Goal: Communication & Community: Answer question/provide support

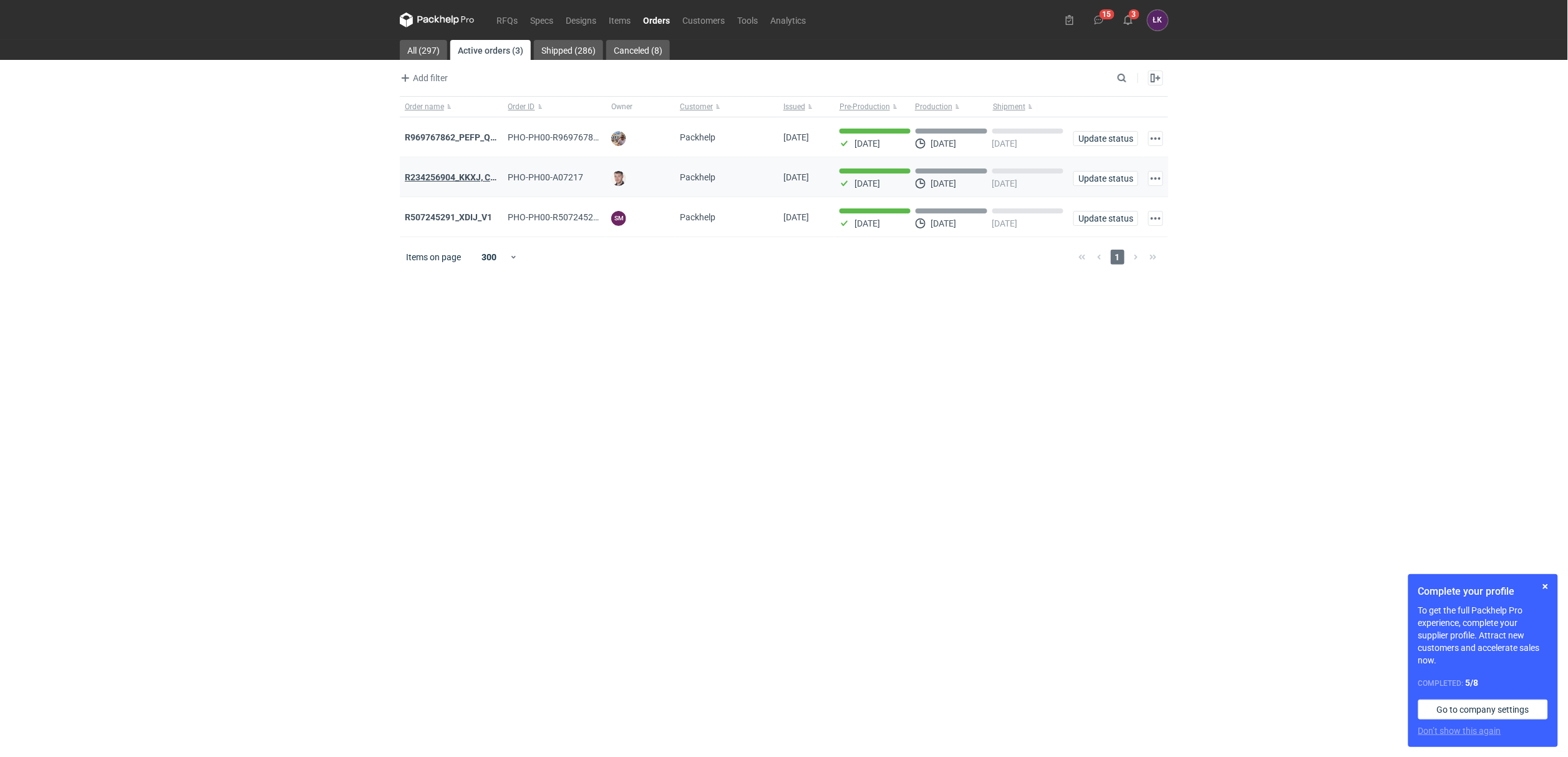
click at [474, 182] on strong "R234256904_KKXJ, CKTY,PCHN, FHNV,TJBT,BVDV,VPVS,UUAJ,HTKI,TWOS,IFEI,BQIJ" at bounding box center [571, 177] width 333 height 10
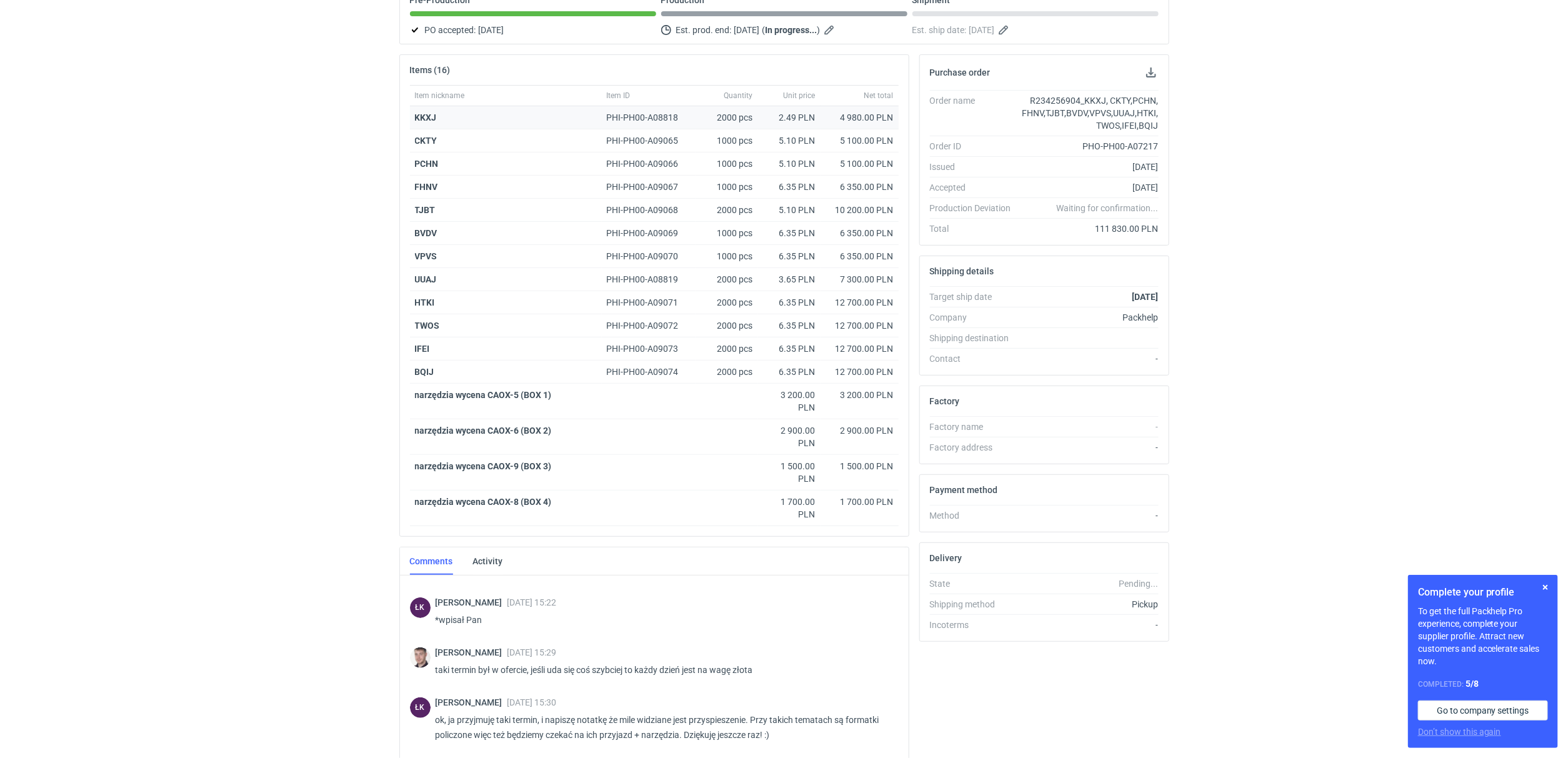
scroll to position [62, 0]
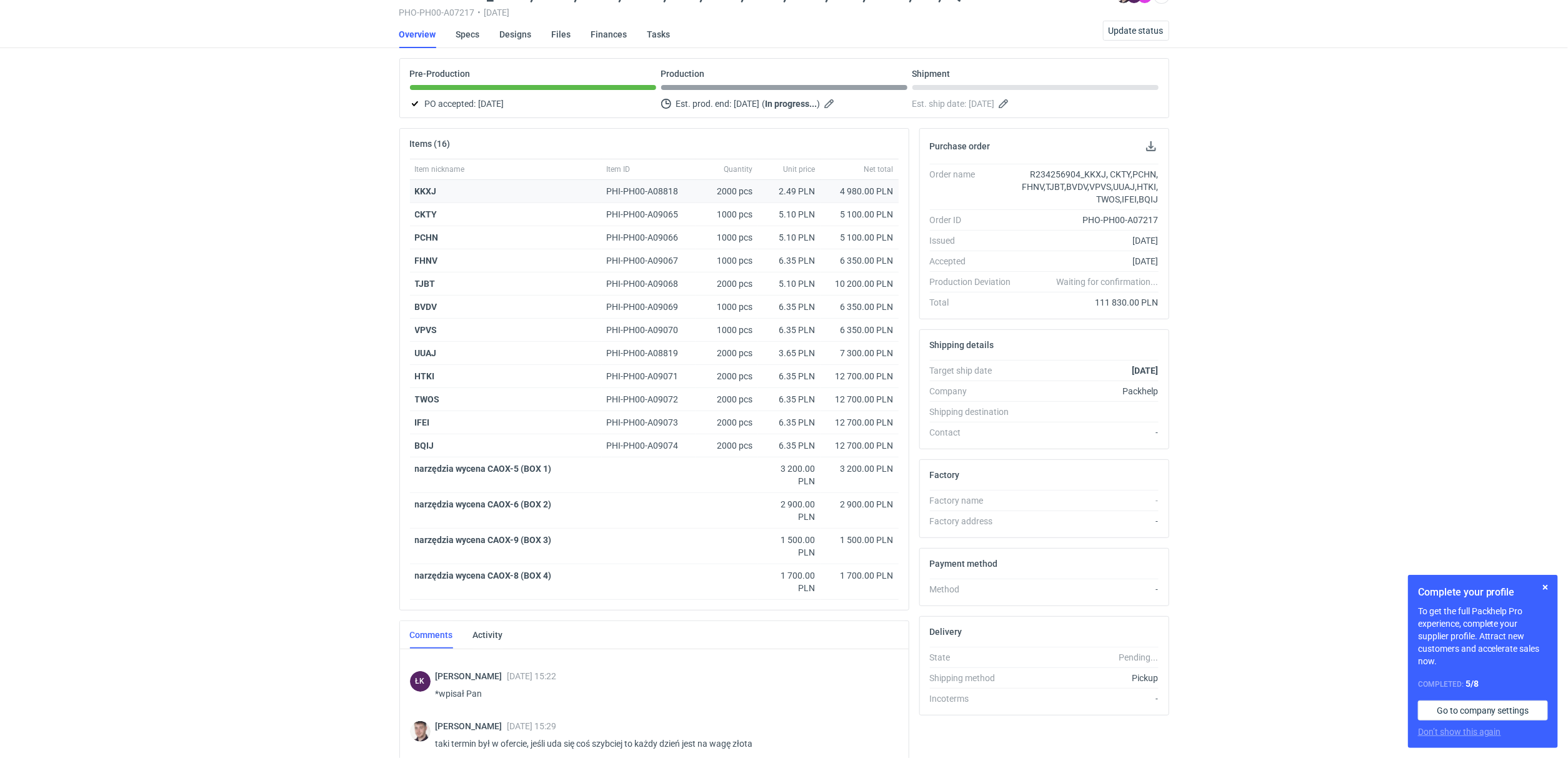
click at [430, 198] on div "KKXJ" at bounding box center [506, 191] width 192 height 23
click at [433, 185] on div "KKXJ" at bounding box center [506, 190] width 182 height 12
click at [433, 186] on strong "KKXJ" at bounding box center [426, 190] width 22 height 10
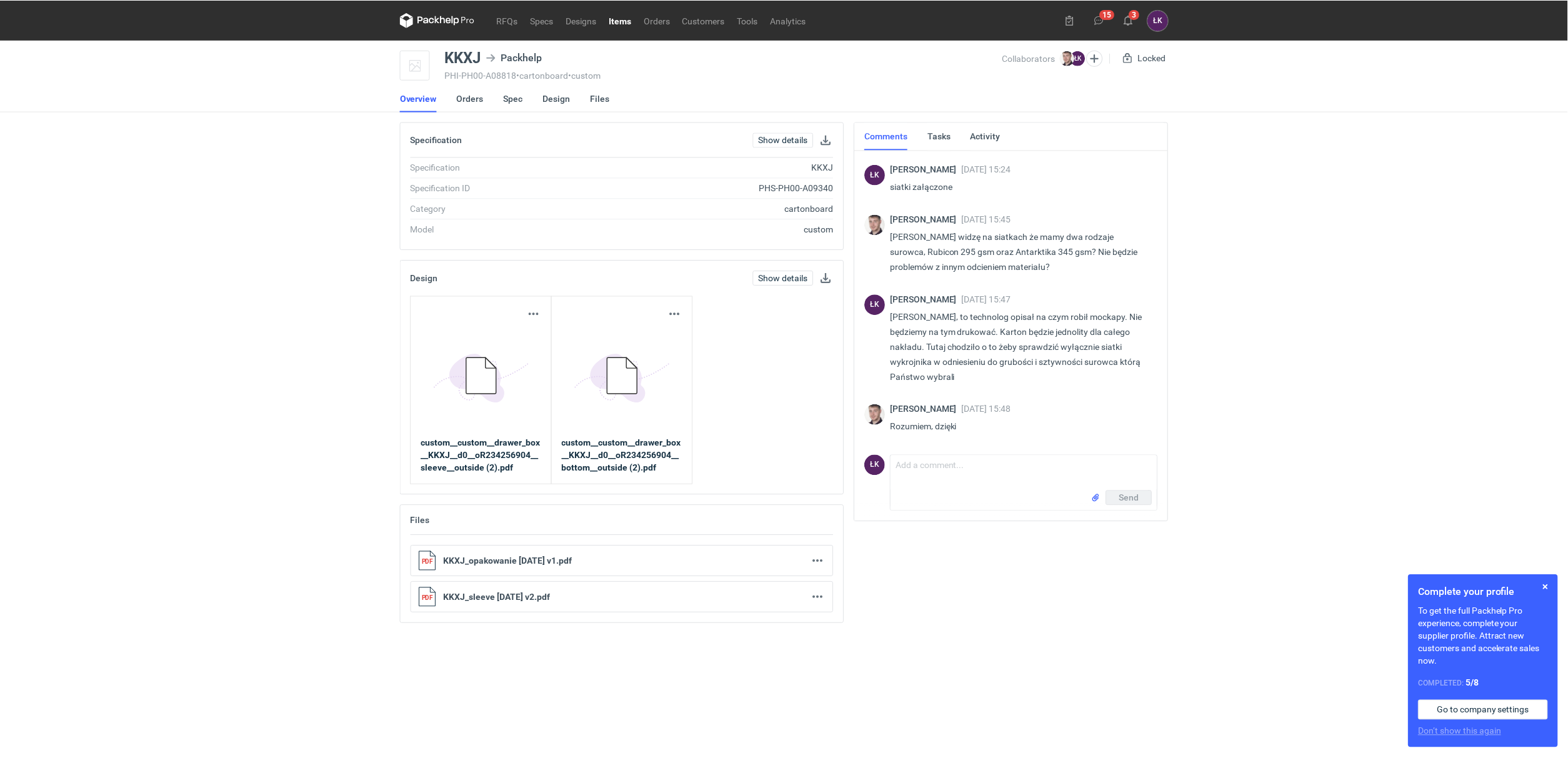
scroll to position [77, 0]
click at [517, 101] on link "Spec" at bounding box center [514, 98] width 20 height 27
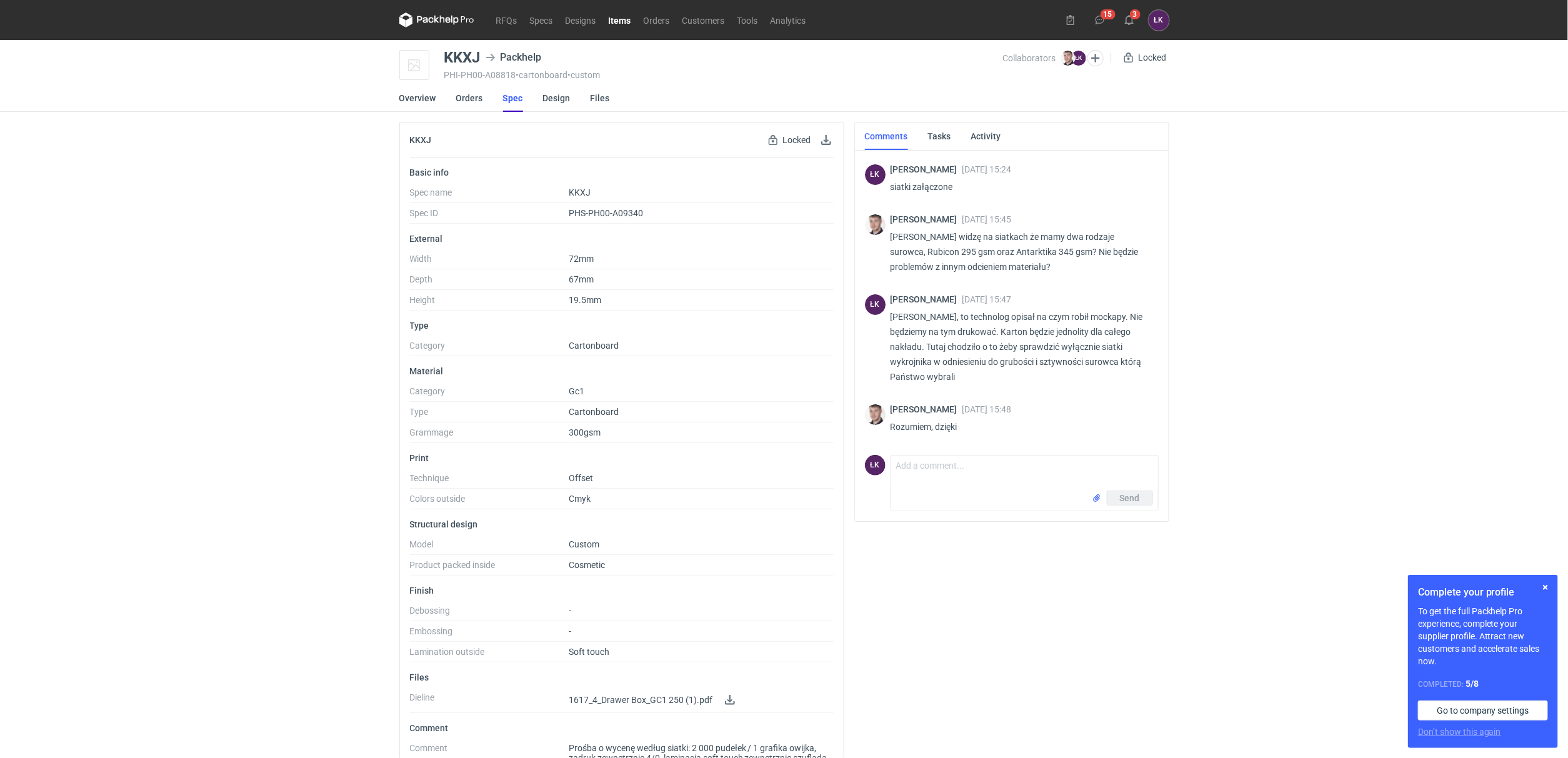
scroll to position [77, 0]
drag, startPoint x: 394, startPoint y: 656, endPoint x: 626, endPoint y: 656, distance: 232.0
click at [626, 656] on div "KKXJ Locked Locked by order Basic info Spec name KKXJ Spec ID PHS-PH00-A09340 E…" at bounding box center [622, 460] width 455 height 677
drag, startPoint x: 629, startPoint y: 651, endPoint x: 632, endPoint y: 645, distance: 6.7
click at [629, 650] on dd "Soft touch" at bounding box center [701, 655] width 265 height 16
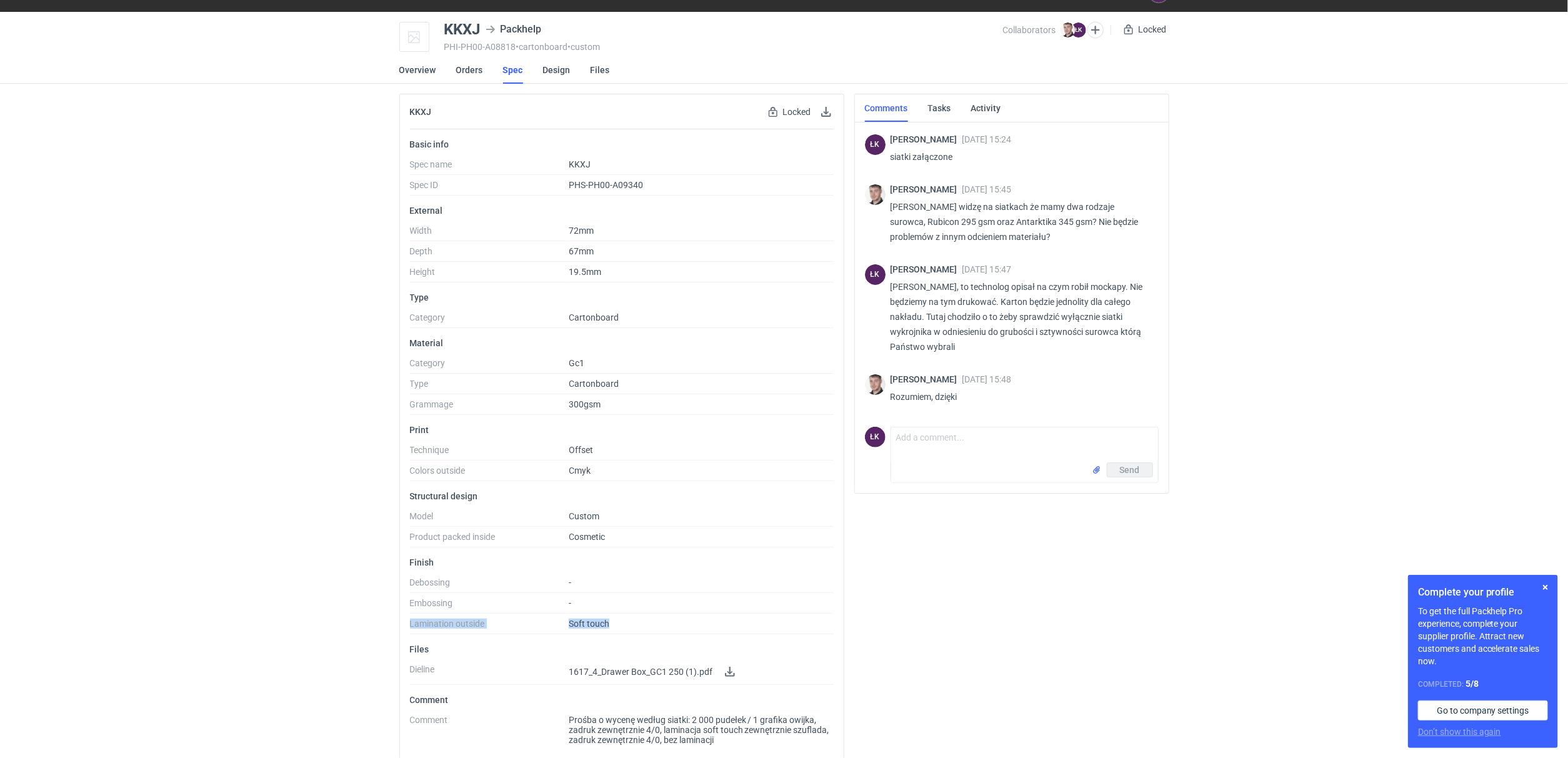
scroll to position [43, 0]
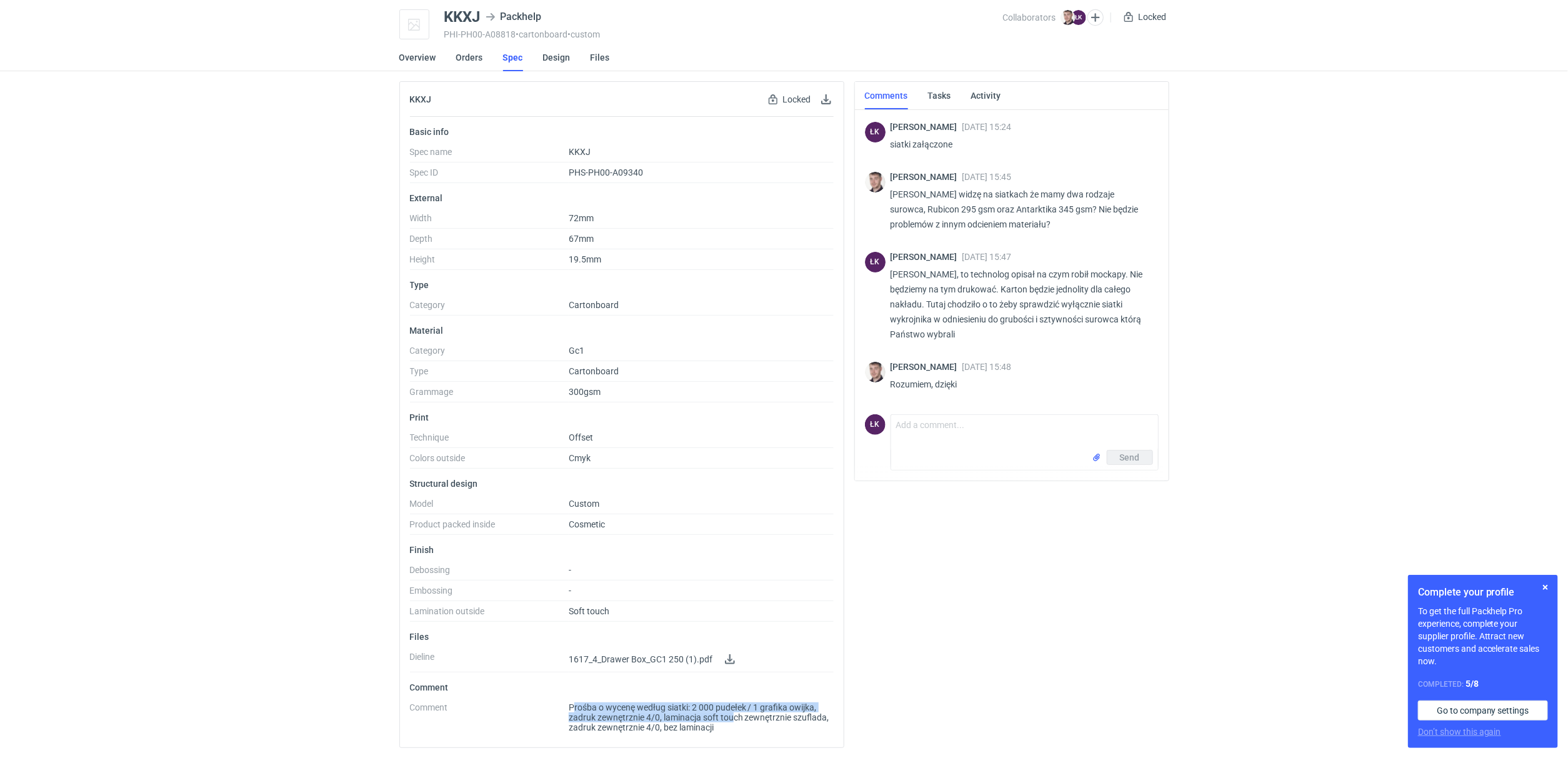
drag, startPoint x: 573, startPoint y: 710, endPoint x: 732, endPoint y: 715, distance: 159.1
click at [732, 715] on span "Prośba o wycenę według siatki: 2 000 pudełek / 1 grafika owijka, zadruk zewnętr…" at bounding box center [701, 717] width 265 height 30
click at [800, 710] on span "Prośba o wycenę według siatki: 2 000 pudełek / 1 grafika owijka, zadruk zewnętr…" at bounding box center [701, 717] width 265 height 30
drag, startPoint x: 566, startPoint y: 704, endPoint x: 756, endPoint y: 728, distance: 191.5
click at [756, 728] on dl "Comment Prośba o wycenę według siatki: 2 000 pudełek / 1 grafika owijka, zadruk…" at bounding box center [622, 719] width 424 height 35
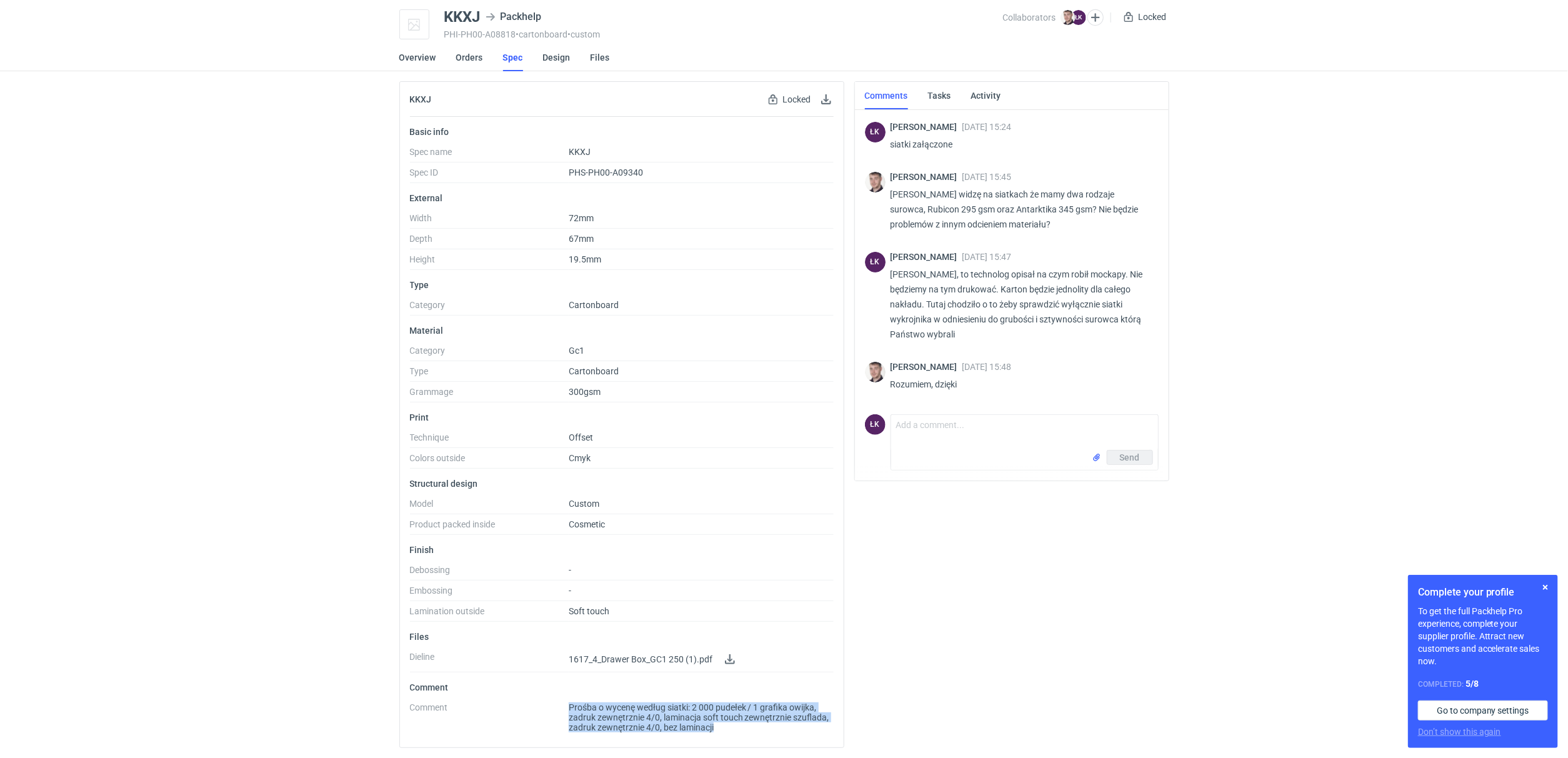
click at [756, 728] on span "Prośba o wycenę według siatki: 2 000 pudełek / 1 grafika owijka, zadruk zewnętr…" at bounding box center [701, 717] width 265 height 30
drag, startPoint x: 756, startPoint y: 728, endPoint x: 576, endPoint y: 711, distance: 180.8
click at [576, 711] on span "Prośba o wycenę według siatki: 2 000 pudełek / 1 grafika owijka, zadruk zewnętr…" at bounding box center [701, 717] width 265 height 30
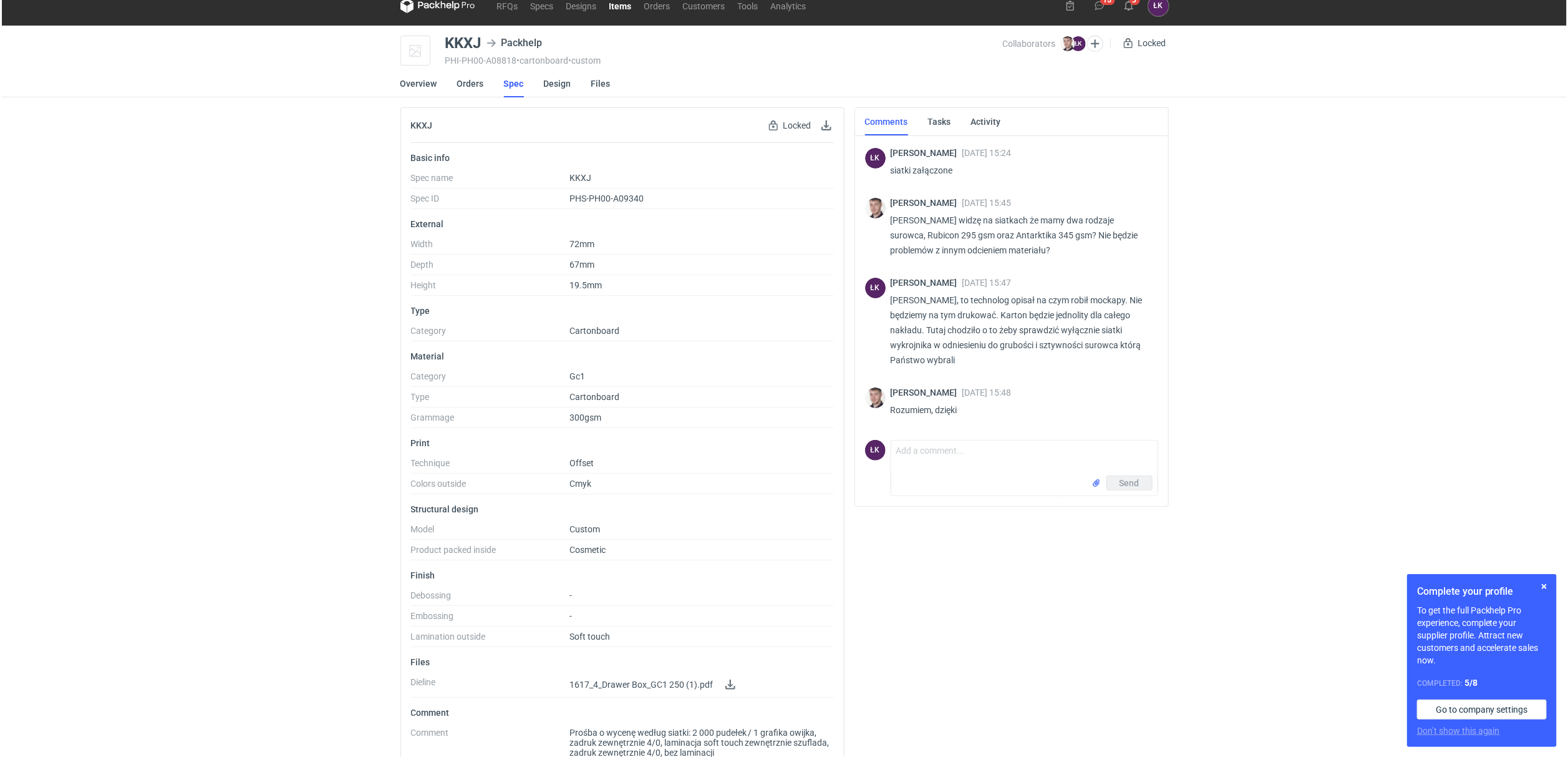
scroll to position [0, 0]
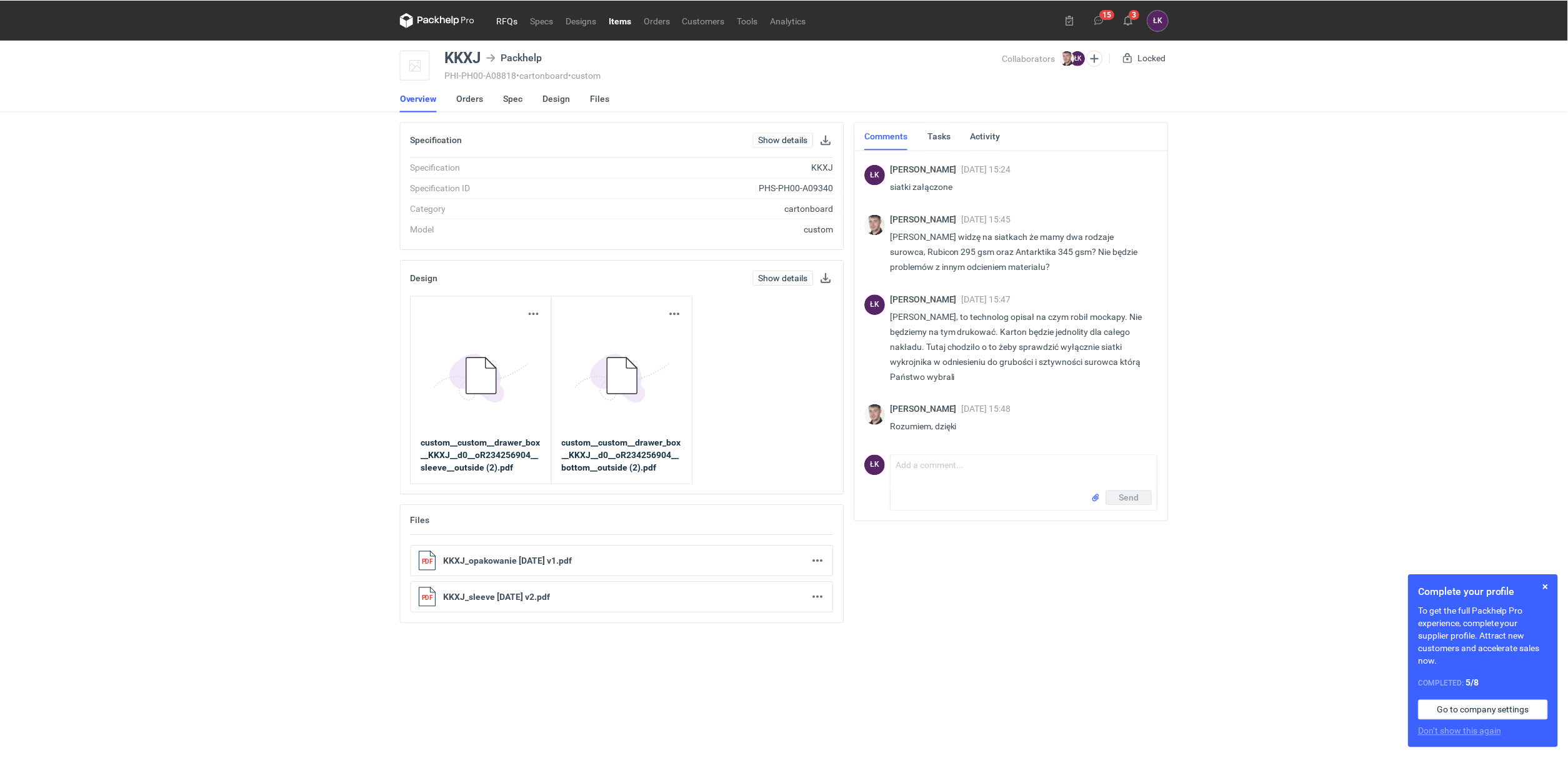
scroll to position [77, 0]
click at [475, 99] on link "Orders" at bounding box center [471, 98] width 27 height 27
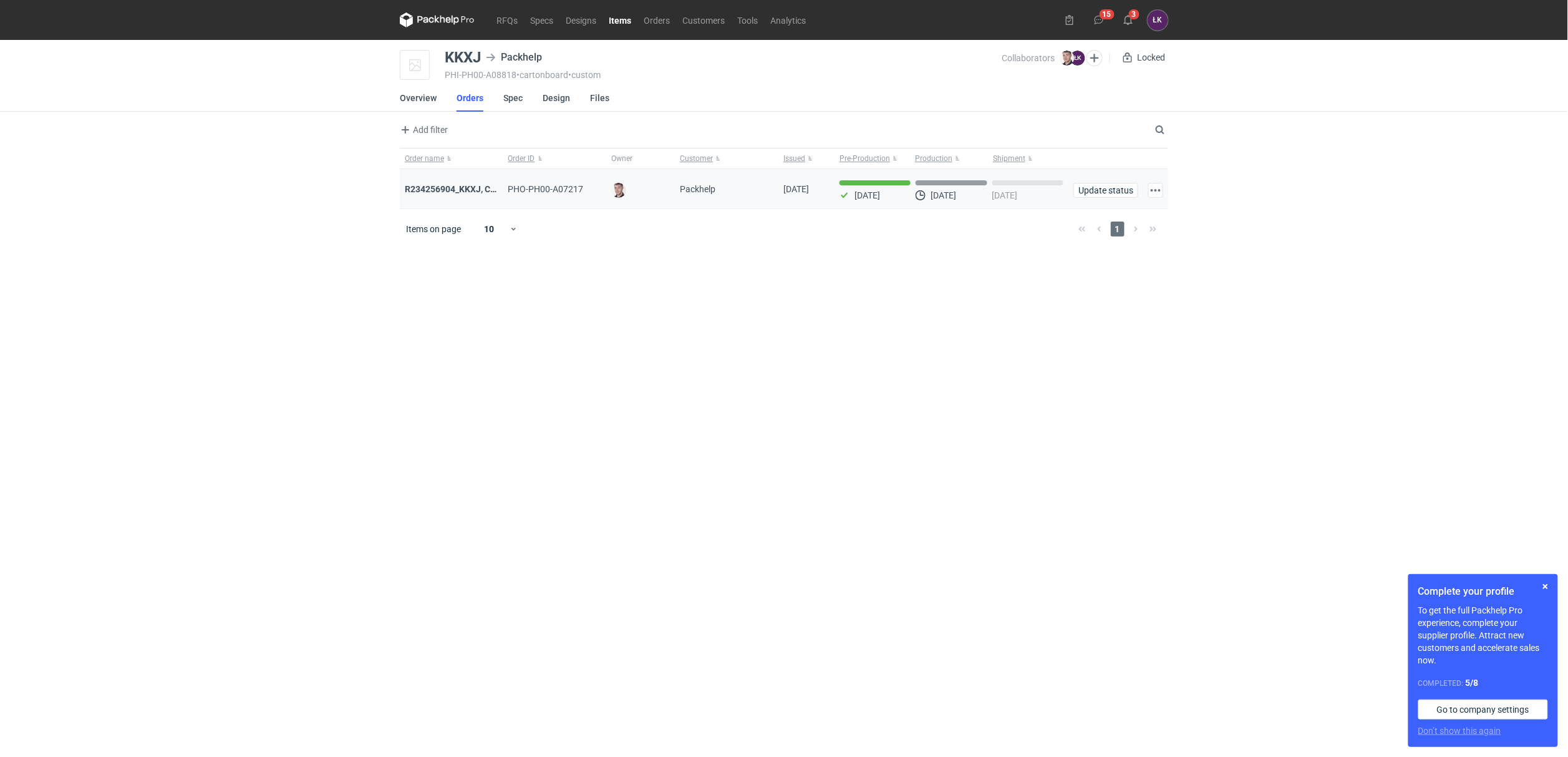
click at [443, 198] on div "R234256904_KKXJ, CKTY,PCHN, FHNV,TJBT,BVDV,VPVS,UUAJ,HTKI,TWOS,IFEI,BQIJ" at bounding box center [452, 189] width 103 height 40
click at [445, 197] on div "R234256904_KKXJ, CKTY,PCHN, FHNV,TJBT,BVDV,VPVS,UUAJ,HTKI,TWOS,IFEI,BQIJ" at bounding box center [452, 189] width 103 height 40
click at [445, 193] on strong "R234256904_KKXJ, CKTY,PCHN, FHNV,TJBT,BVDV,VPVS,UUAJ,HTKI,TWOS,IFEI,BQIJ" at bounding box center [571, 189] width 333 height 10
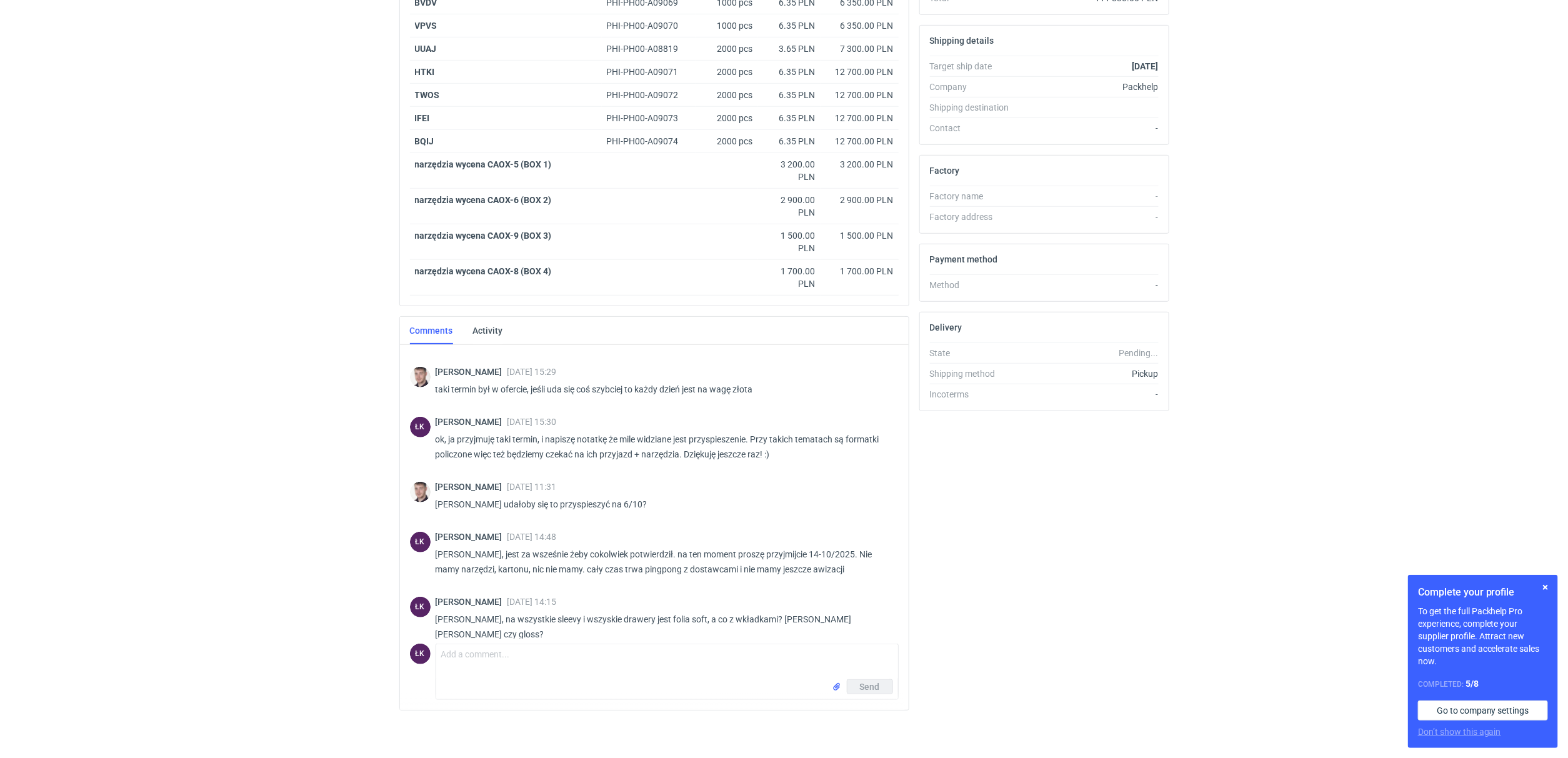
scroll to position [372, 0]
click at [473, 649] on textarea "Comment message" at bounding box center [667, 659] width 462 height 35
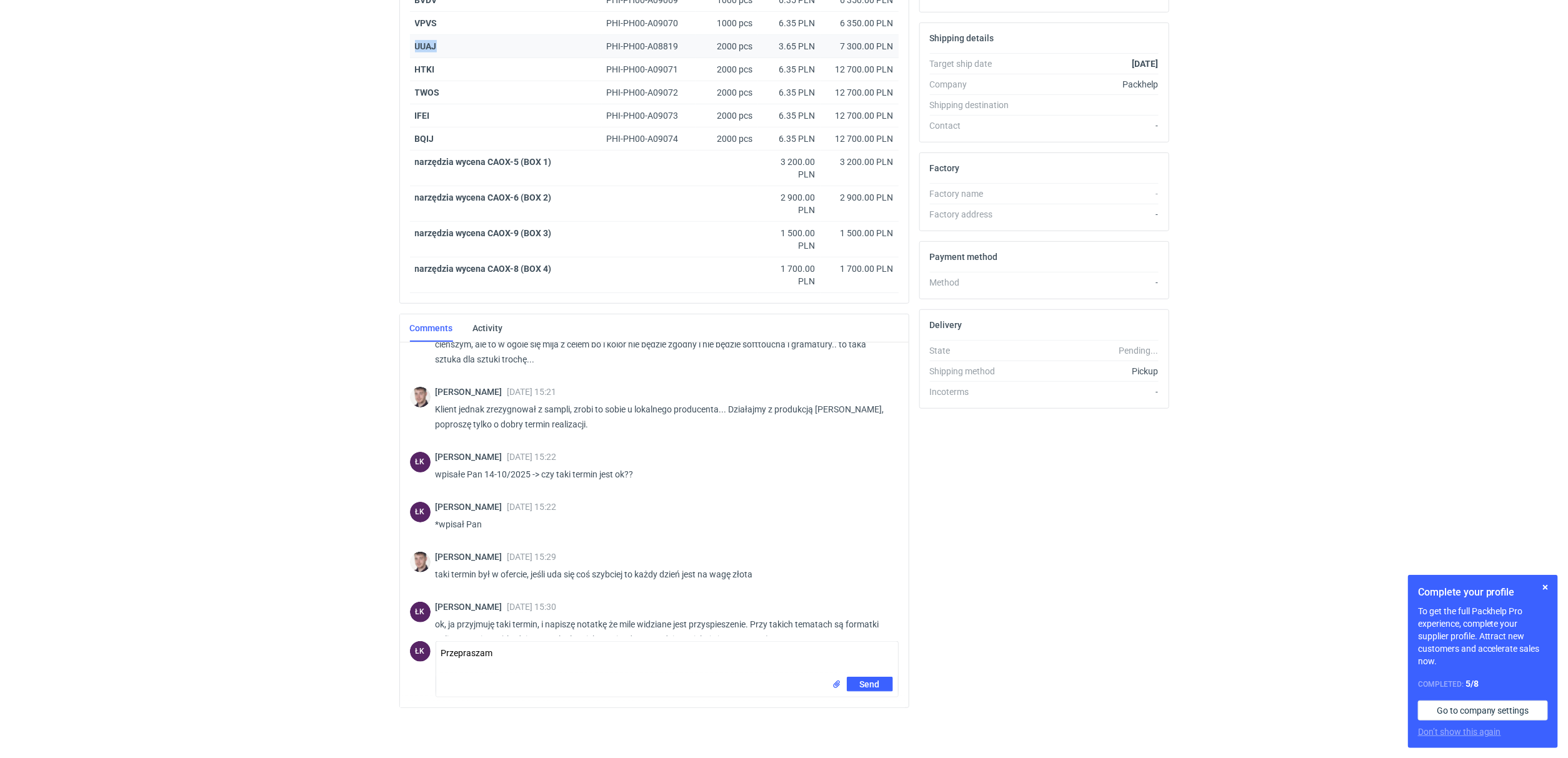
drag, startPoint x: 464, startPoint y: 47, endPoint x: 413, endPoint y: 45, distance: 51.0
click at [413, 45] on div "UUAJ" at bounding box center [506, 46] width 192 height 23
copy strong "UUAJ"
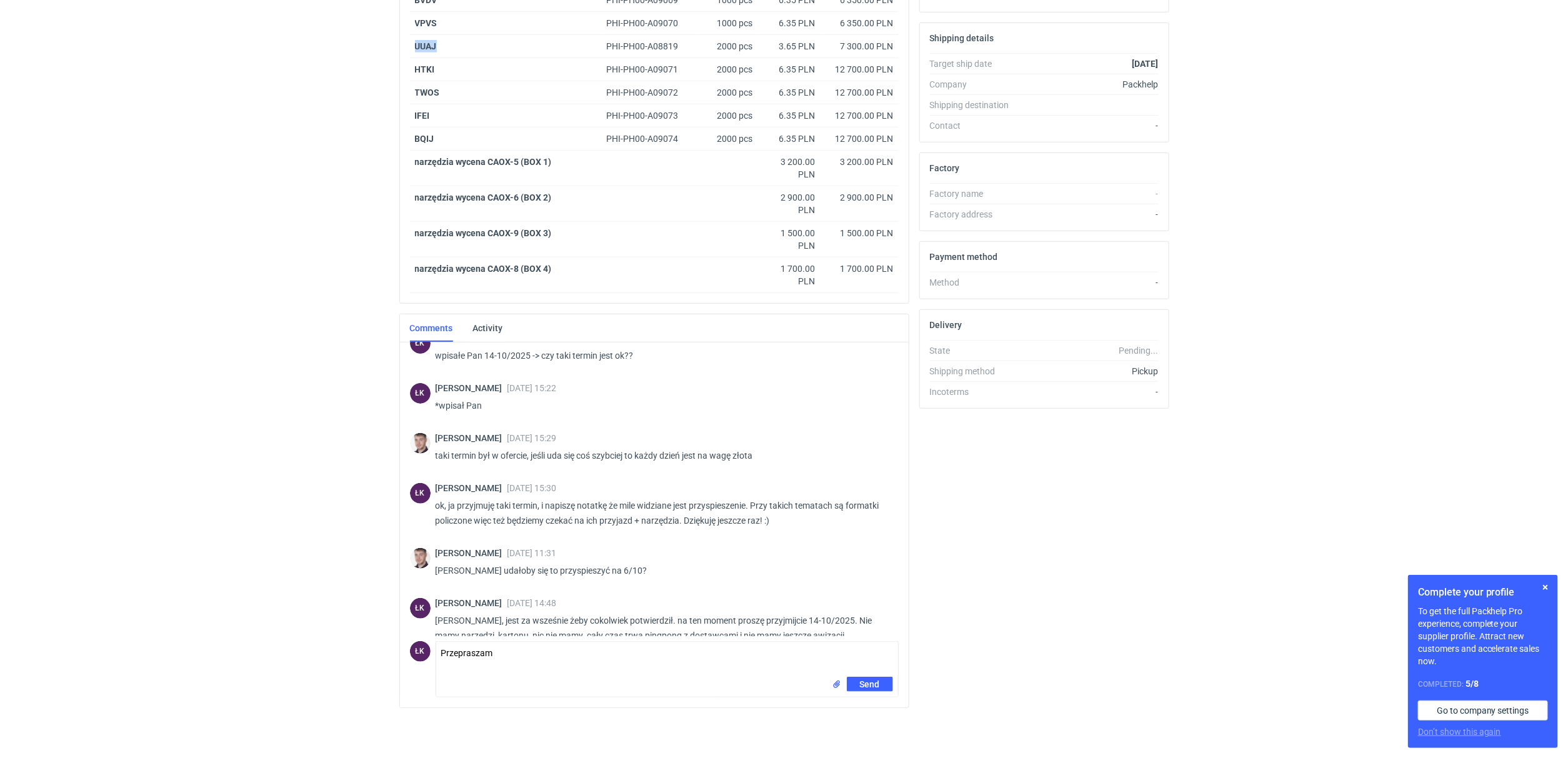
scroll to position [376, 0]
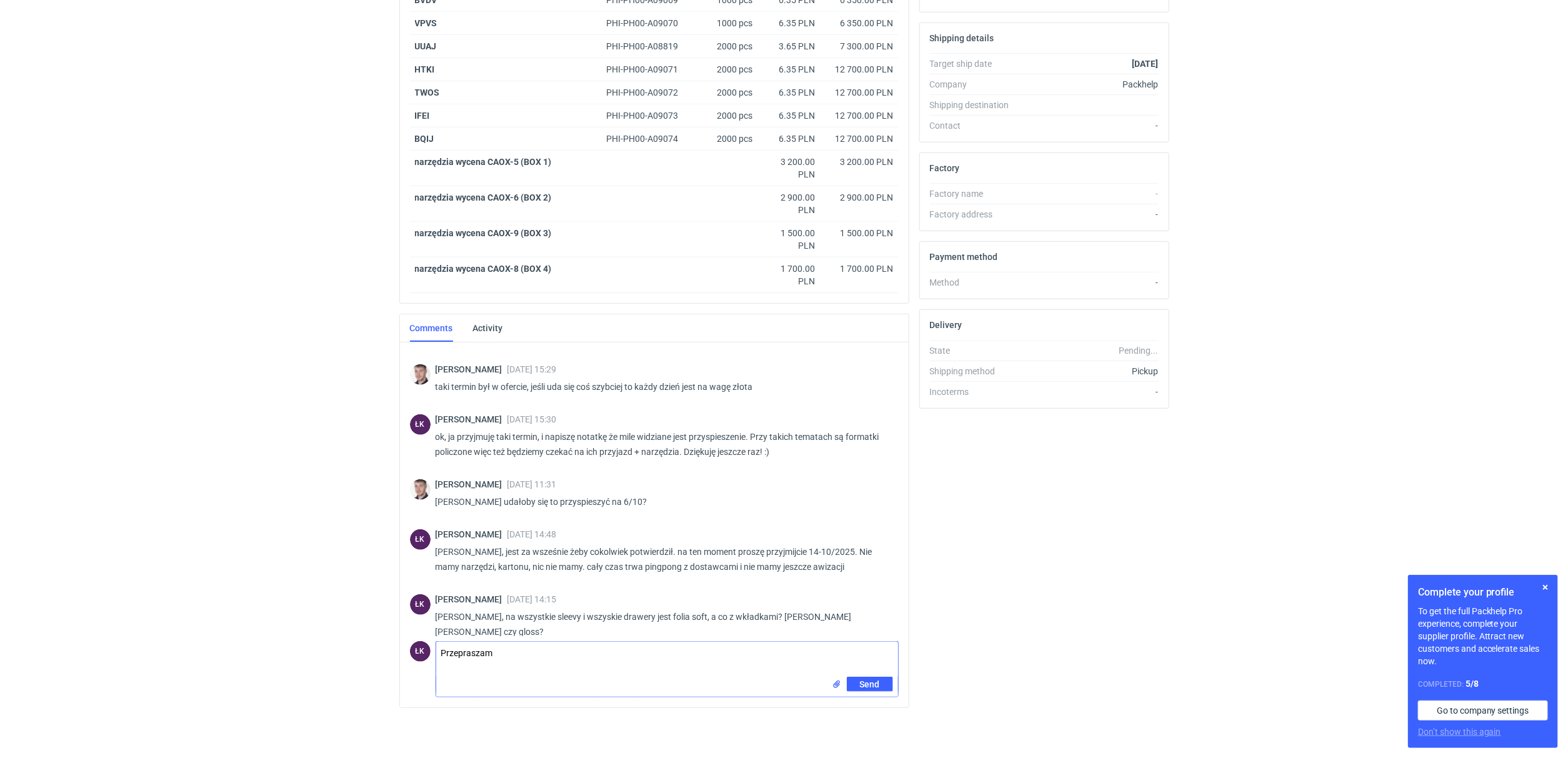
click at [526, 650] on textarea "Przepraszam" at bounding box center [667, 659] width 462 height 35
paste textarea "UUAJ"
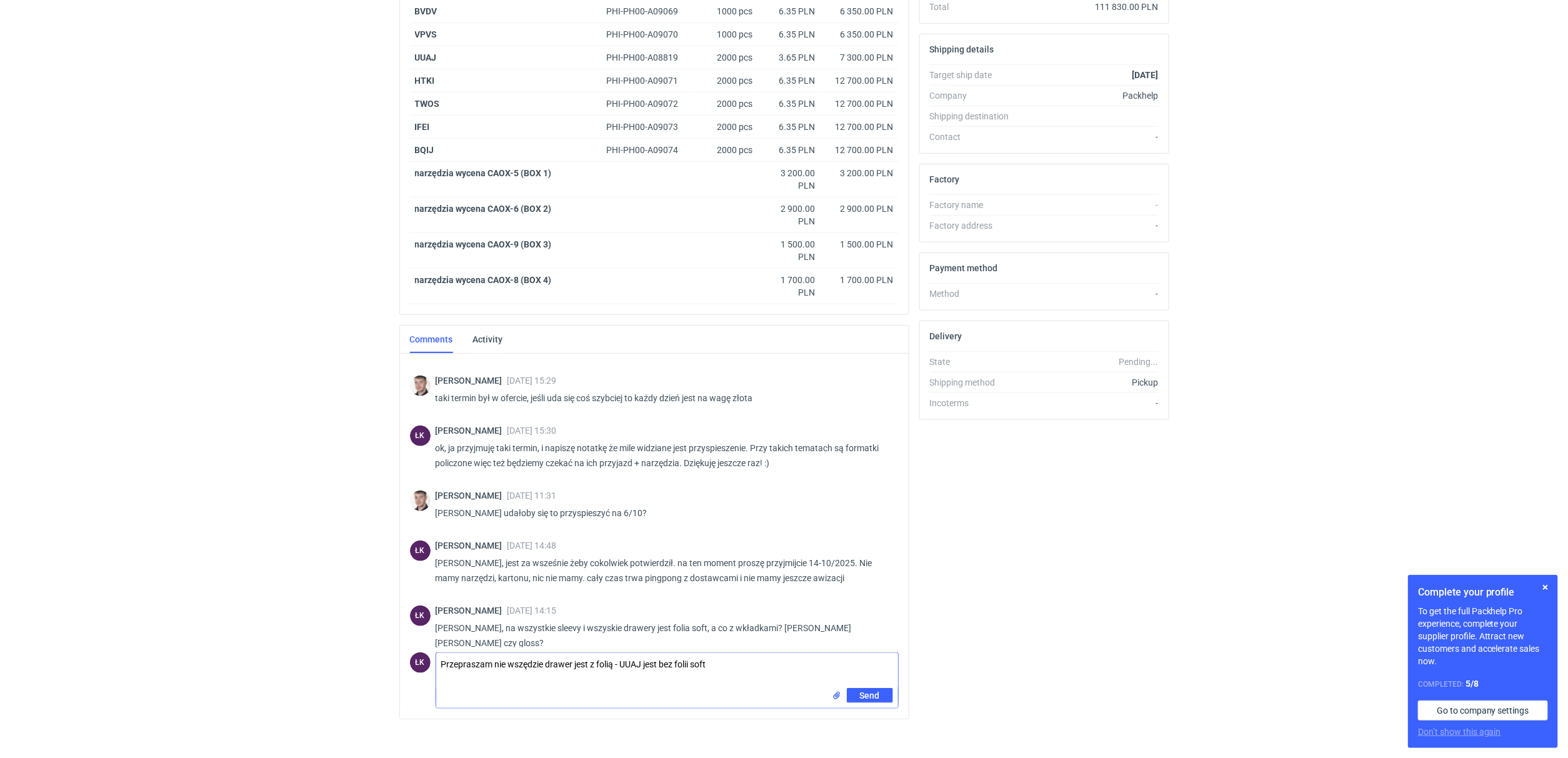
scroll to position [372, 0]
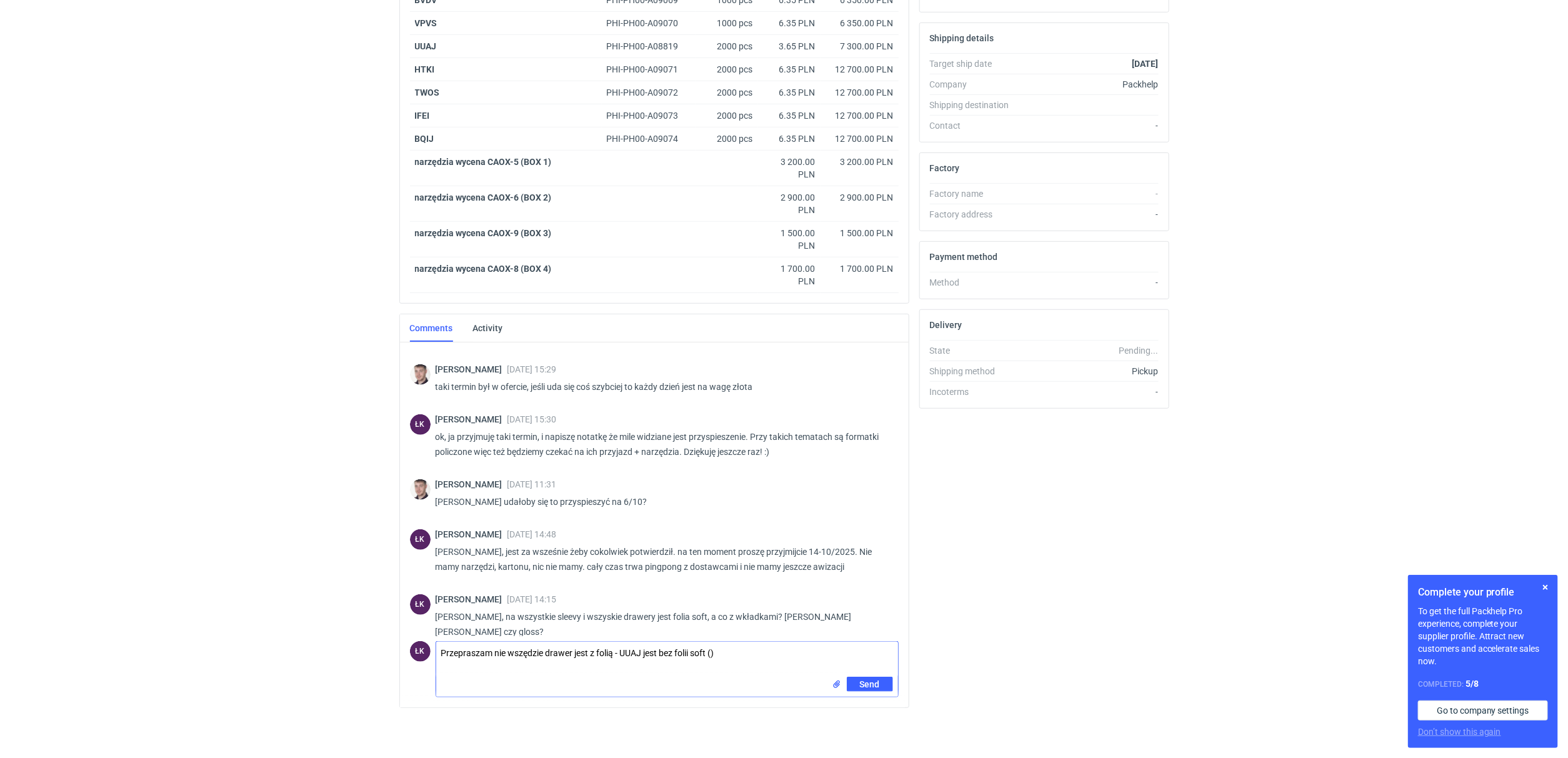
paste textarea "CAOX"
click at [764, 659] on textarea "Przepraszam nie wszędzie drawer jest z folią - UUAJ jest bez folii soft (CAOX -…" at bounding box center [667, 659] width 462 height 35
click at [762, 654] on textarea "Przepraszam nie wszędzie drawer jest z folią - UUAJ jest bez folii soft (CAOX -…" at bounding box center [667, 659] width 462 height 35
type textarea "Przepraszam nie wszędzie drawer jest z folią - UUAJ jest bez folii soft (CAOX -…"
click at [891, 685] on button "Send" at bounding box center [870, 684] width 47 height 15
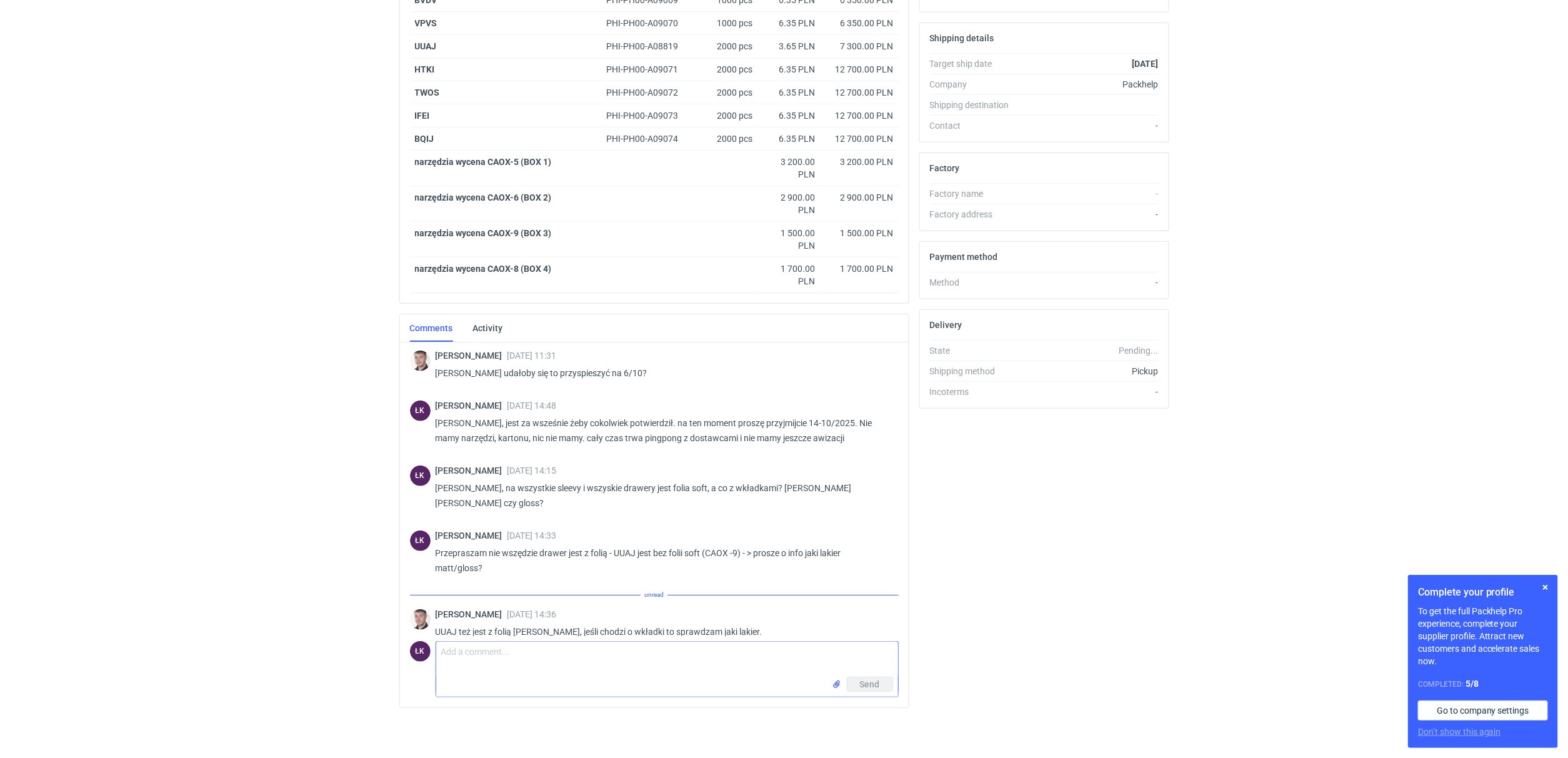
scroll to position [492, 0]
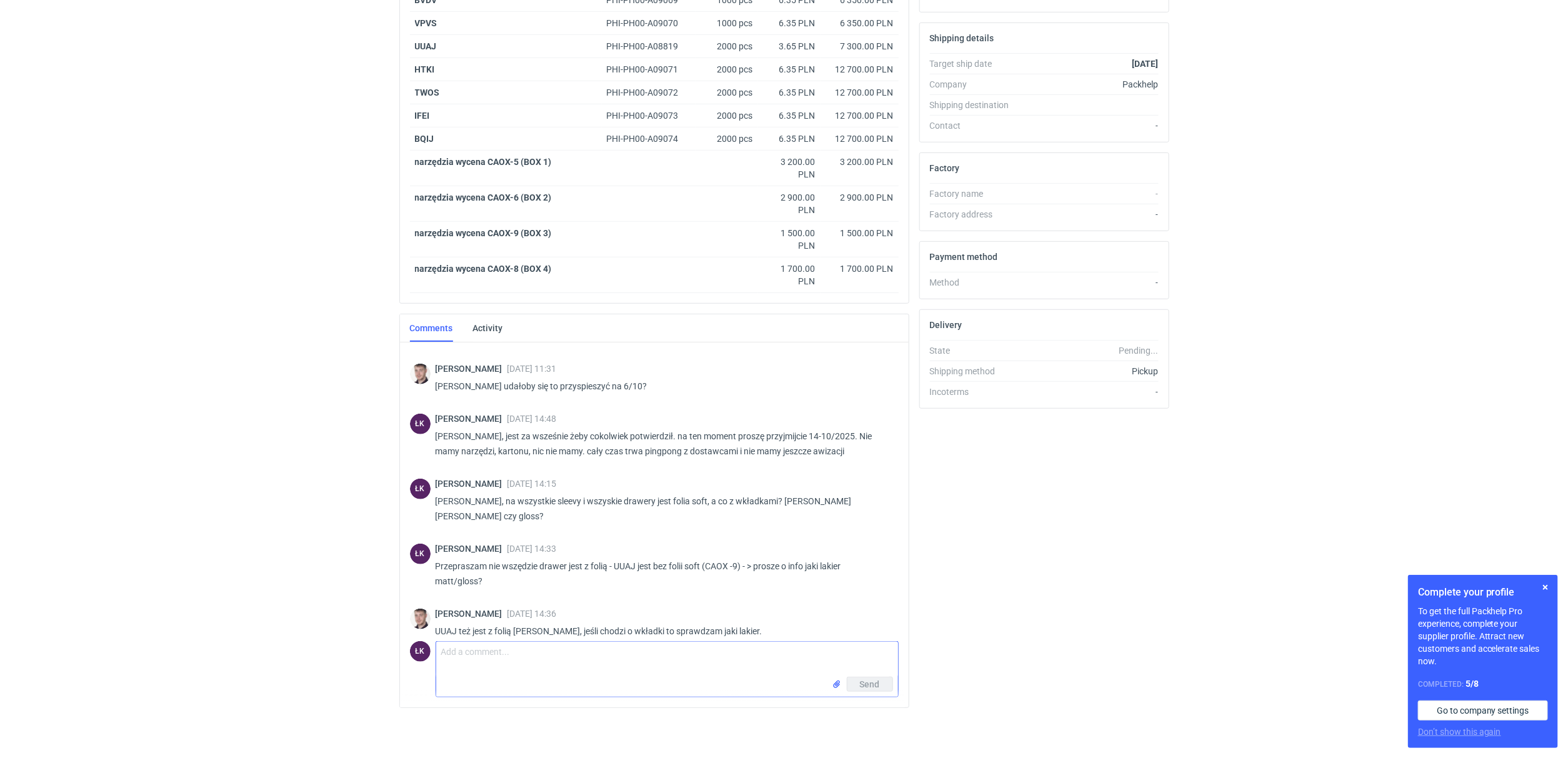
click at [481, 651] on textarea "Comment message" at bounding box center [667, 659] width 462 height 35
type textarea "UUAJ tylko sleeve - prosze zerknąć w wycenę"
click at [876, 685] on span "Send" at bounding box center [870, 683] width 20 height 9
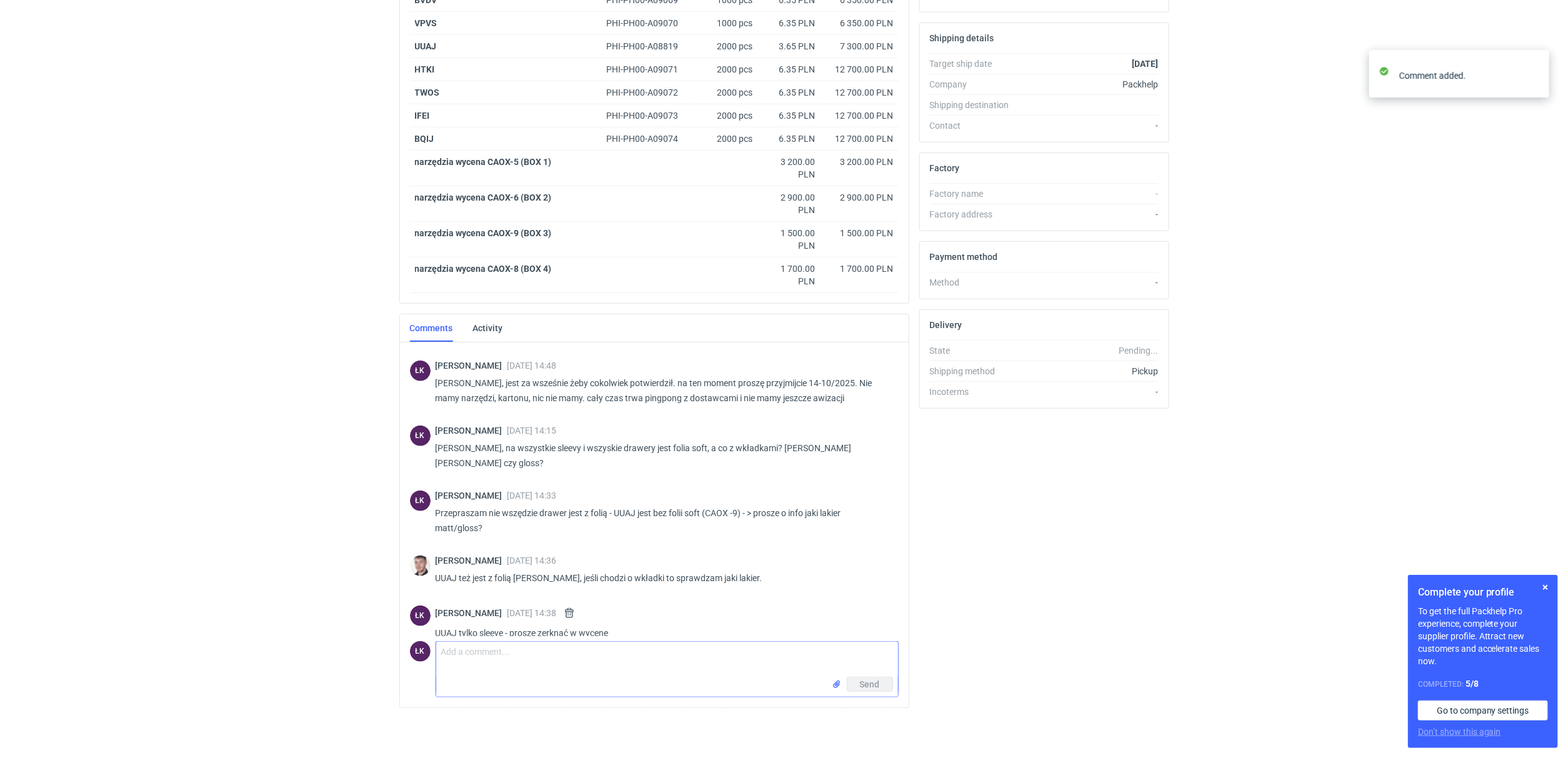
scroll to position [546, 0]
click at [496, 648] on textarea "Comment message" at bounding box center [667, 659] width 462 height 35
click at [498, 662] on textarea "Comment message" at bounding box center [667, 659] width 462 height 35
type textarea "a"
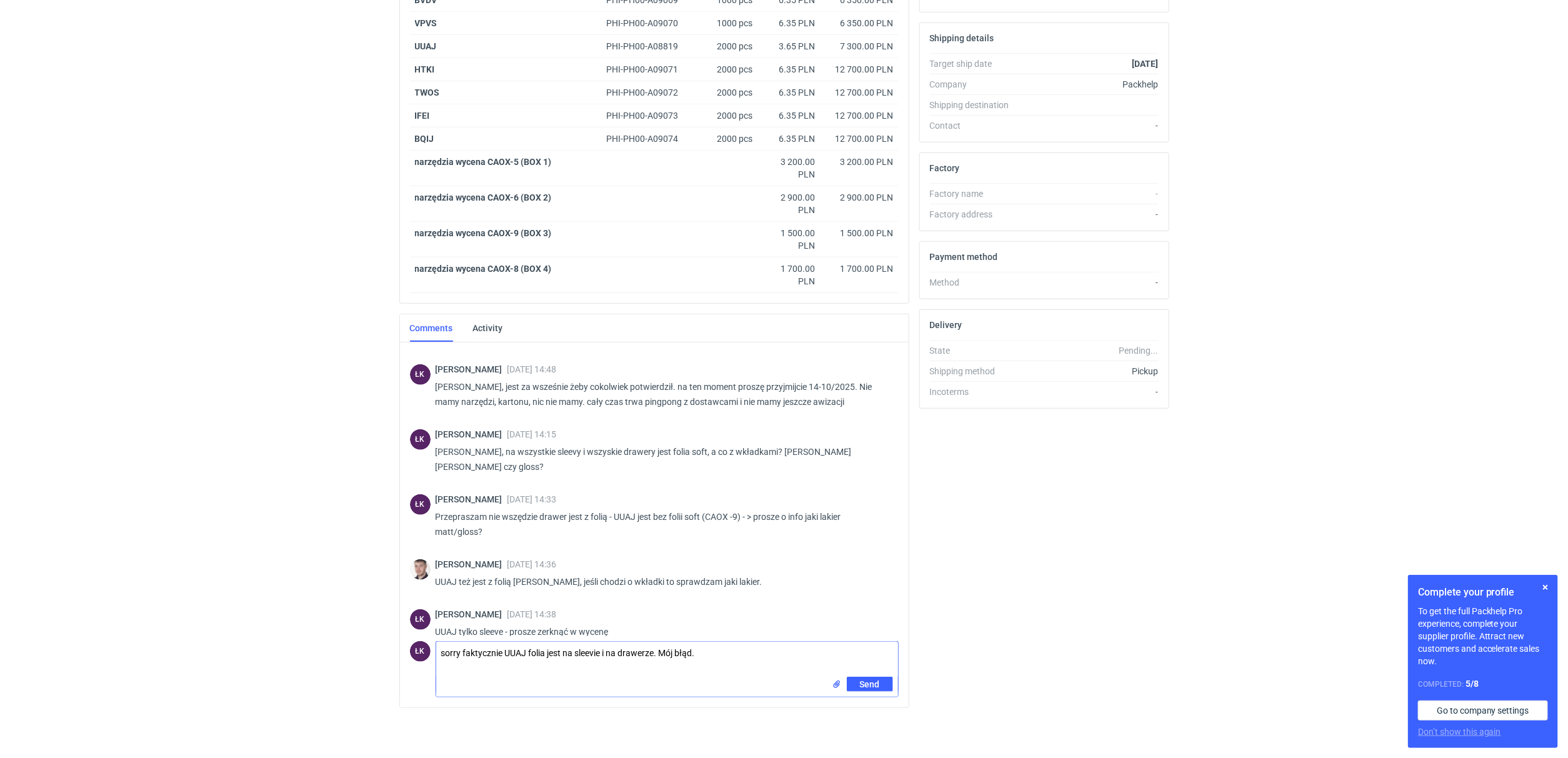
type textarea "sorry faktycznie UUAJ folia jest na sleevie i na drawerze. Mój błąd."
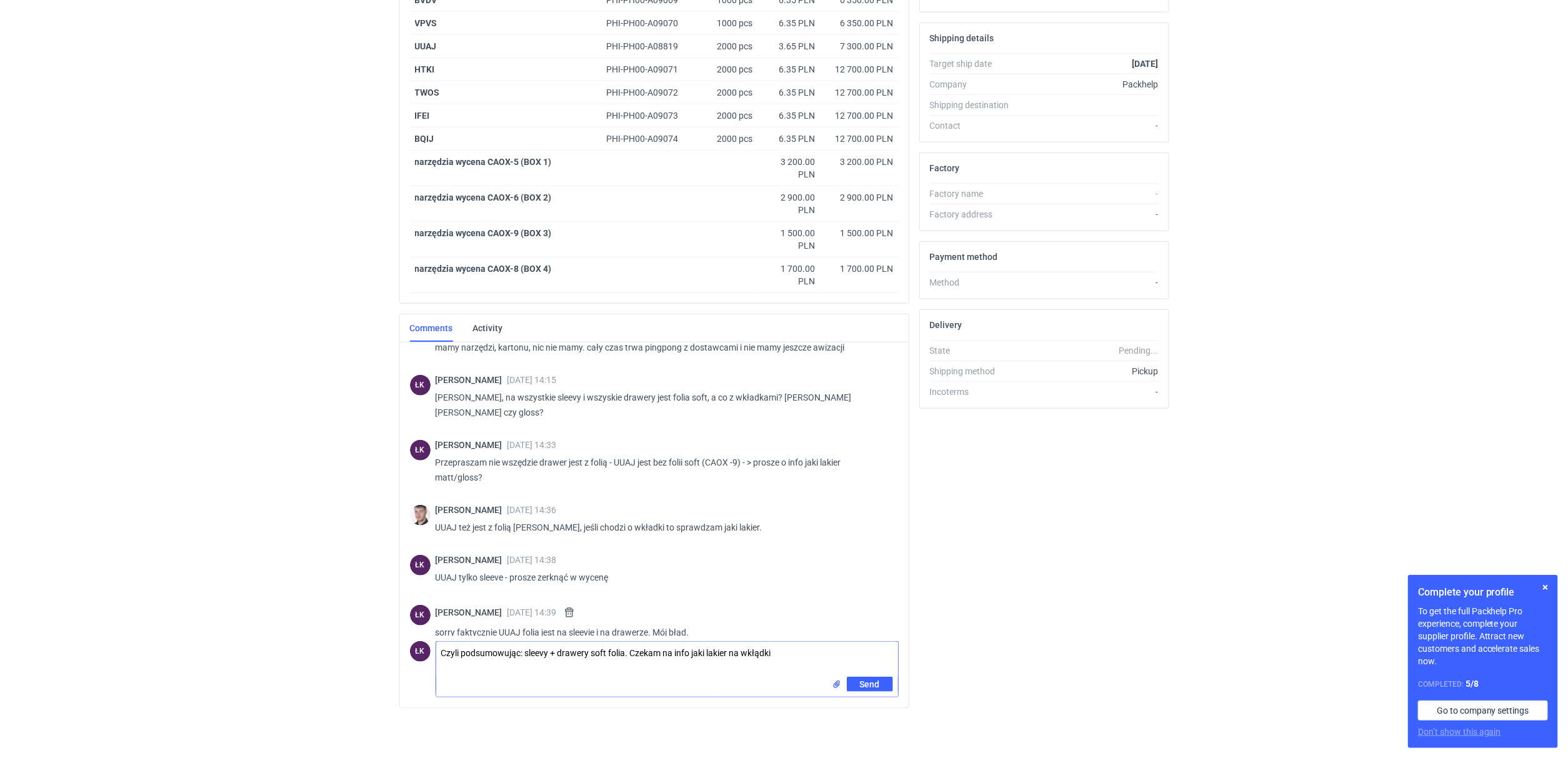
type textarea "Czyli podsumowując: sleevy + drawery soft folia. Czekam na info jaki lakier na …"
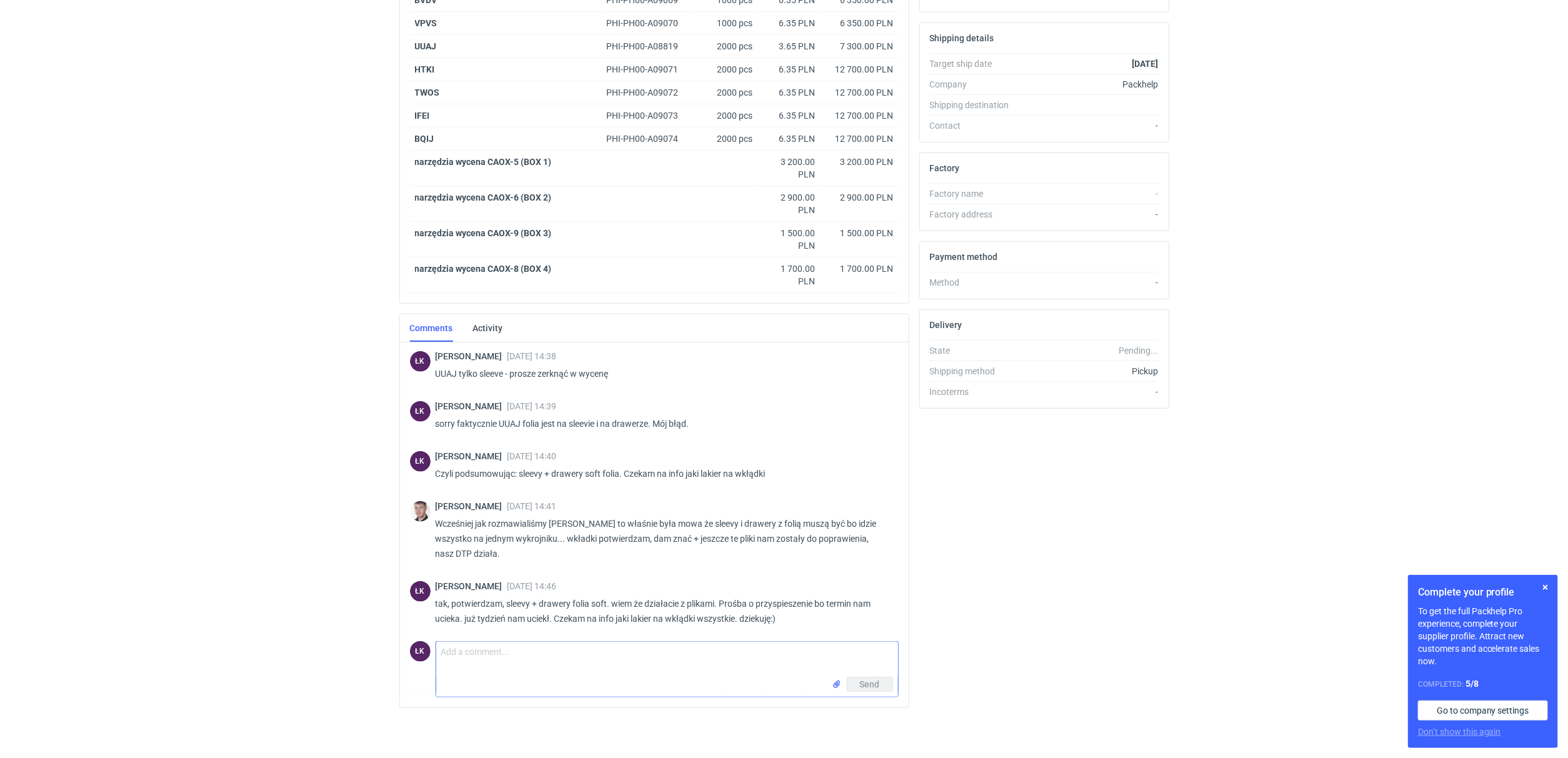
scroll to position [787, 0]
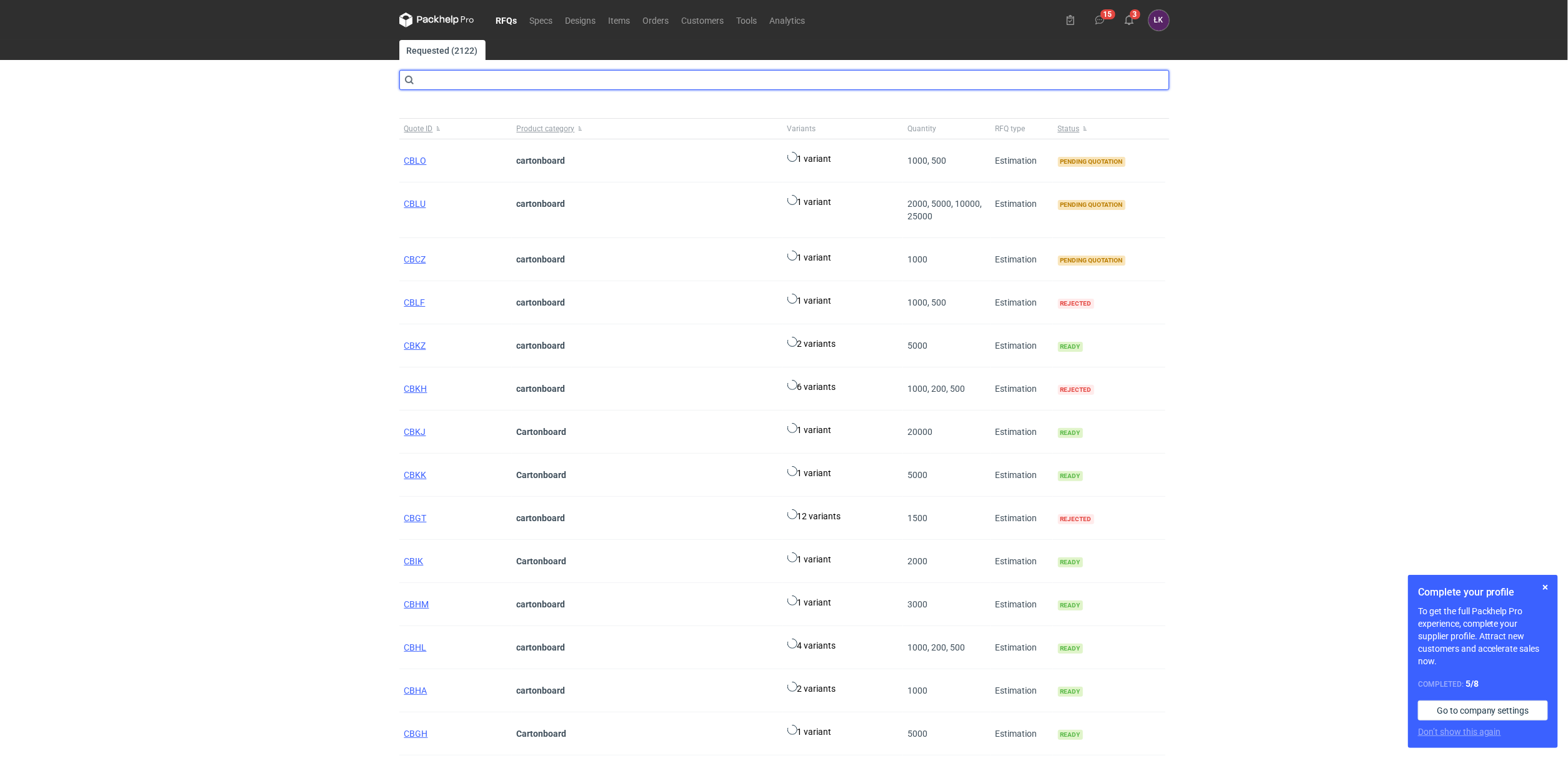
click at [528, 87] on input "text" at bounding box center [785, 80] width 770 height 20
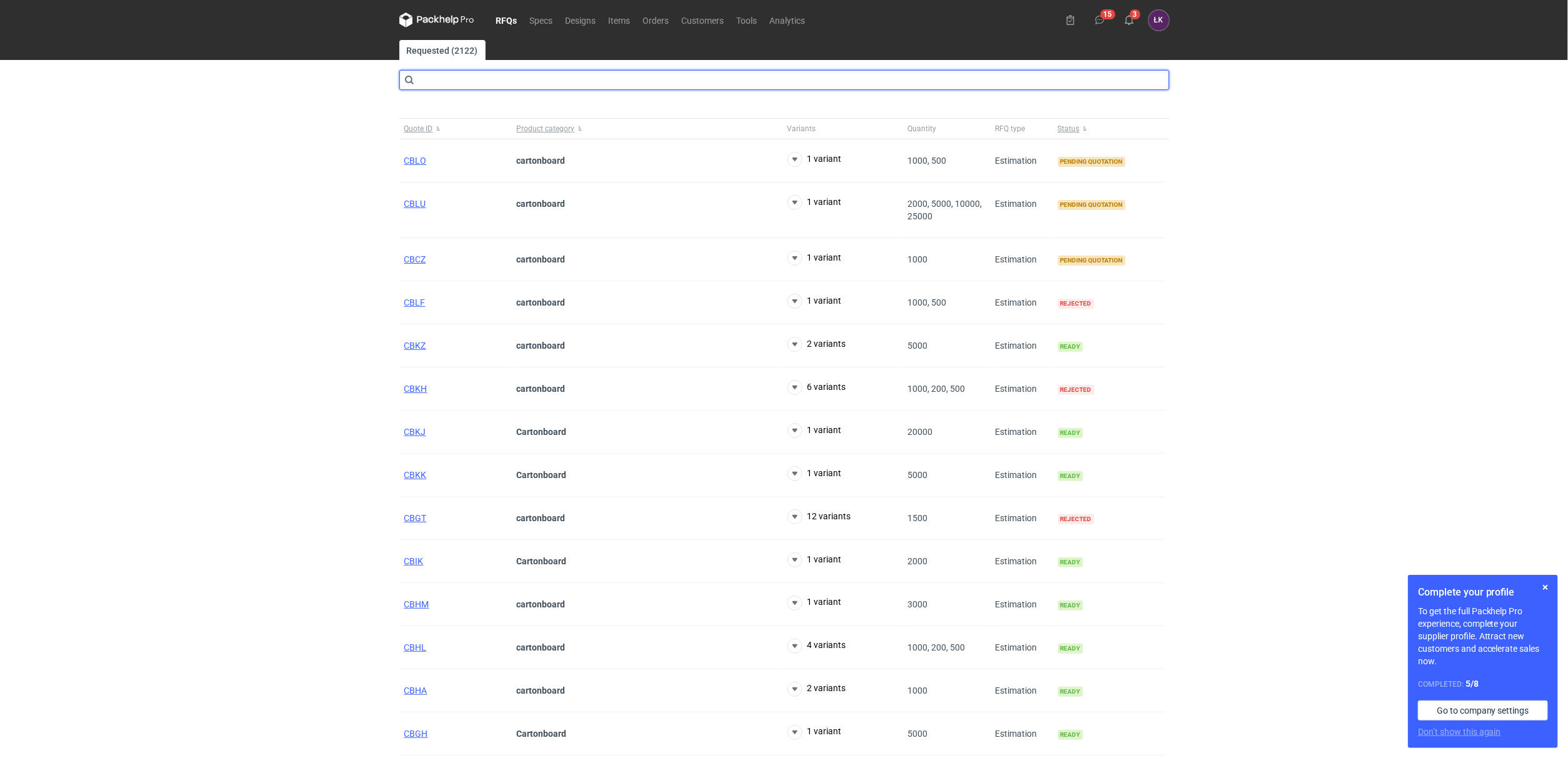
click at [496, 87] on input "text" at bounding box center [785, 80] width 770 height 20
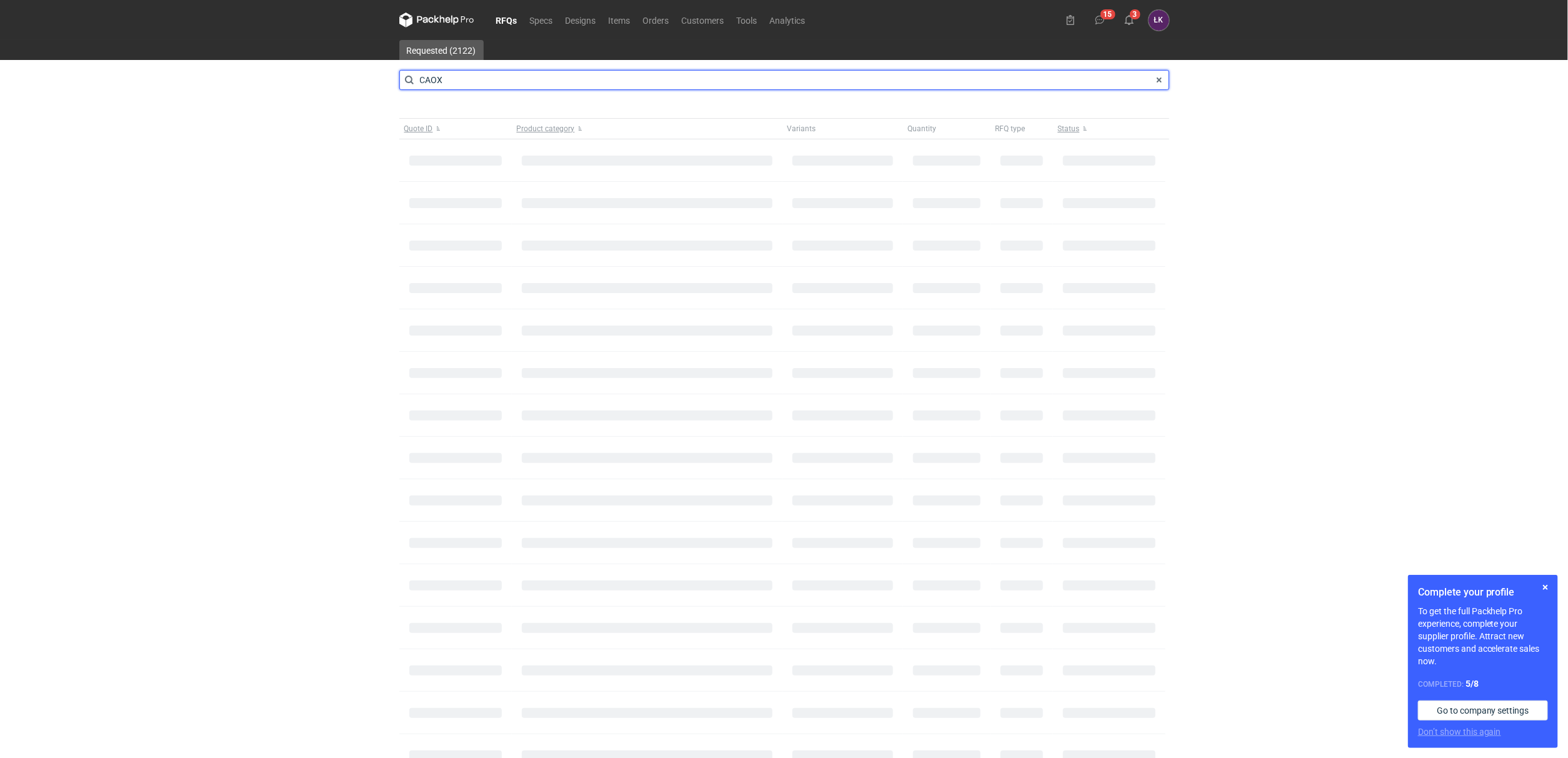
type input "CAOX"
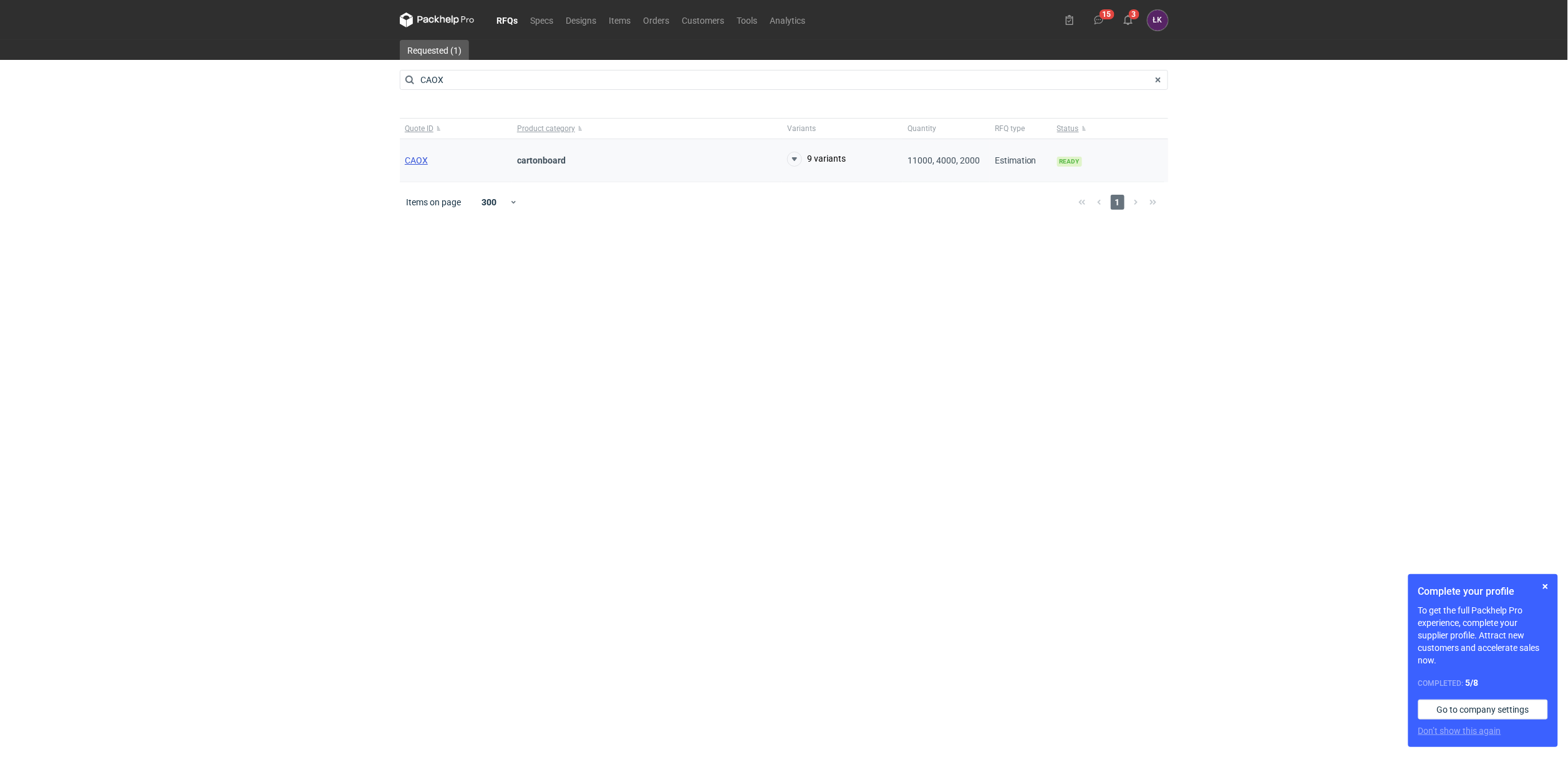
click at [407, 165] on div "CAOX" at bounding box center [456, 161] width 112 height 43
click at [411, 158] on span "CAOX" at bounding box center [416, 160] width 23 height 10
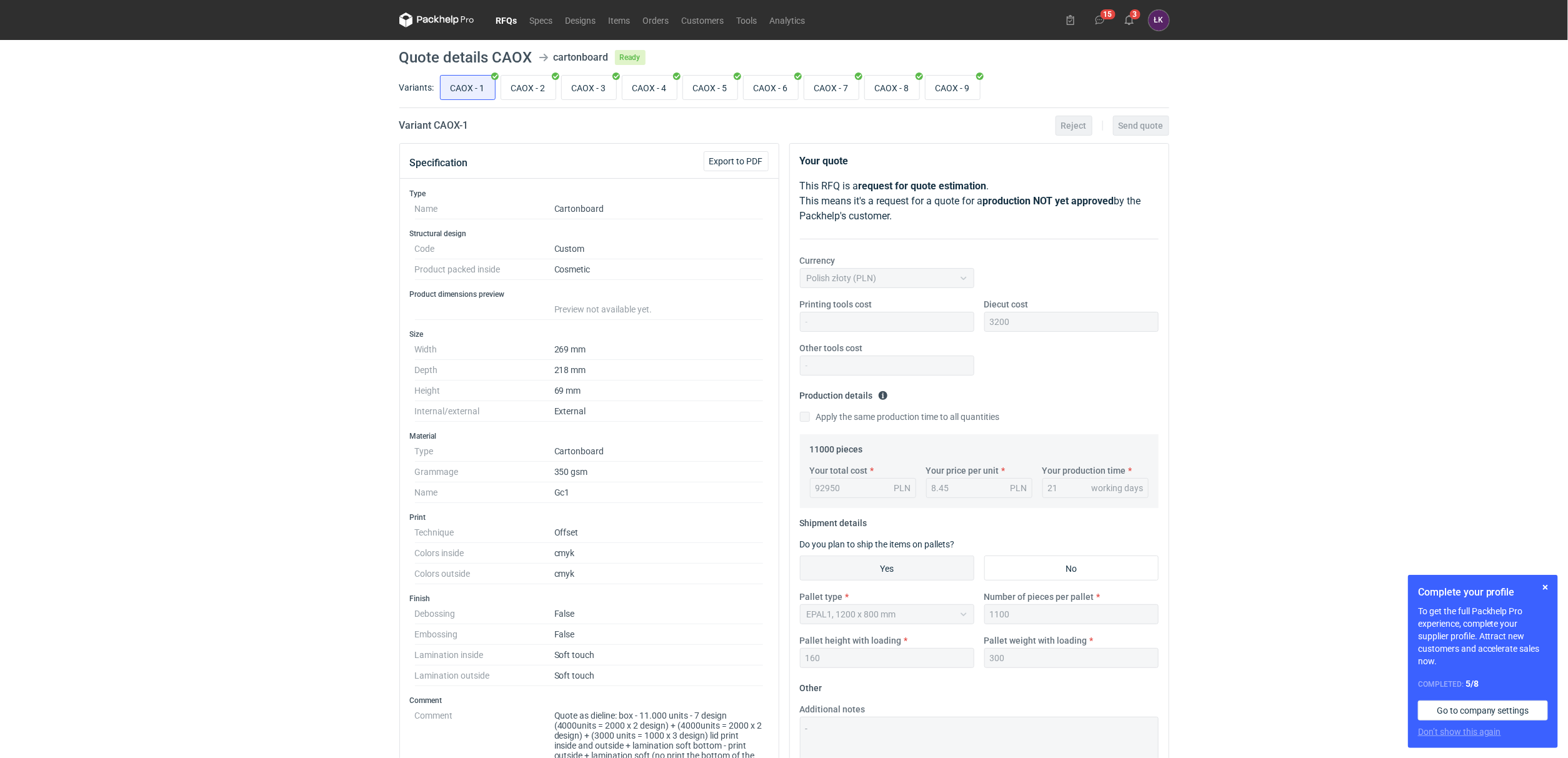
scroll to position [109, 0]
click at [911, 77] on input "CAOX - 8" at bounding box center [892, 87] width 54 height 24
radio input "true"
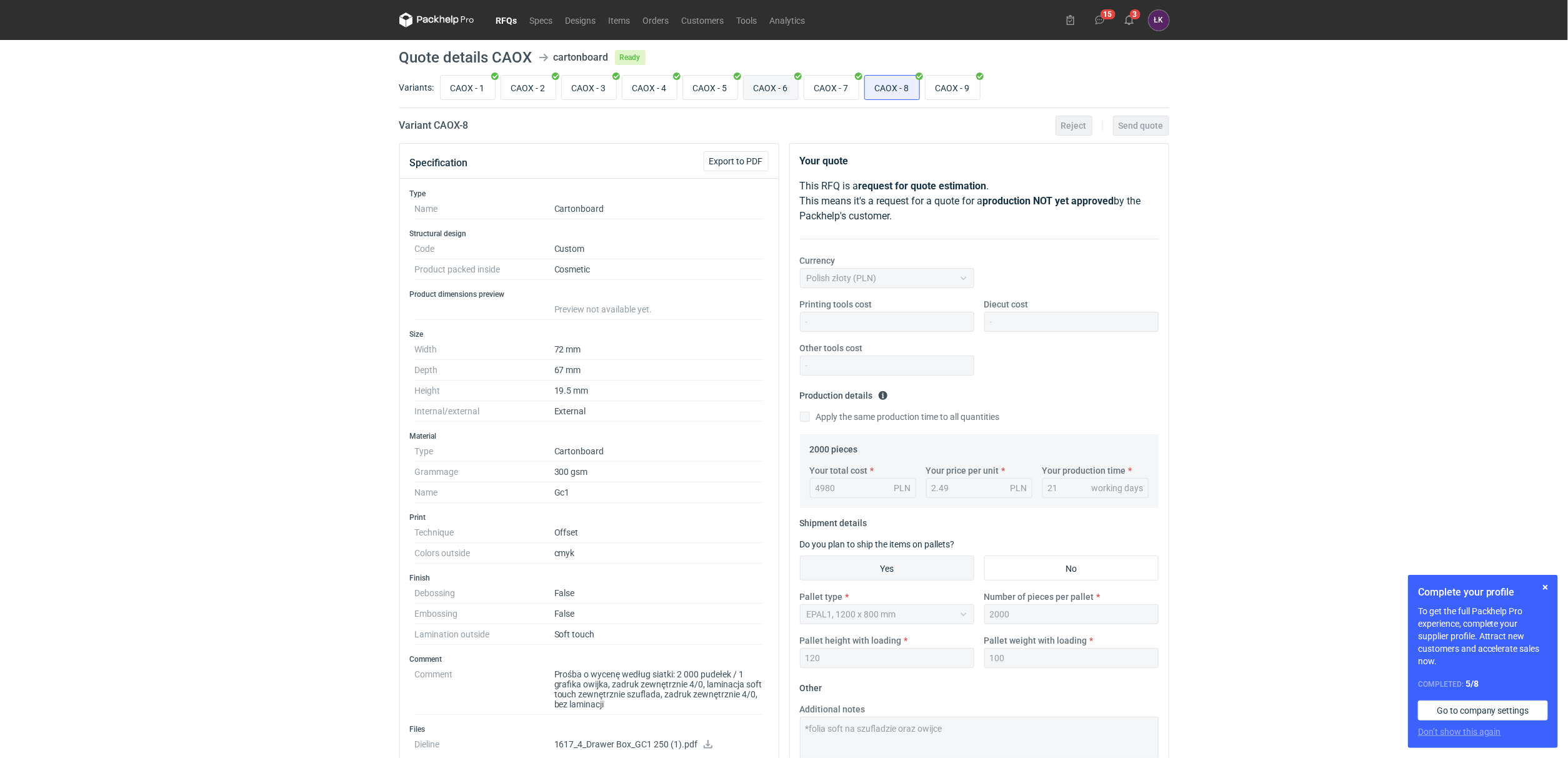
click at [775, 88] on input "CAOX - 6" at bounding box center [771, 87] width 54 height 24
radio input "true"
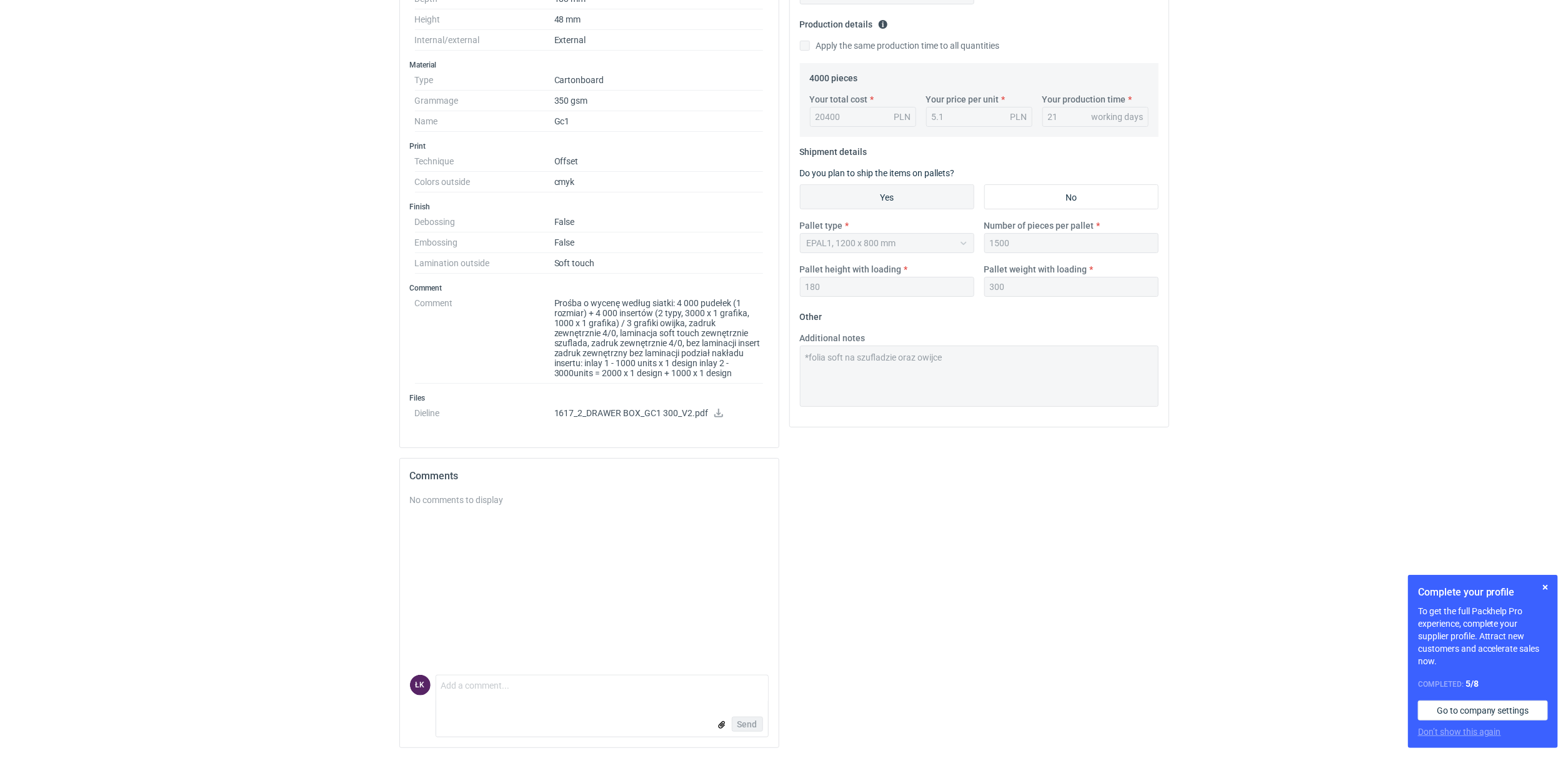
scroll to position [281, 0]
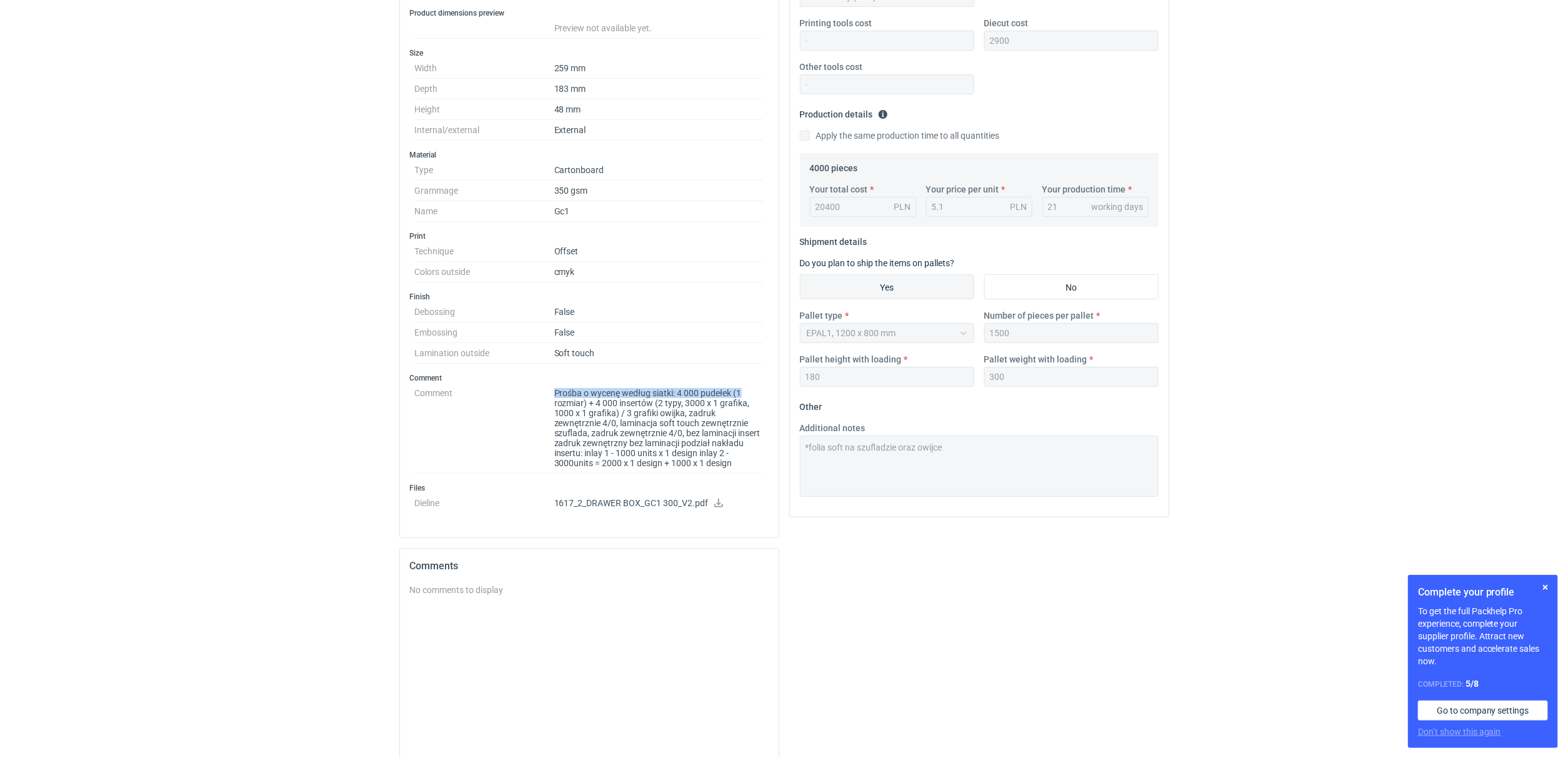
drag, startPoint x: 554, startPoint y: 394, endPoint x: 743, endPoint y: 399, distance: 189.1
click at [743, 399] on dd "Prośba o wycenę według siatki: 4 000 pudełek (1 rozmiar) + 4 000 insertów (2 ty…" at bounding box center [659, 428] width 210 height 90
click at [610, 431] on dd "Prośba o wycenę według siatki: 4 000 pudełek (1 rozmiar) + 4 000 insertów (2 ty…" at bounding box center [659, 428] width 210 height 90
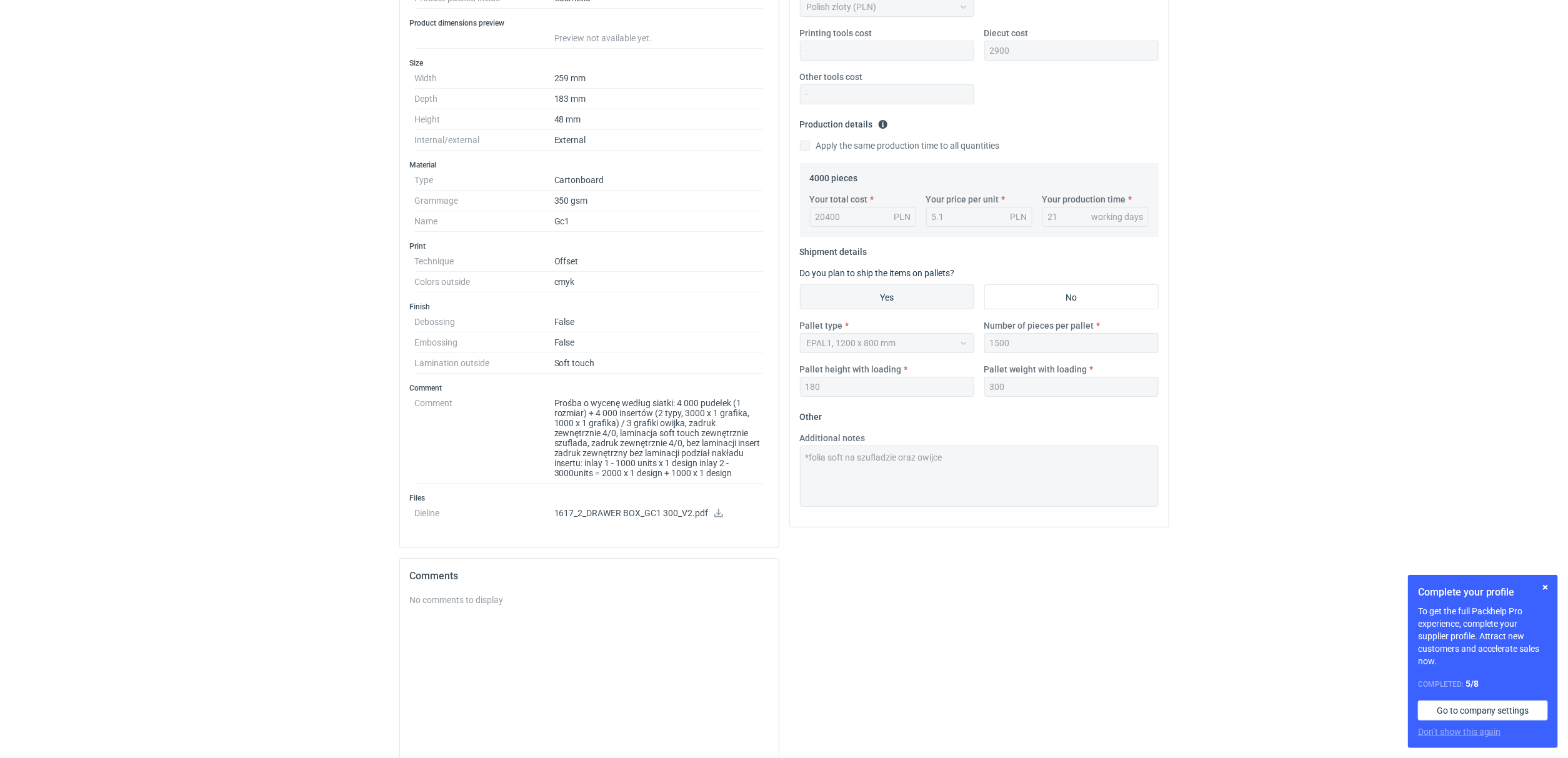
scroll to position [374, 0]
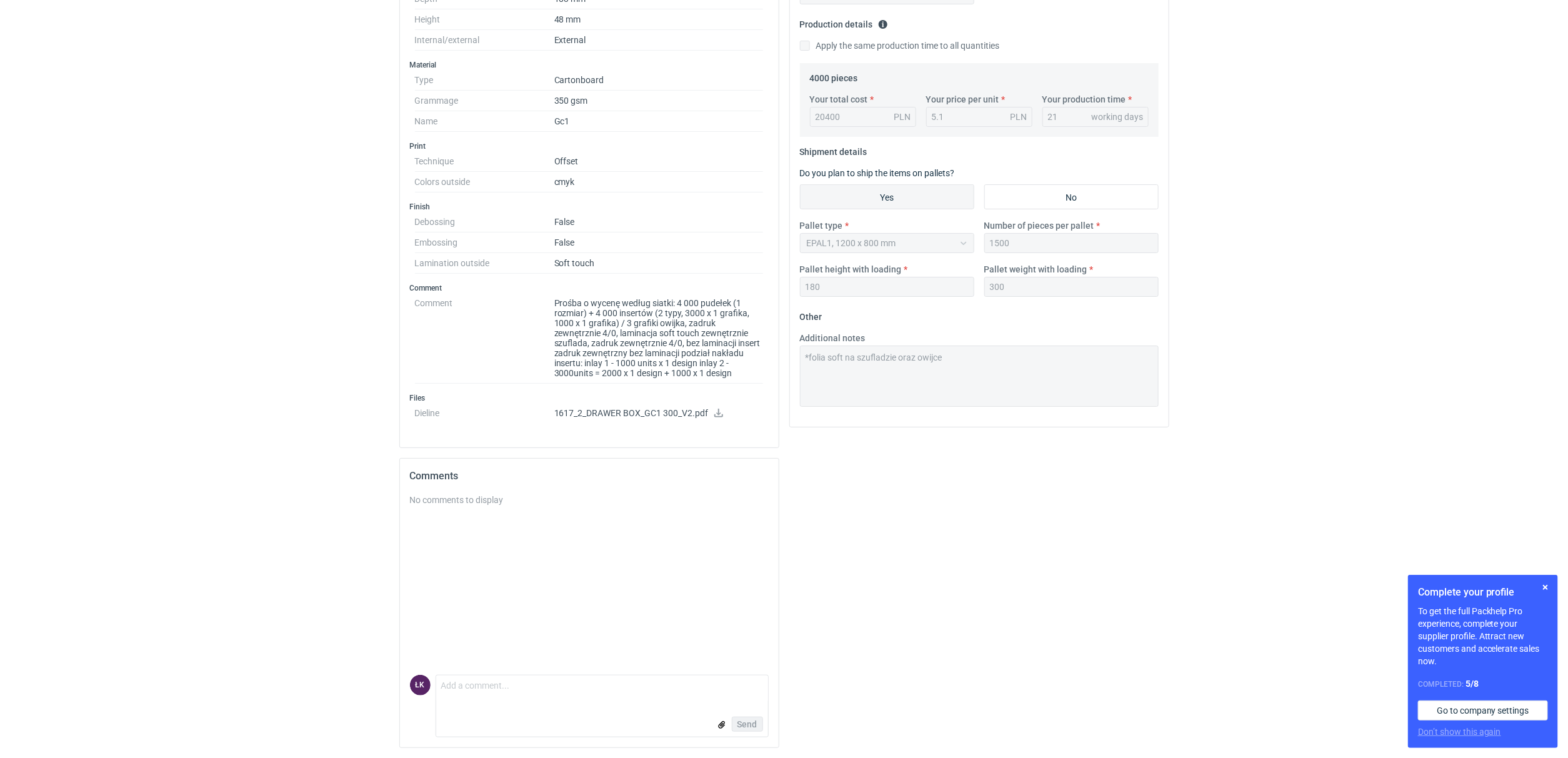
drag, startPoint x: 612, startPoint y: 328, endPoint x: 705, endPoint y: 327, distance: 93.0
click at [705, 327] on dd "Prośba o wycenę według siatki: 4 000 pudełek (1 rozmiar) + 4 000 insertów (2 ty…" at bounding box center [659, 338] width 210 height 90
click at [581, 342] on dd "Prośba o wycenę według siatki: 4 000 pudełek (1 rozmiar) + 4 000 insertów (2 ty…" at bounding box center [659, 338] width 210 height 90
drag, startPoint x: 582, startPoint y: 339, endPoint x: 692, endPoint y: 349, distance: 110.5
click at [692, 349] on dd "Prośba o wycenę według siatki: 4 000 pudełek (1 rozmiar) + 4 000 insertów (2 ty…" at bounding box center [659, 338] width 210 height 90
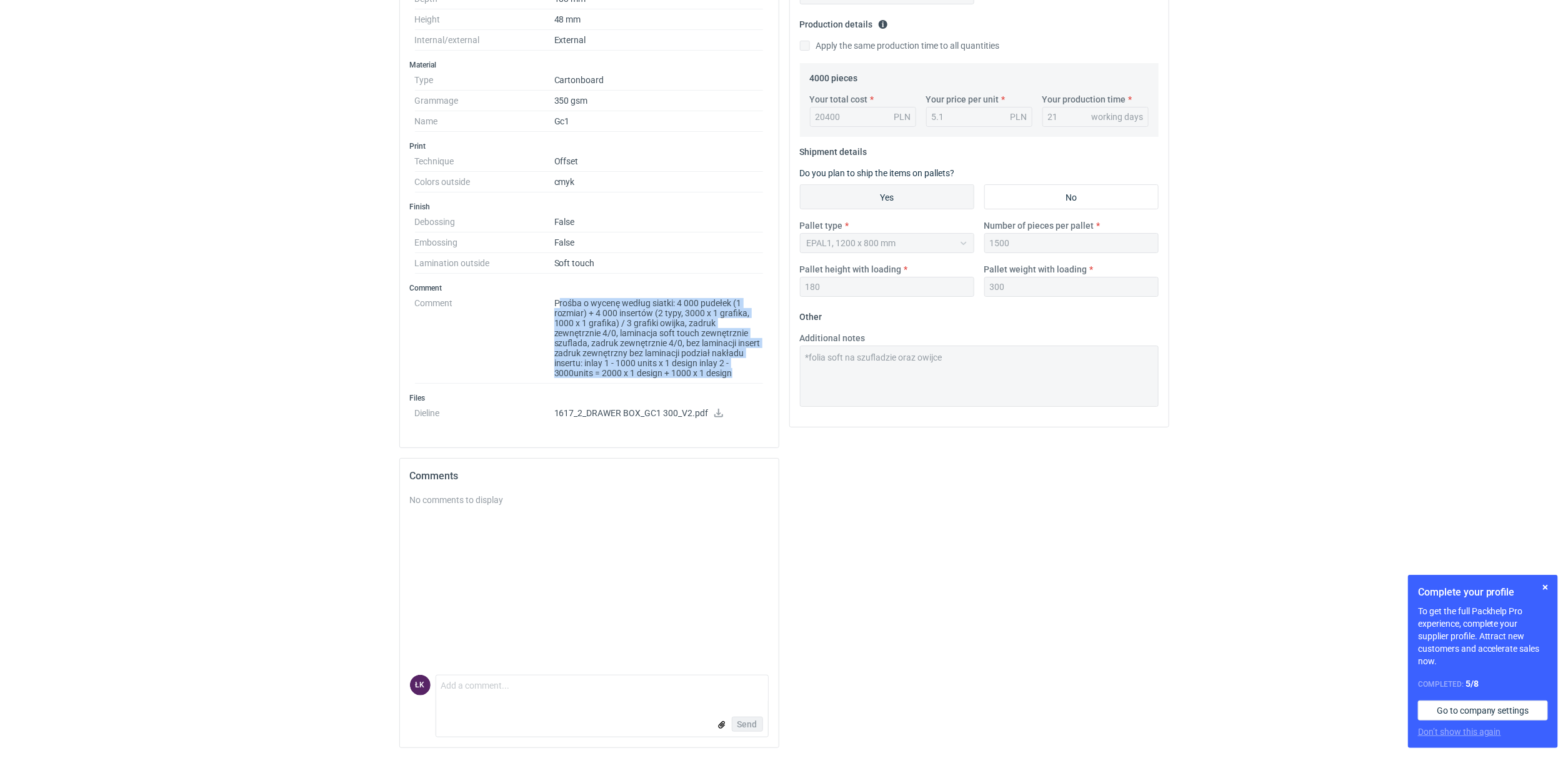
drag, startPoint x: 557, startPoint y: 299, endPoint x: 758, endPoint y: 378, distance: 216.0
click at [758, 378] on dd "Prośba o wycenę według siatki: 4 000 pudełek (1 rozmiar) + 4 000 insertów (2 ty…" at bounding box center [659, 338] width 210 height 90
click at [747, 354] on dd "Prośba o wycenę według siatki: 4 000 pudełek (1 rozmiar) + 4 000 insertów (2 ty…" at bounding box center [659, 338] width 210 height 90
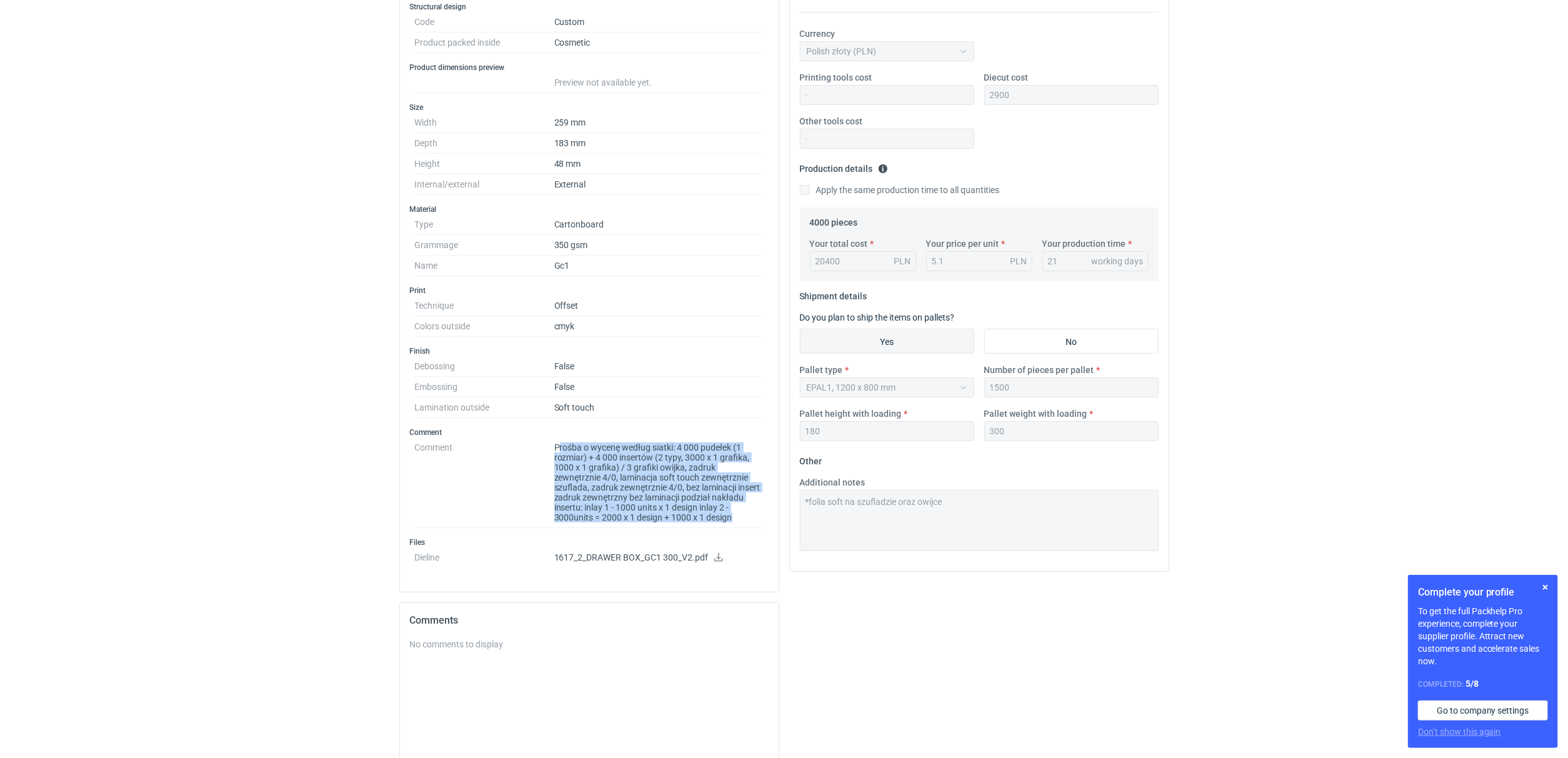
scroll to position [187, 0]
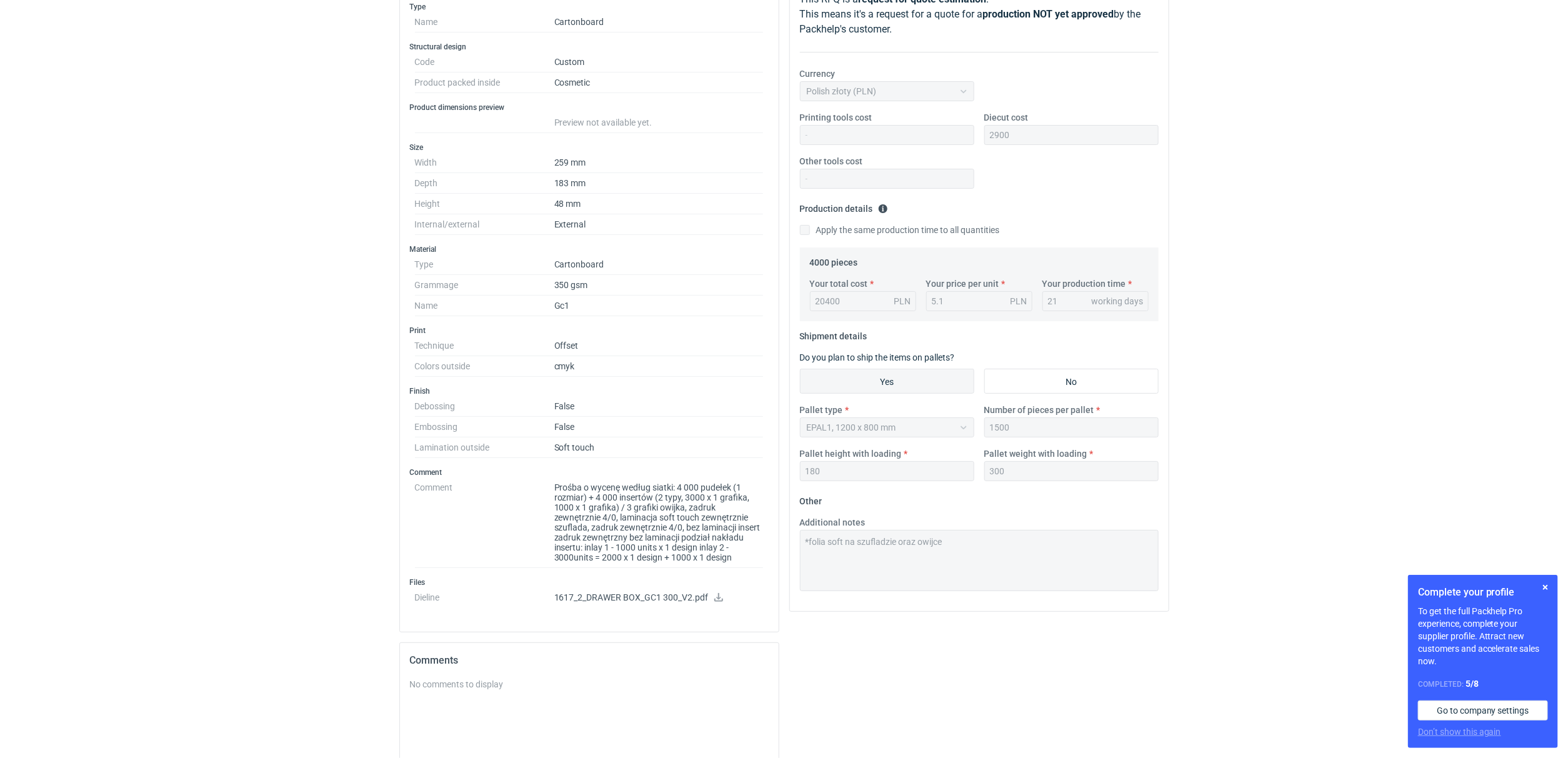
click at [379, 478] on div "RFQs Specs Designs Items Orders Customers Tools Analytics 15 3 ŁK Łukasz Kowals…" at bounding box center [784, 192] width 1568 height 758
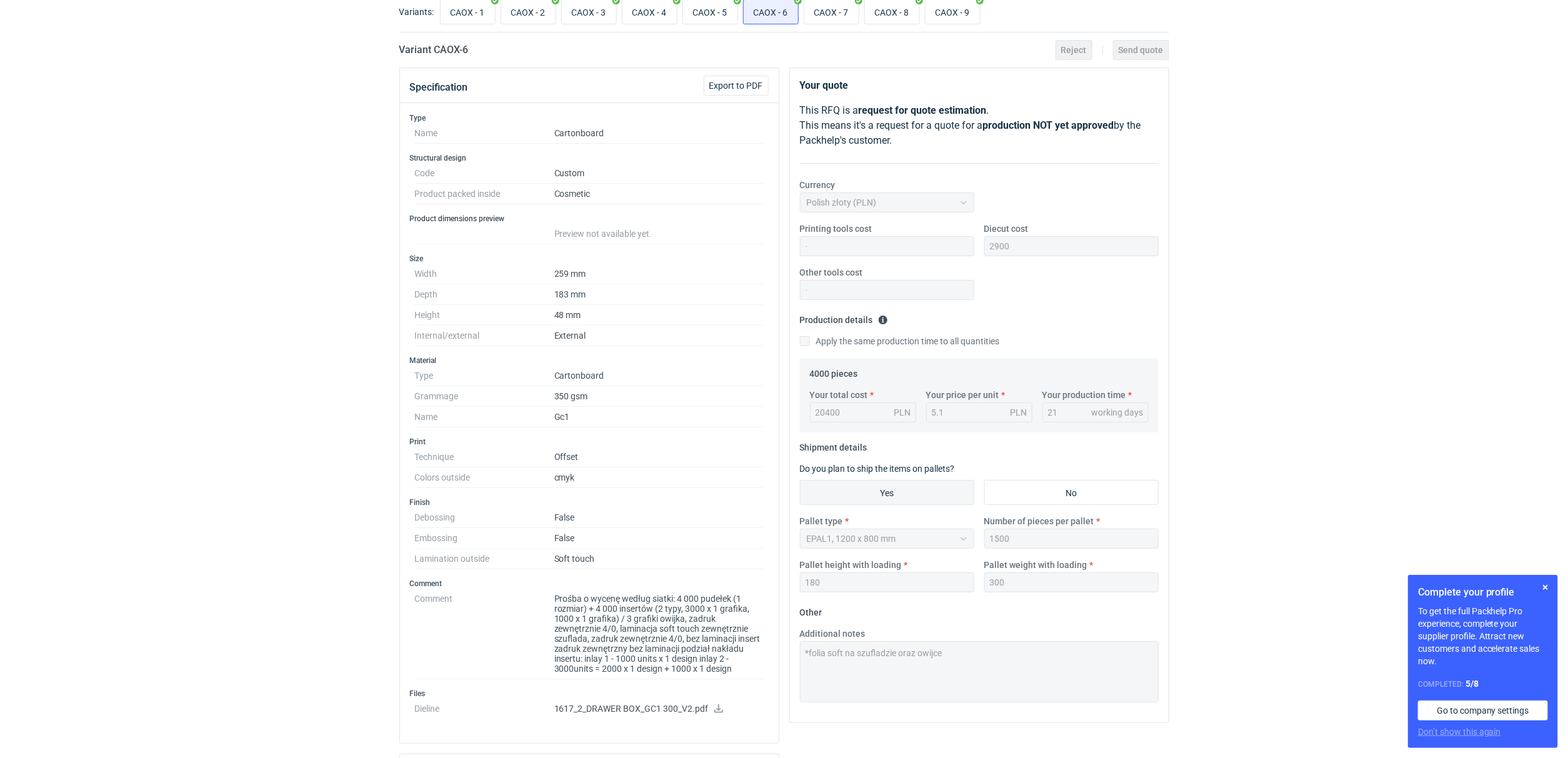
scroll to position [0, 0]
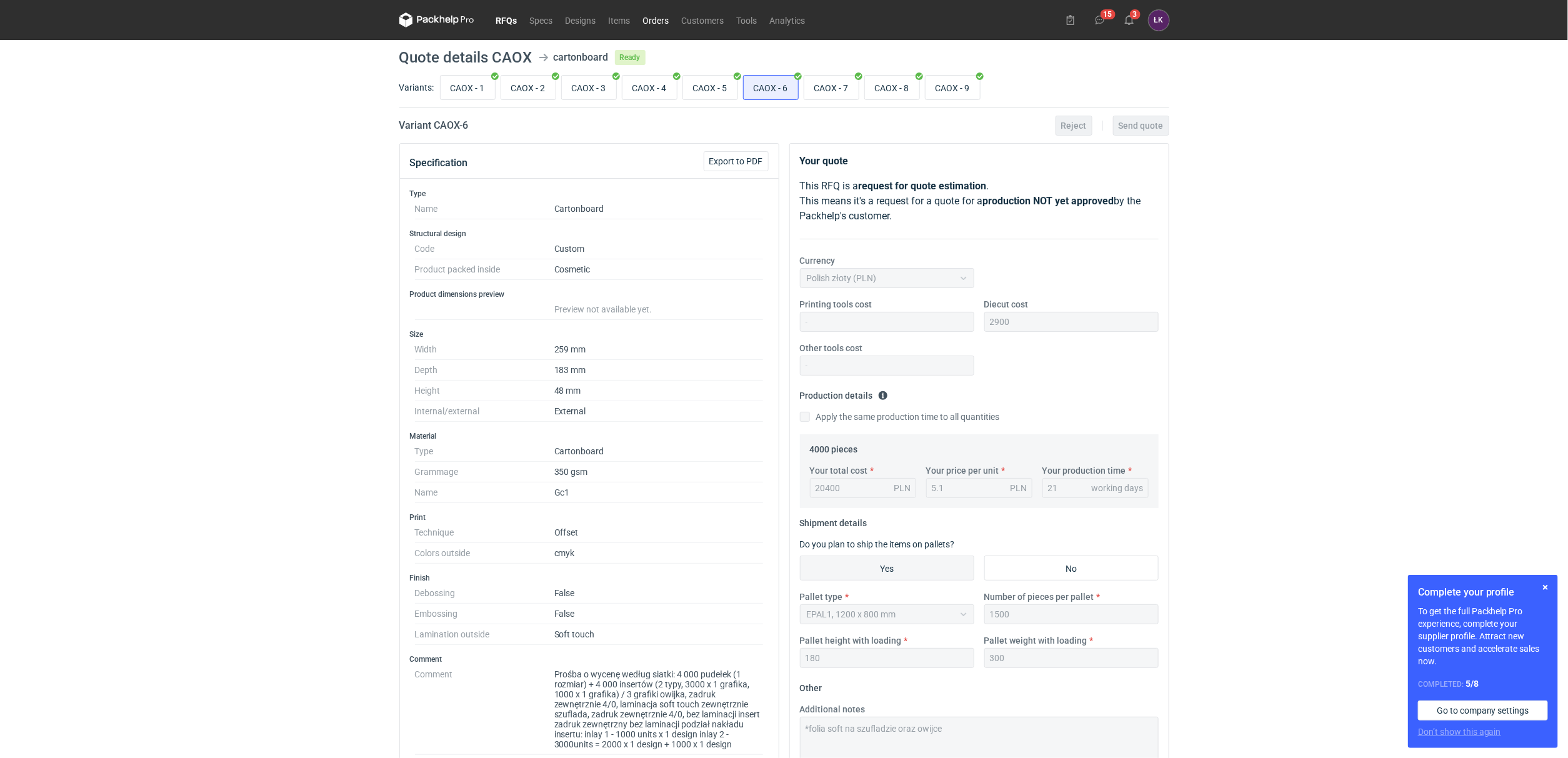
click at [653, 22] on link "Orders" at bounding box center [656, 20] width 39 height 15
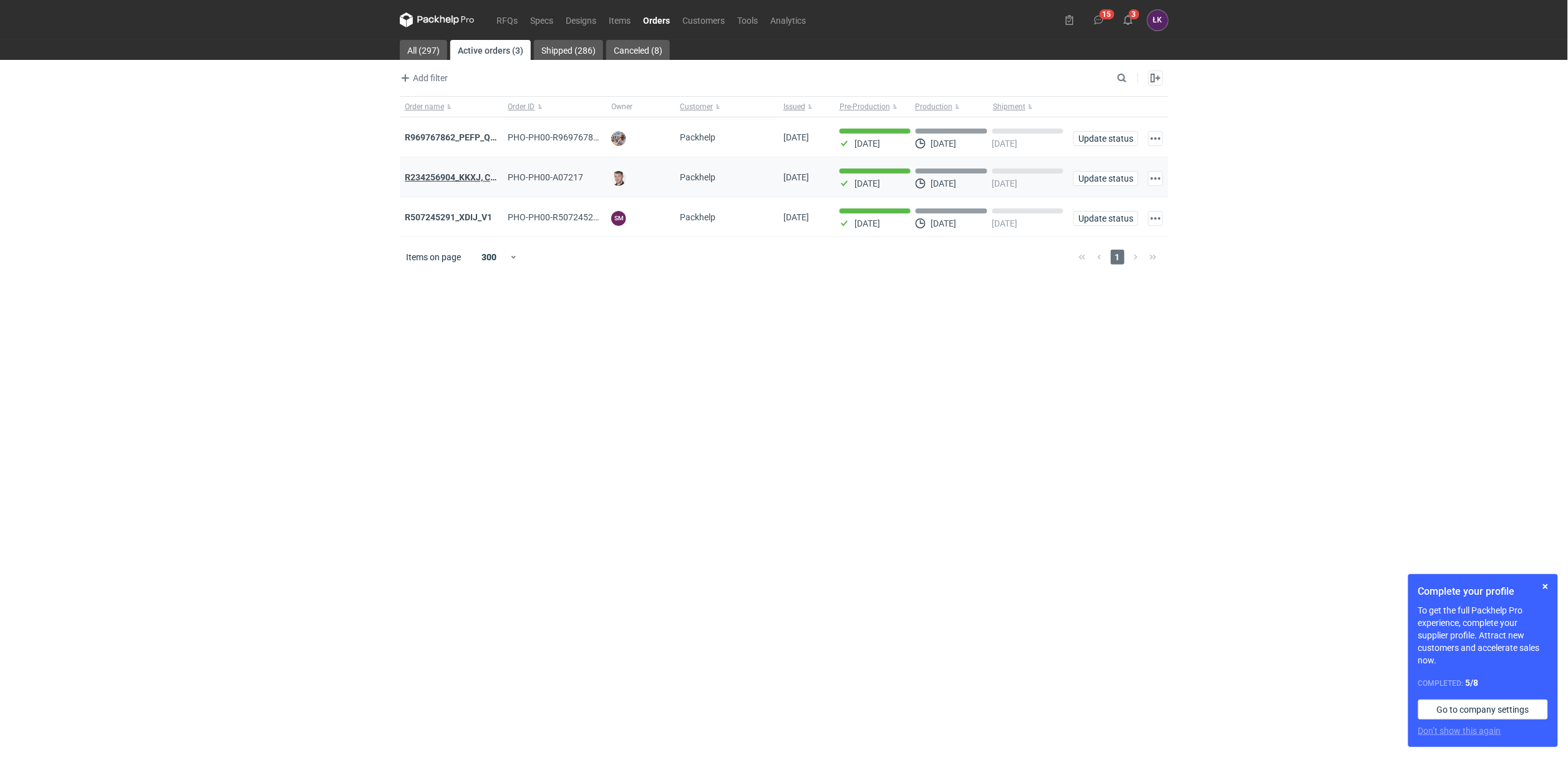
click at [444, 172] on strong "R234256904_KKXJ, CKTY,PCHN, FHNV,TJBT,BVDV,VPVS,UUAJ,HTKI,TWOS,IFEI,BQIJ" at bounding box center [571, 177] width 333 height 10
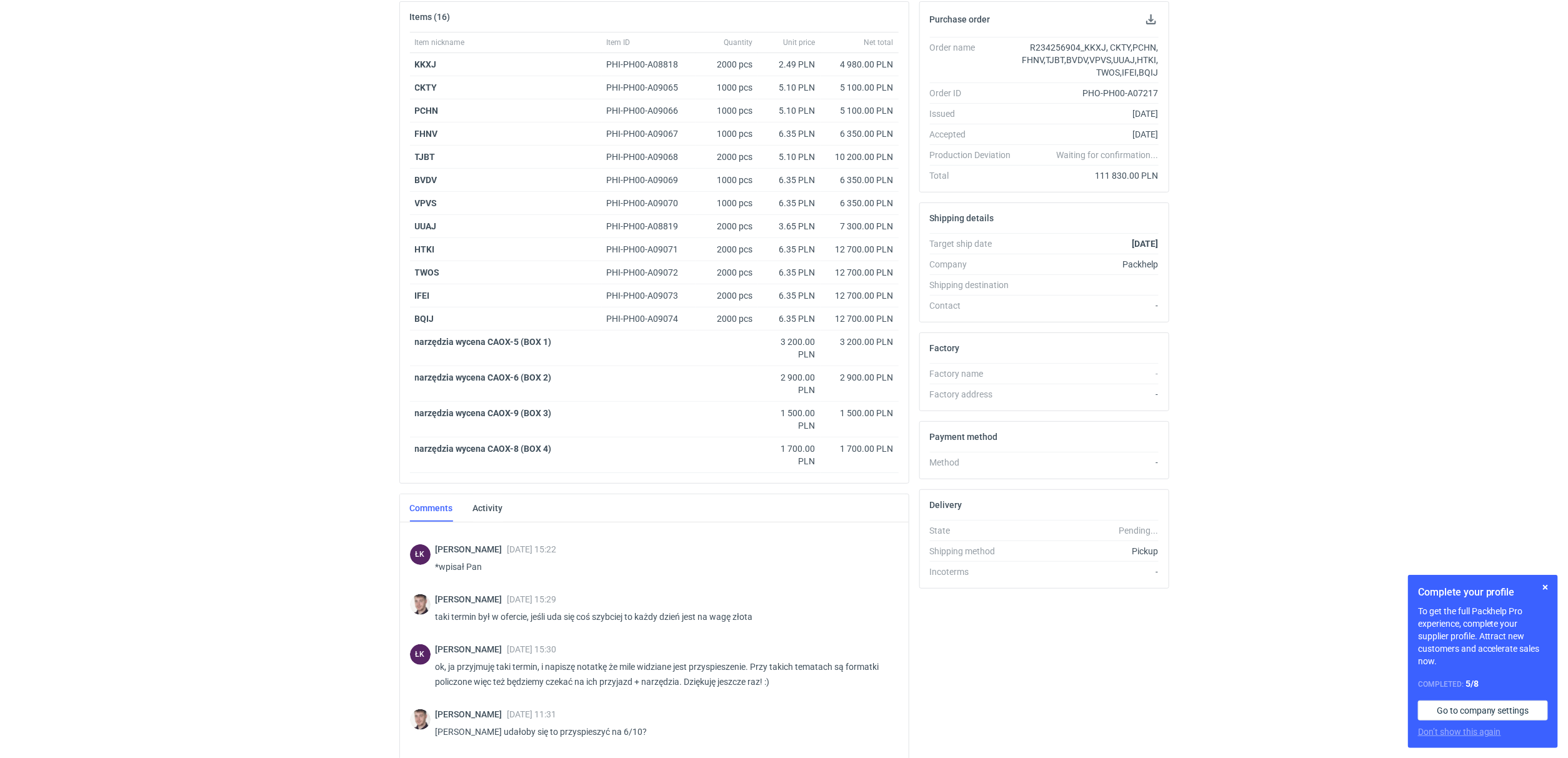
scroll to position [157, 0]
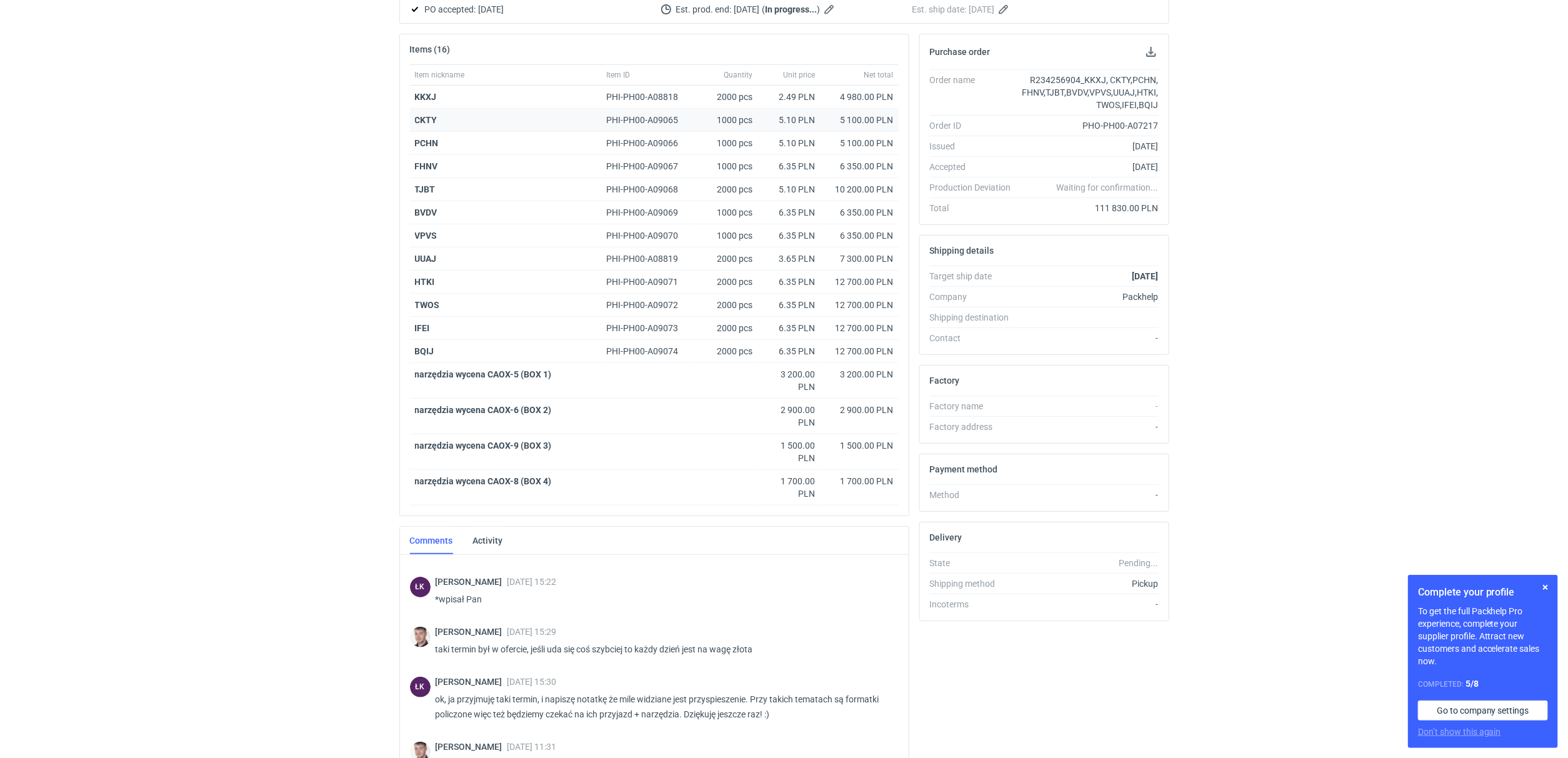
click at [428, 119] on strong "CKTY" at bounding box center [426, 120] width 22 height 10
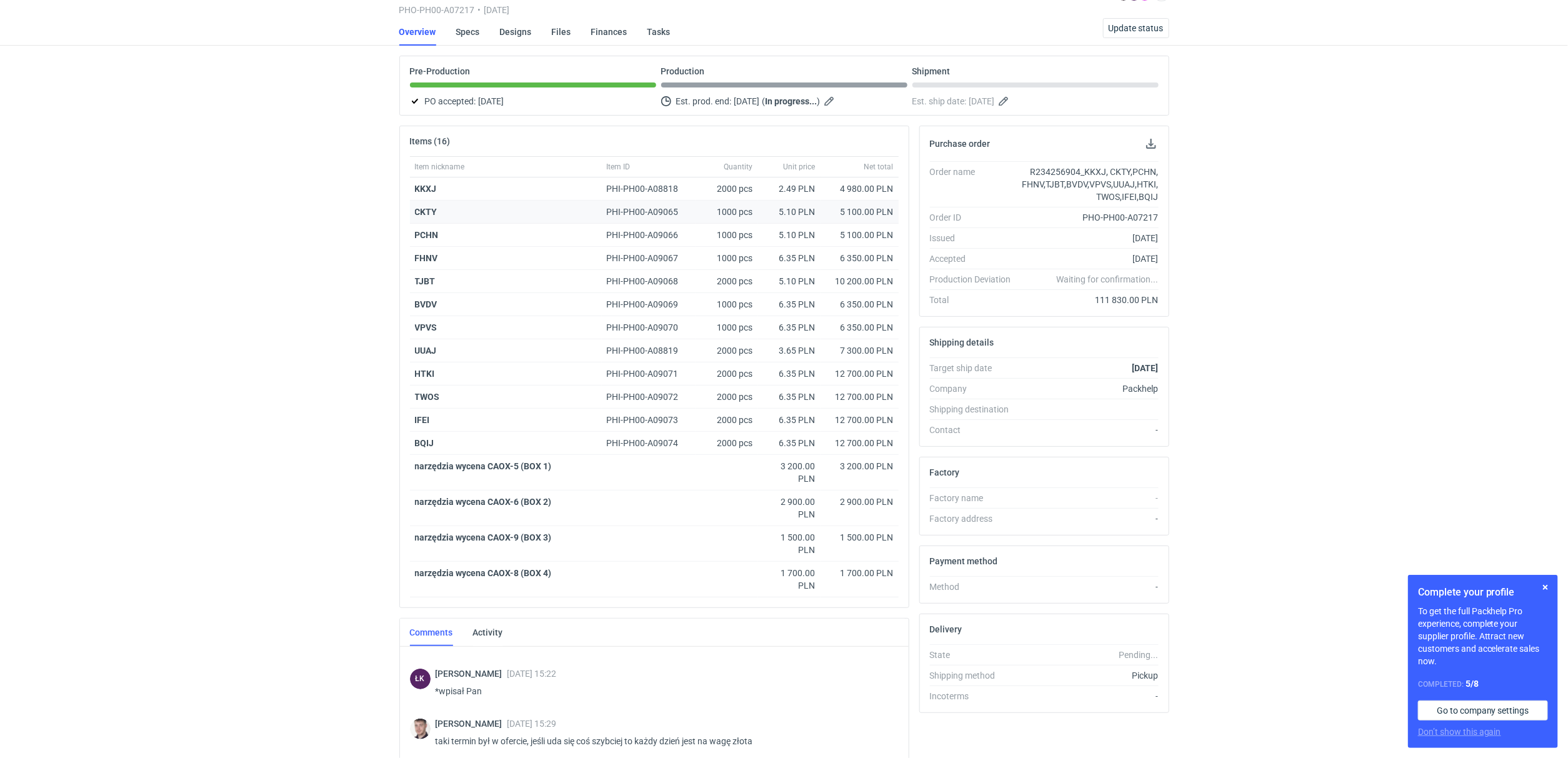
scroll to position [0, 0]
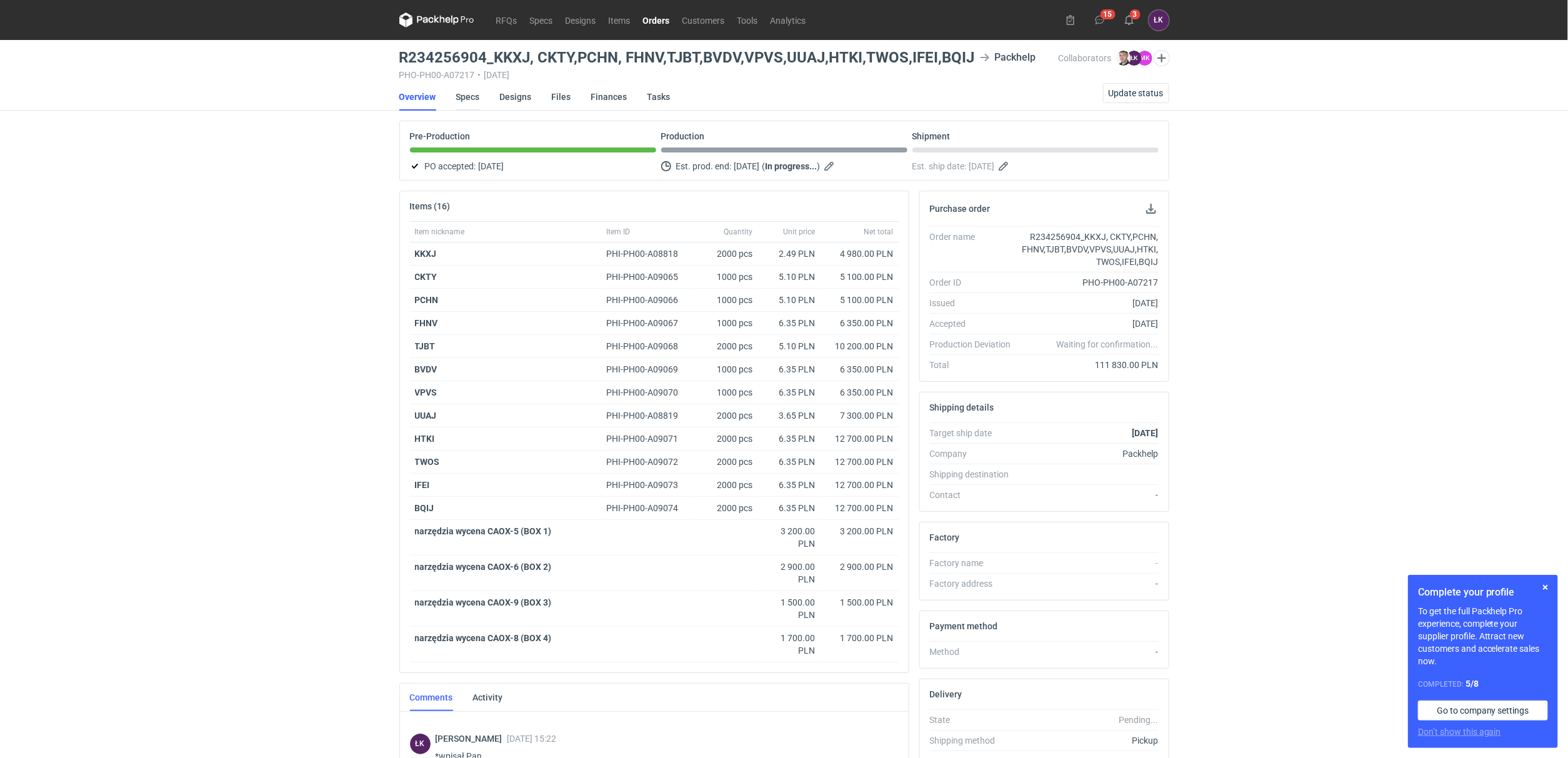
click at [457, 98] on link "Specs" at bounding box center [468, 97] width 24 height 27
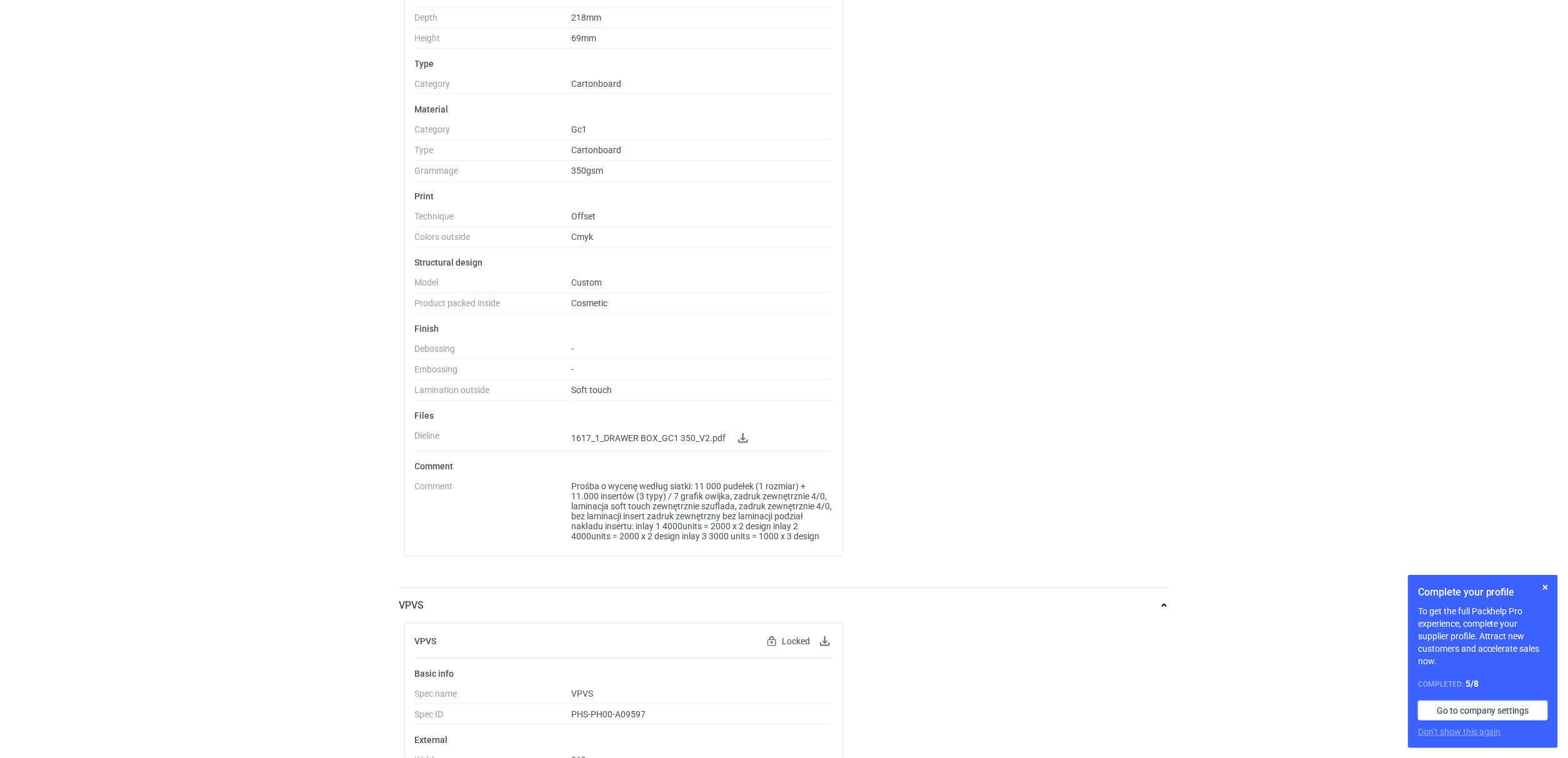
scroll to position [374, 0]
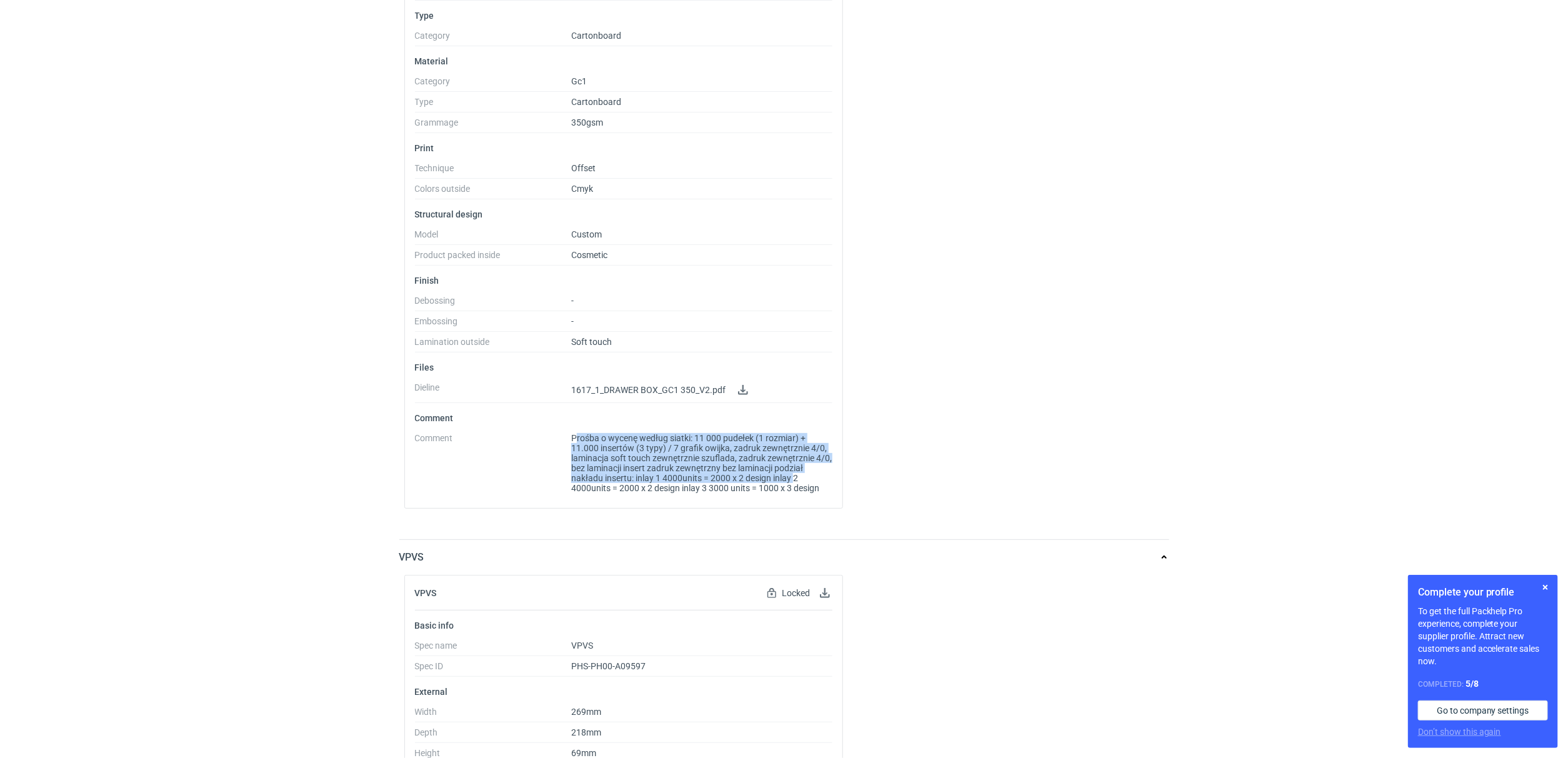
drag, startPoint x: 576, startPoint y: 436, endPoint x: 801, endPoint y: 475, distance: 228.4
click at [795, 481] on span "Prośba o wycenę według siatki: 11 000 pudełek (1 rozmiar) + 11.000 insertów (3 …" at bounding box center [701, 463] width 261 height 60
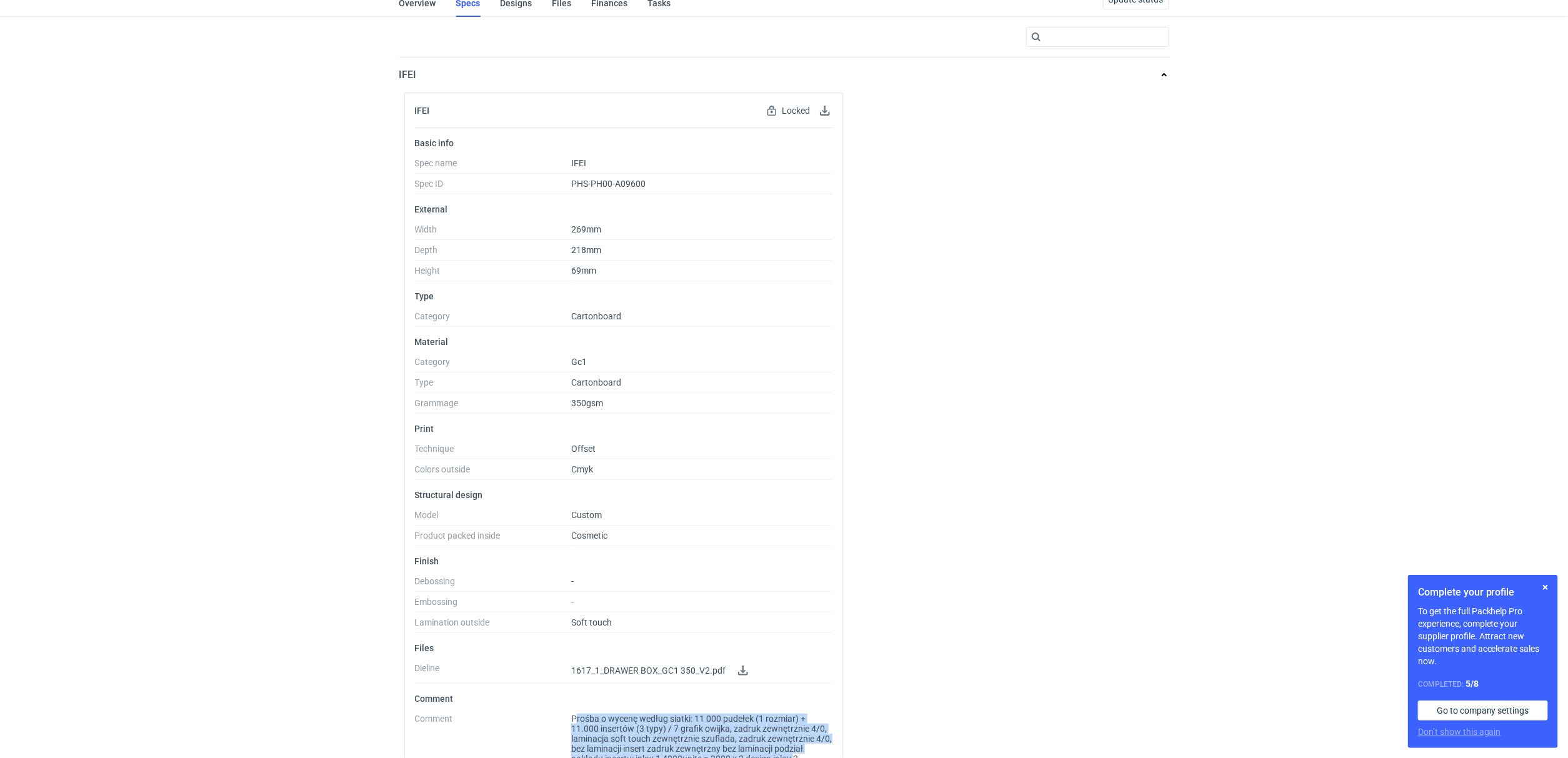
scroll to position [0, 0]
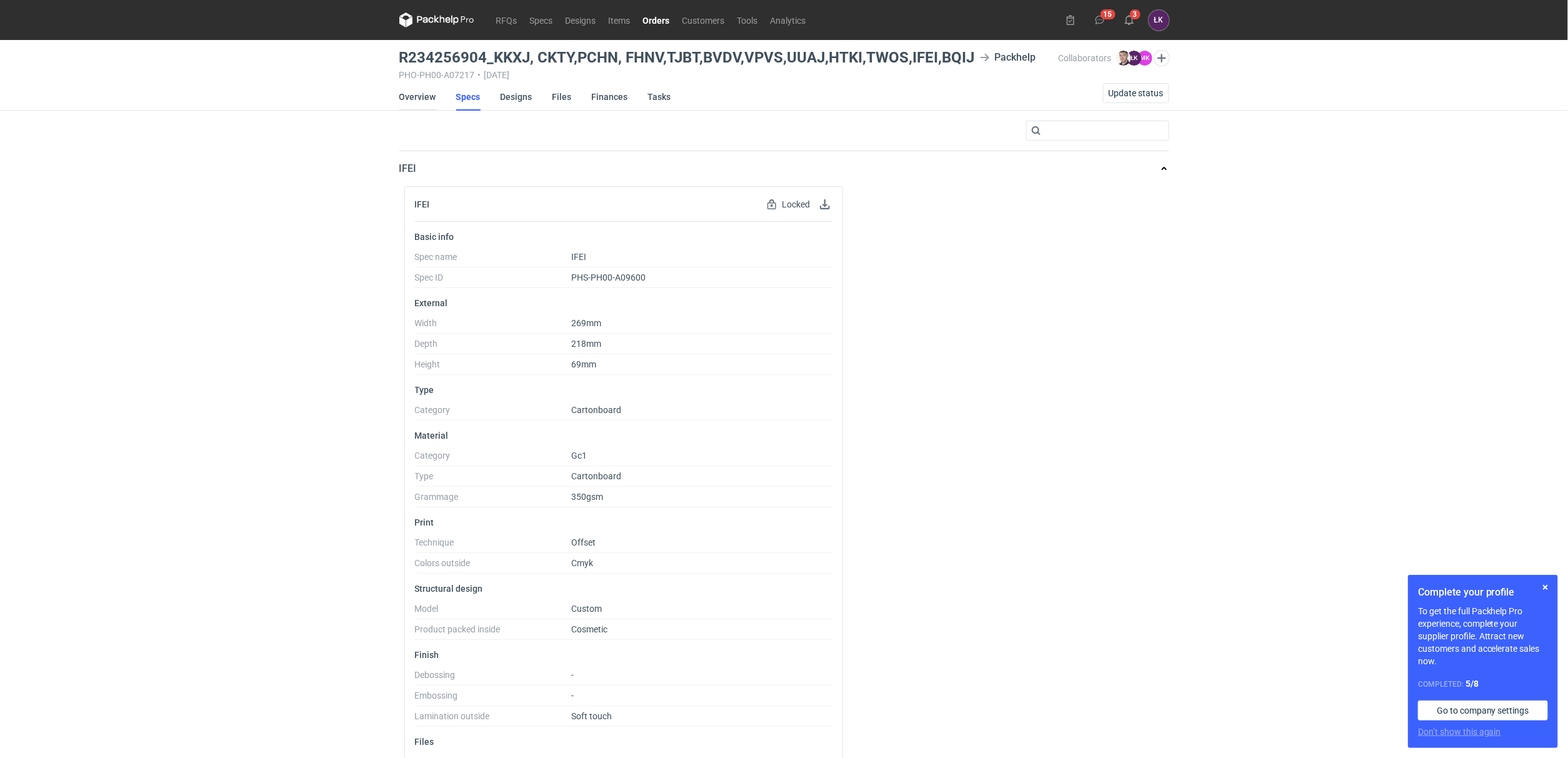
click at [411, 99] on link "Overview" at bounding box center [418, 97] width 37 height 27
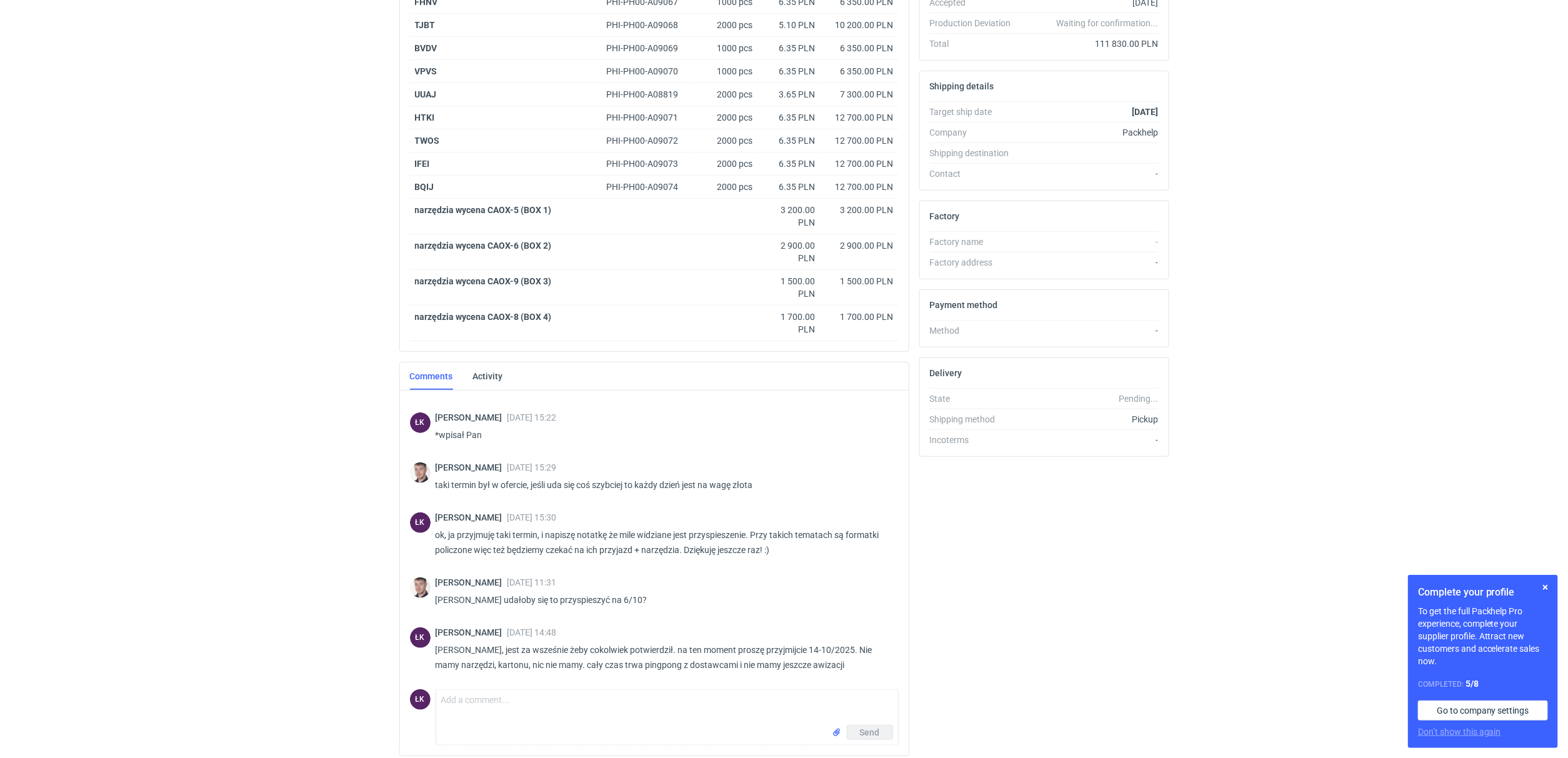
scroll to position [372, 0]
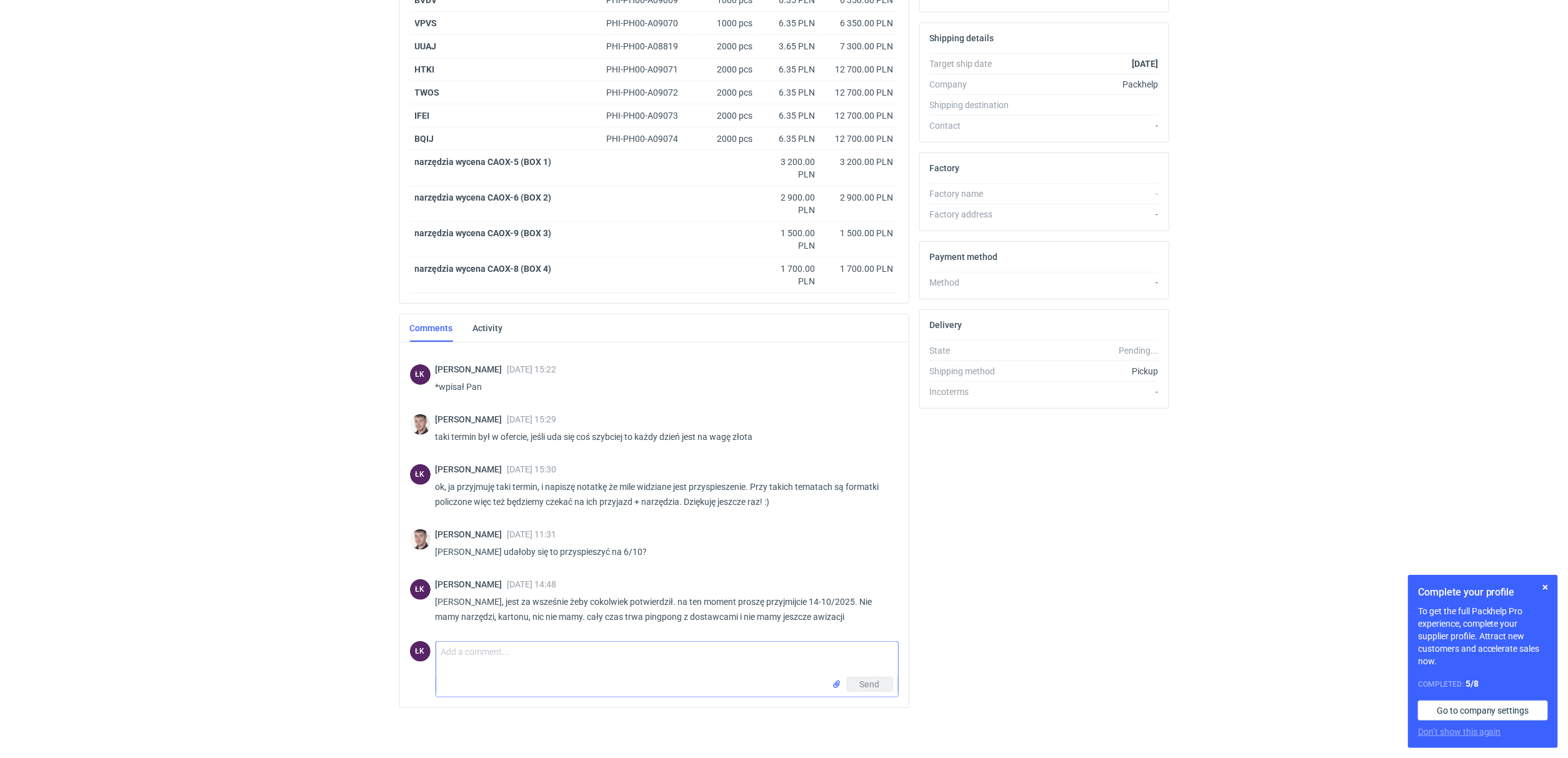
click at [457, 654] on textarea "Comment message" at bounding box center [667, 659] width 462 height 35
type textarea "Panie Macieju, na wszystkie sleevy i wszyskie drawery jest folia soft, a co z w…"
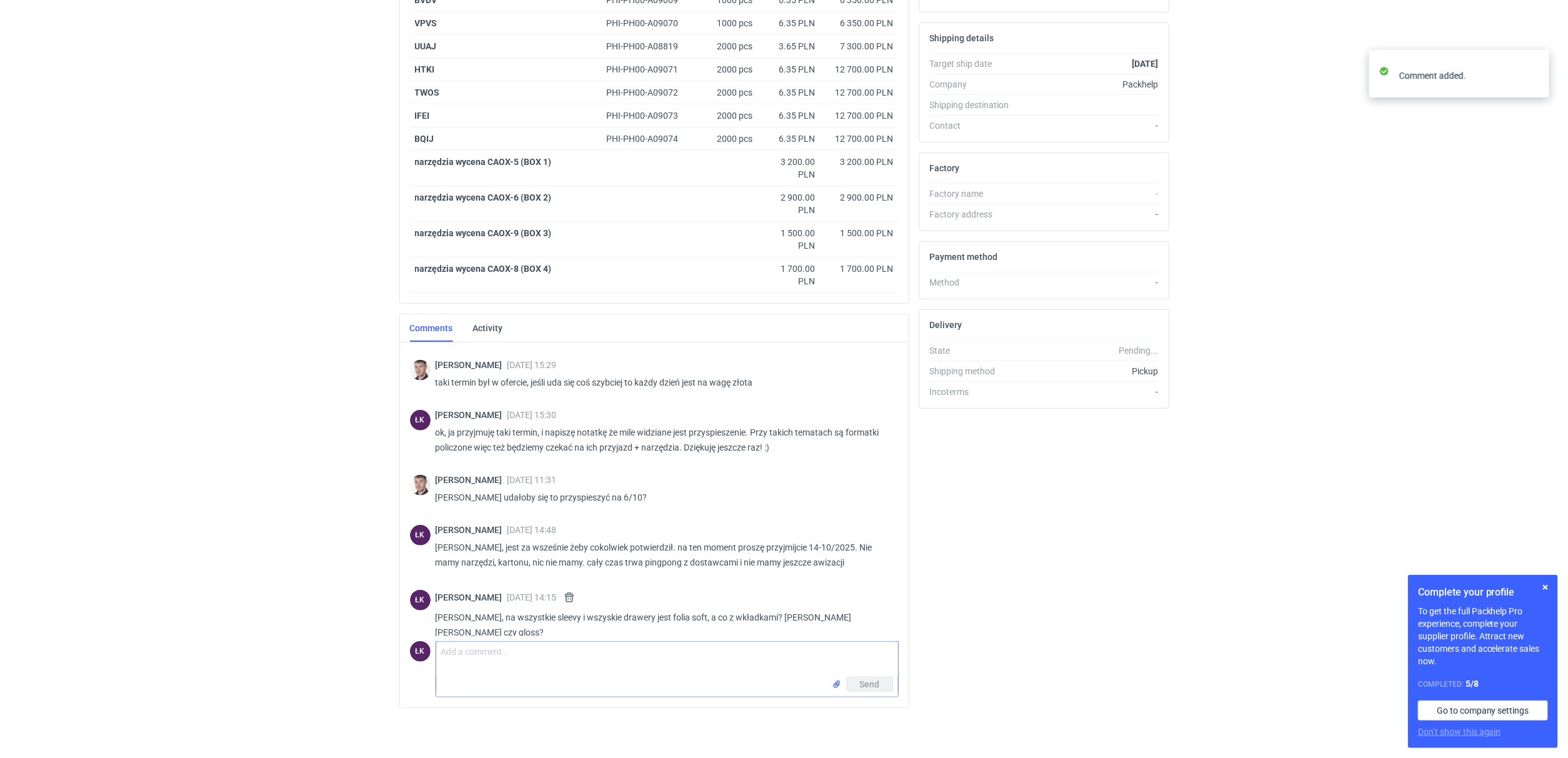
scroll to position [382, 0]
click at [312, 389] on html "RFQs Specs Designs Items Orders Customers Tools Analytics 15 3 ŁK Łukasz Kowals…" at bounding box center [784, 10] width 1568 height 758
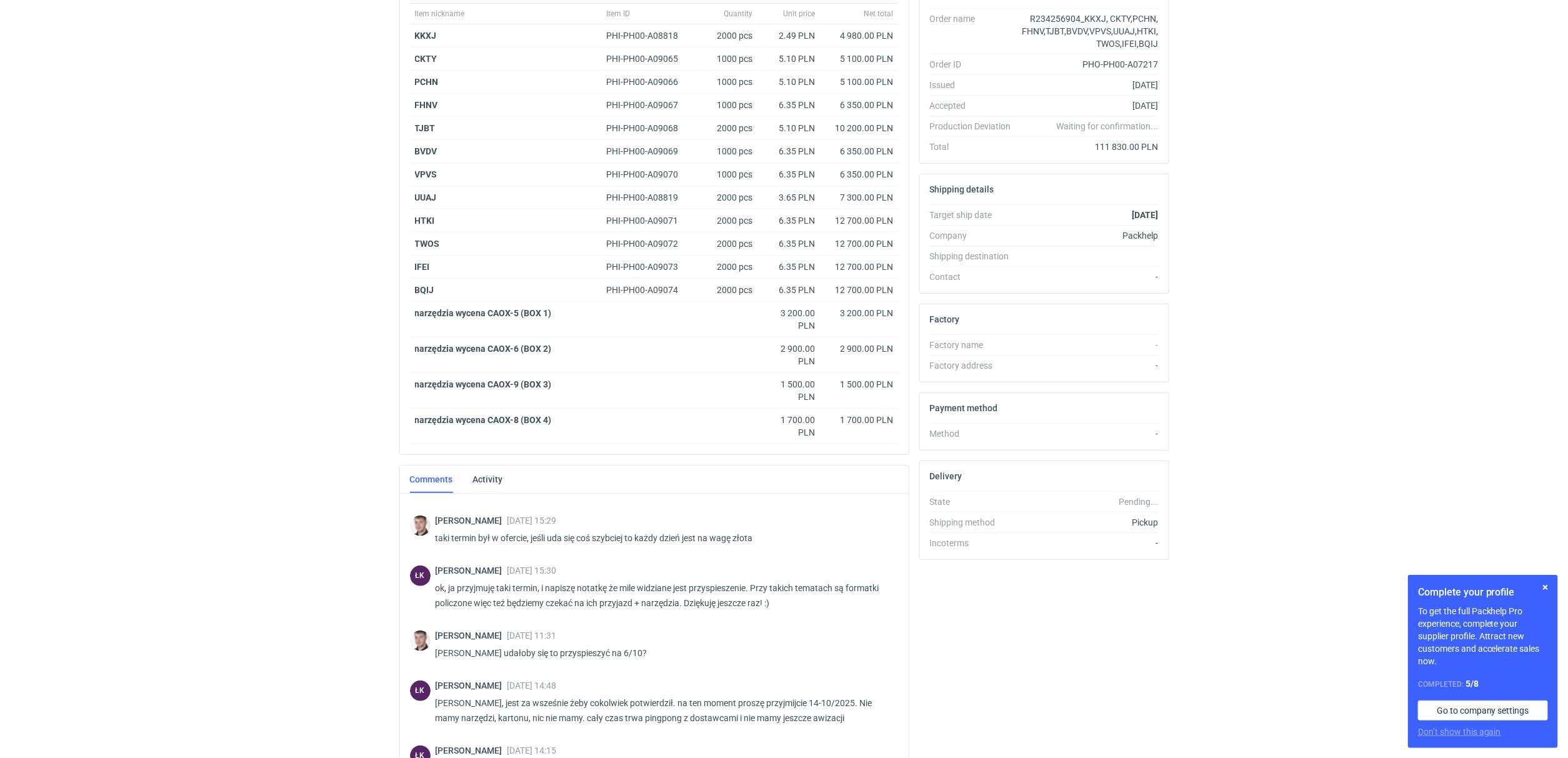
scroll to position [91, 0]
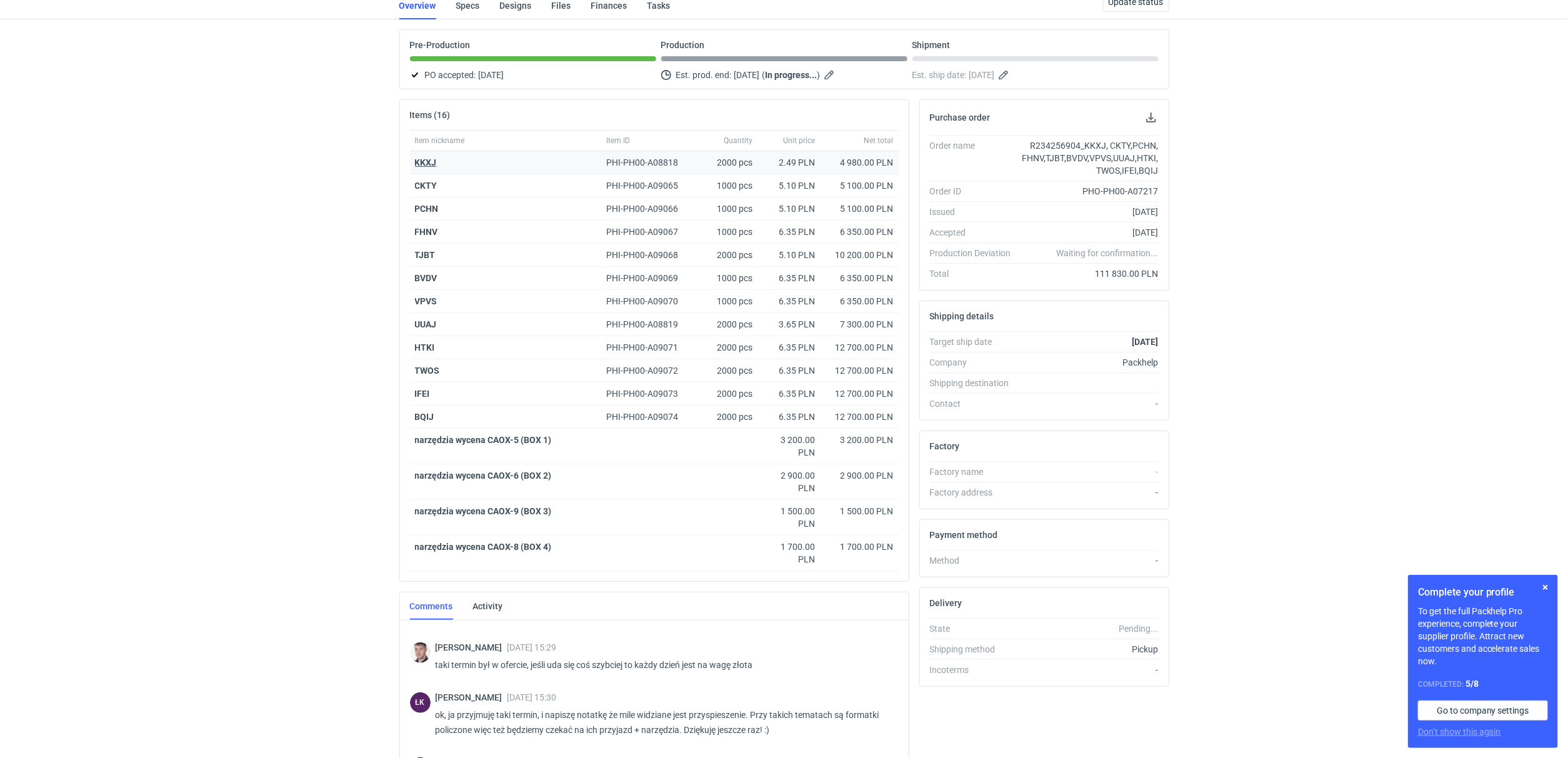
click at [433, 159] on strong "KKXJ" at bounding box center [426, 162] width 22 height 10
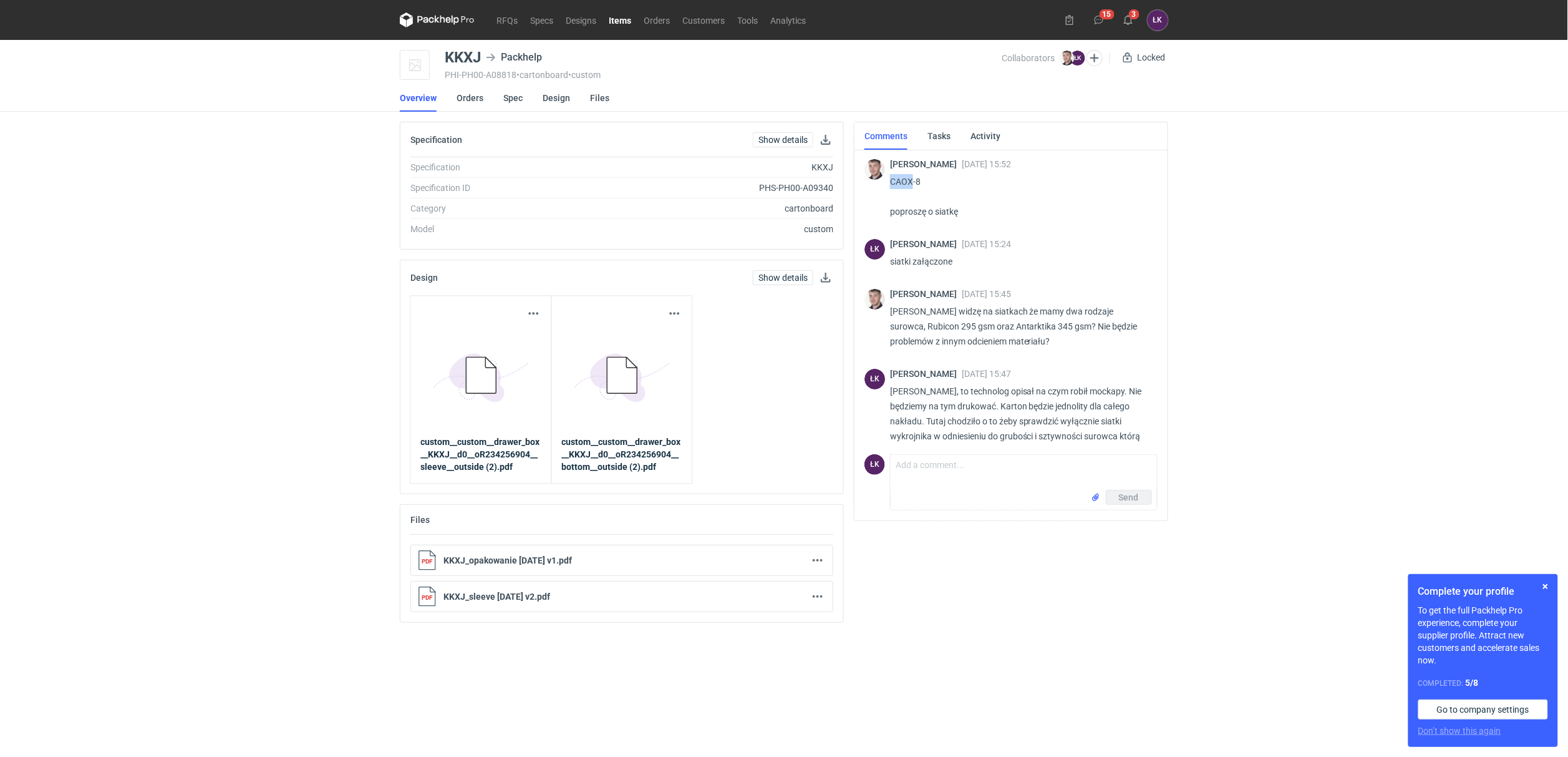
drag, startPoint x: 892, startPoint y: 184, endPoint x: 912, endPoint y: 183, distance: 20.0
click at [912, 183] on p "CAOX-8 poproszę o siatkę" at bounding box center [1019, 196] width 258 height 45
copy p "CAOX"
click at [241, 335] on div "RFQs Specs Designs Items Orders Customers Tools Analytics 15 3 ŁK Łukasz Kowals…" at bounding box center [784, 378] width 1568 height 757
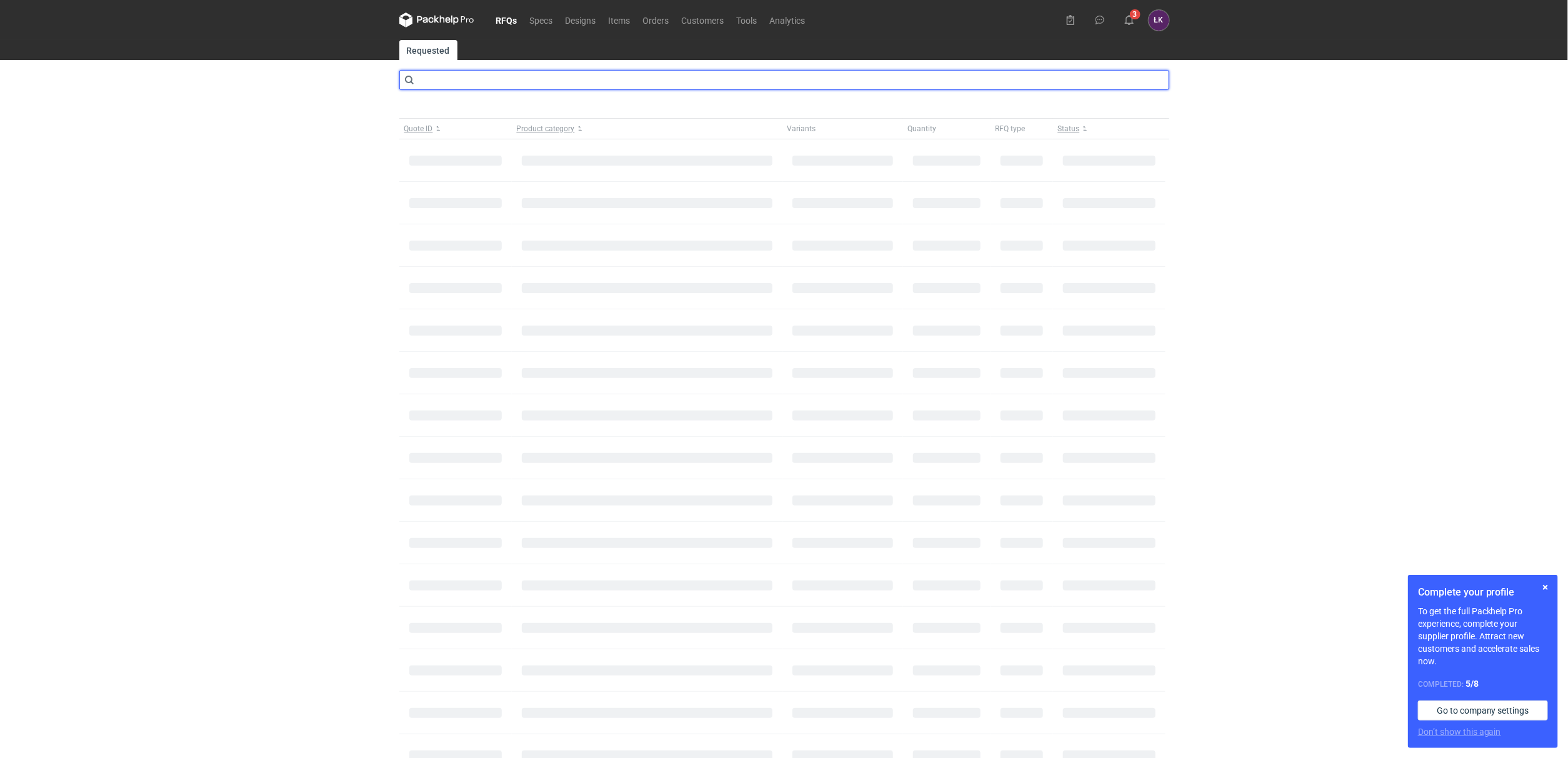
click at [490, 87] on input "text" at bounding box center [785, 80] width 770 height 20
type input "CAOX"
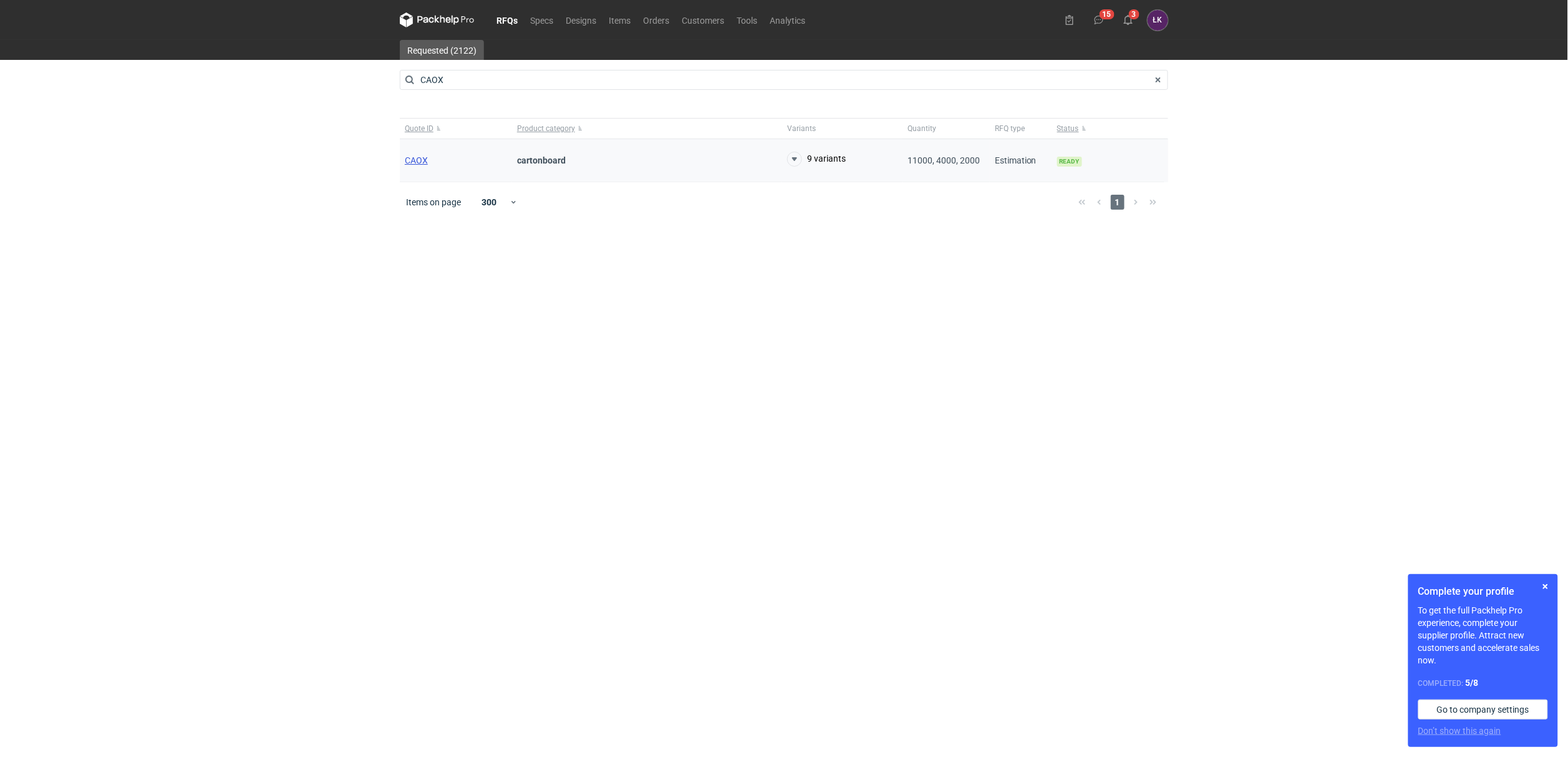
click at [410, 164] on span "CAOX" at bounding box center [416, 160] width 23 height 10
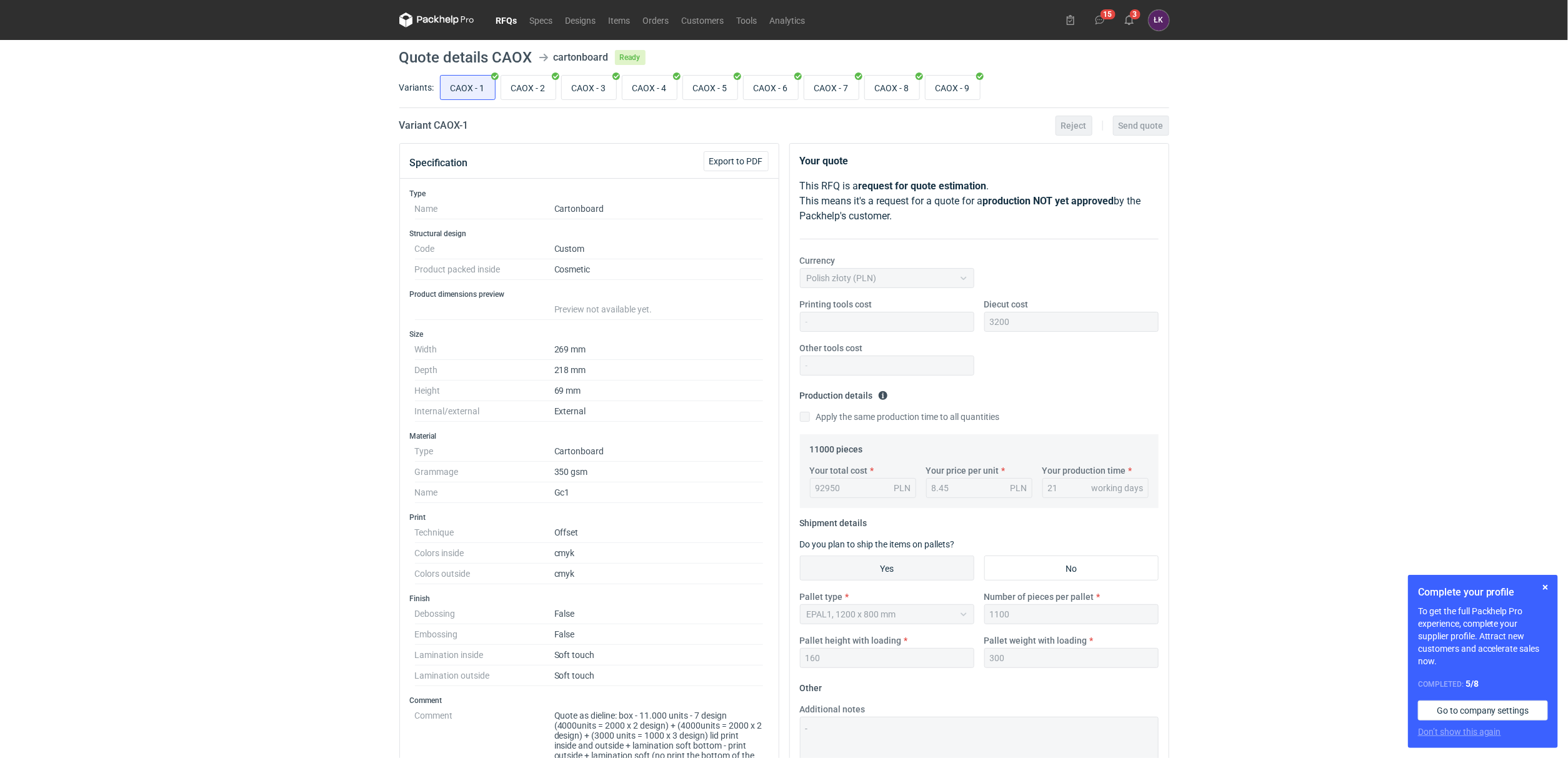
scroll to position [109, 0]
click at [965, 86] on input "CAOX - 9" at bounding box center [952, 87] width 54 height 24
radio input "true"
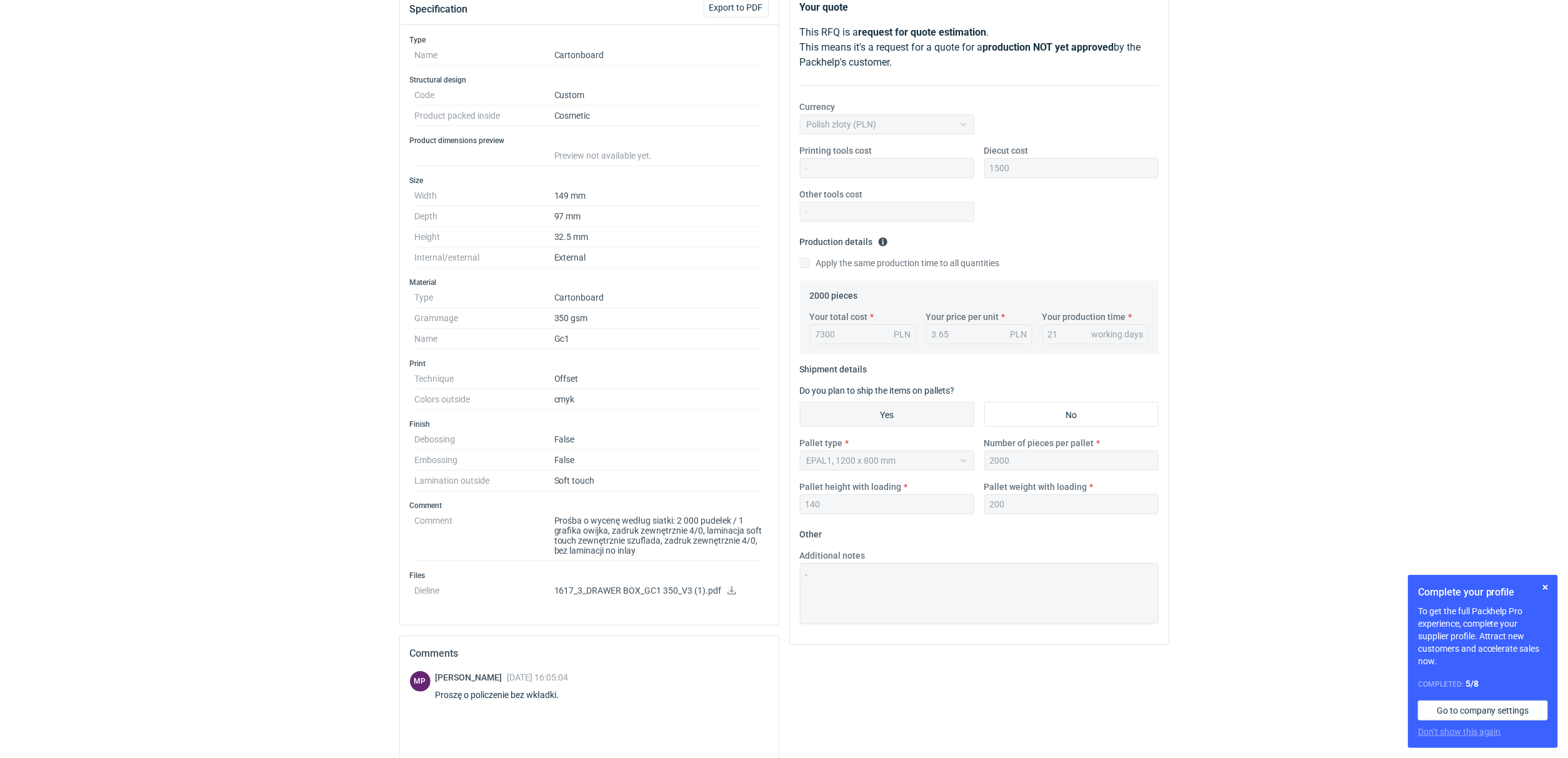
scroll to position [187, 0]
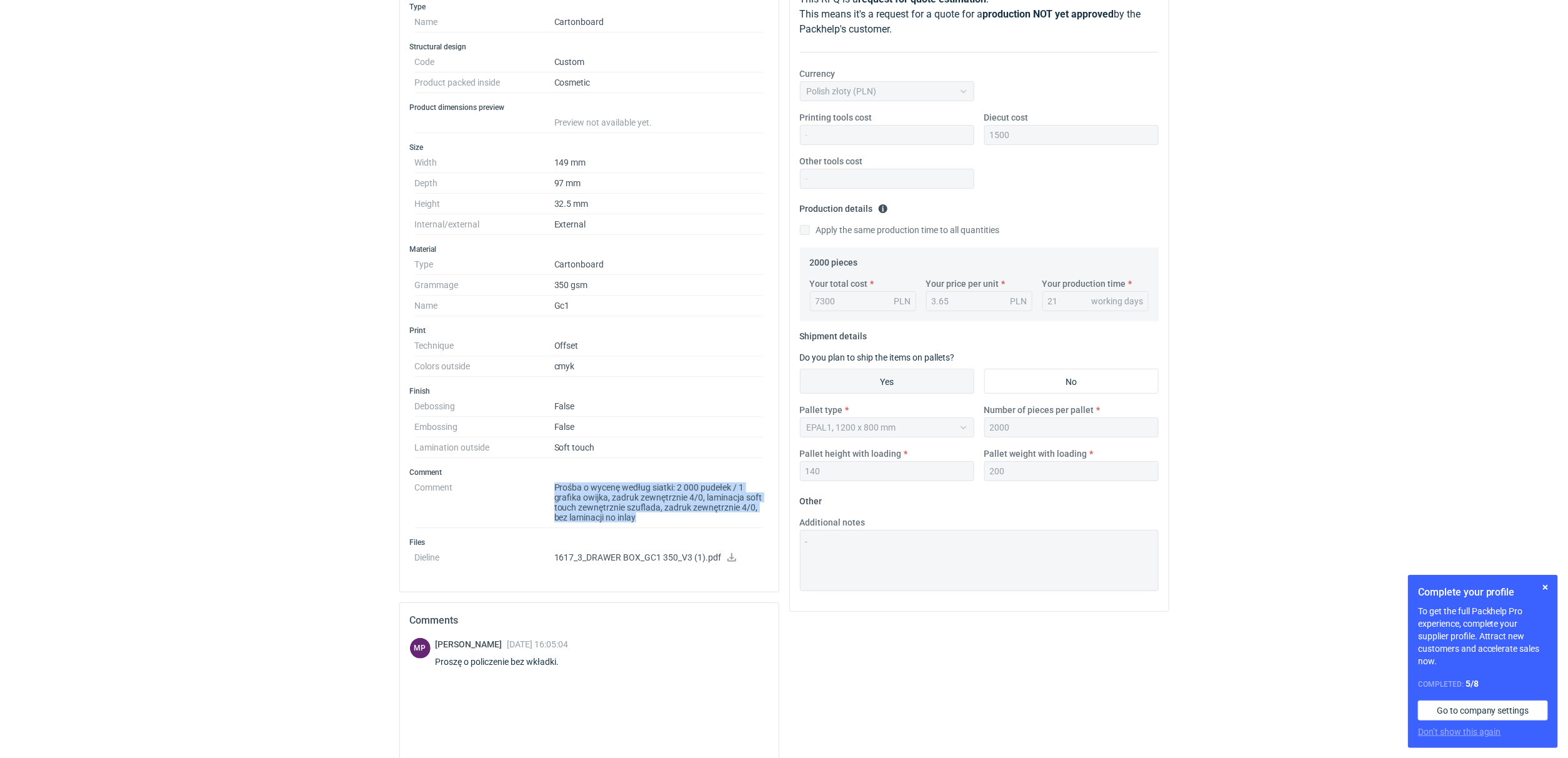
drag, startPoint x: 552, startPoint y: 500, endPoint x: 722, endPoint y: 522, distance: 171.4
click at [722, 522] on dl "Comment Prośba o wycenę według siatki: 2 000 [PERSON_NAME] / 1 grafika owijka, …" at bounding box center [589, 502] width 349 height 50
click at [722, 518] on dd "Prośba o wycenę według siatki: 2 000 pudełek / 1 grafika owijka, zadruk zewnętr…" at bounding box center [659, 502] width 210 height 50
click at [168, 442] on div "RFQs Specs Designs Items Orders Customers Tools Analytics 15 3 [PERSON_NAME] Ko…" at bounding box center [784, 192] width 1568 height 758
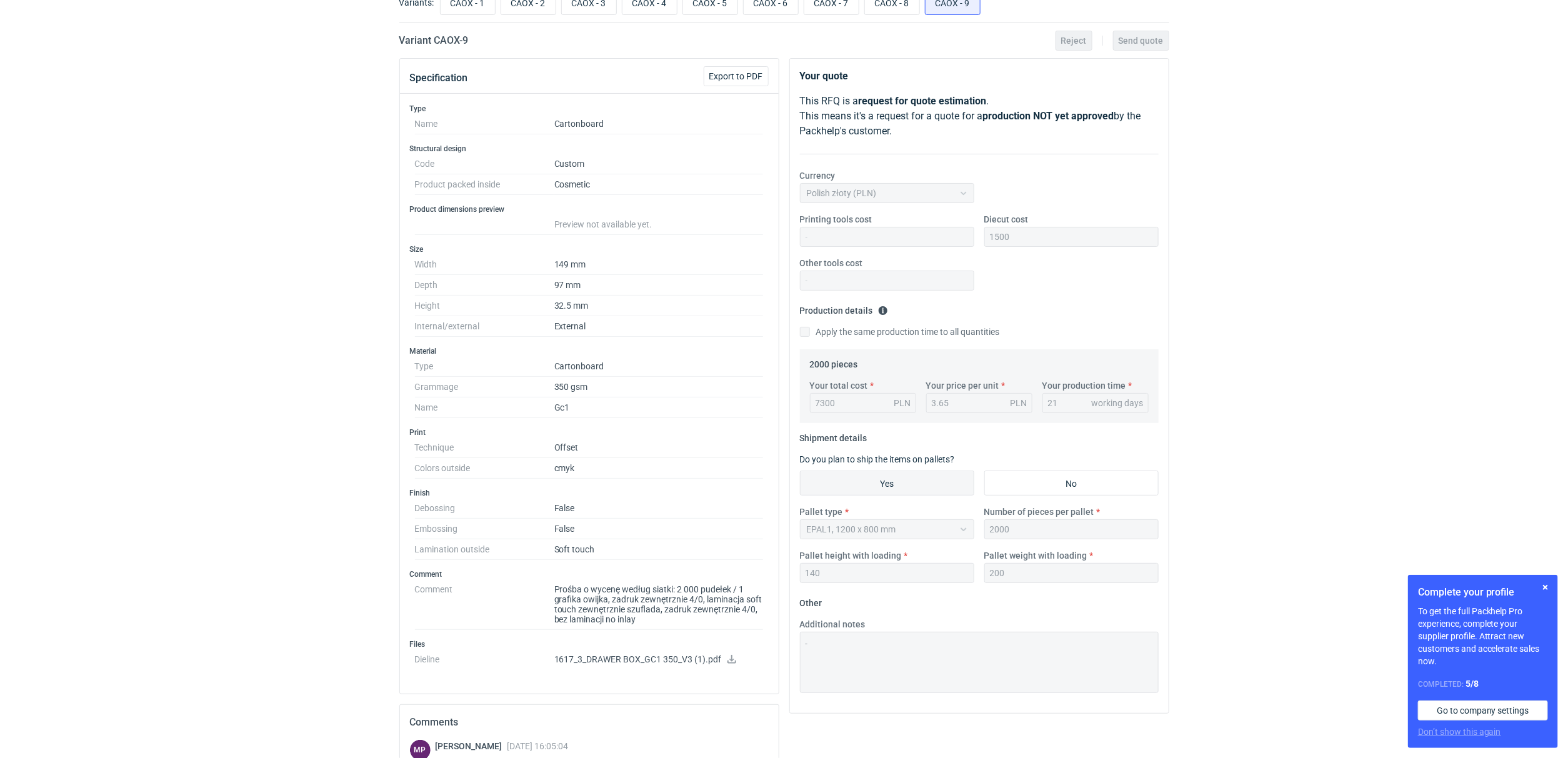
scroll to position [0, 0]
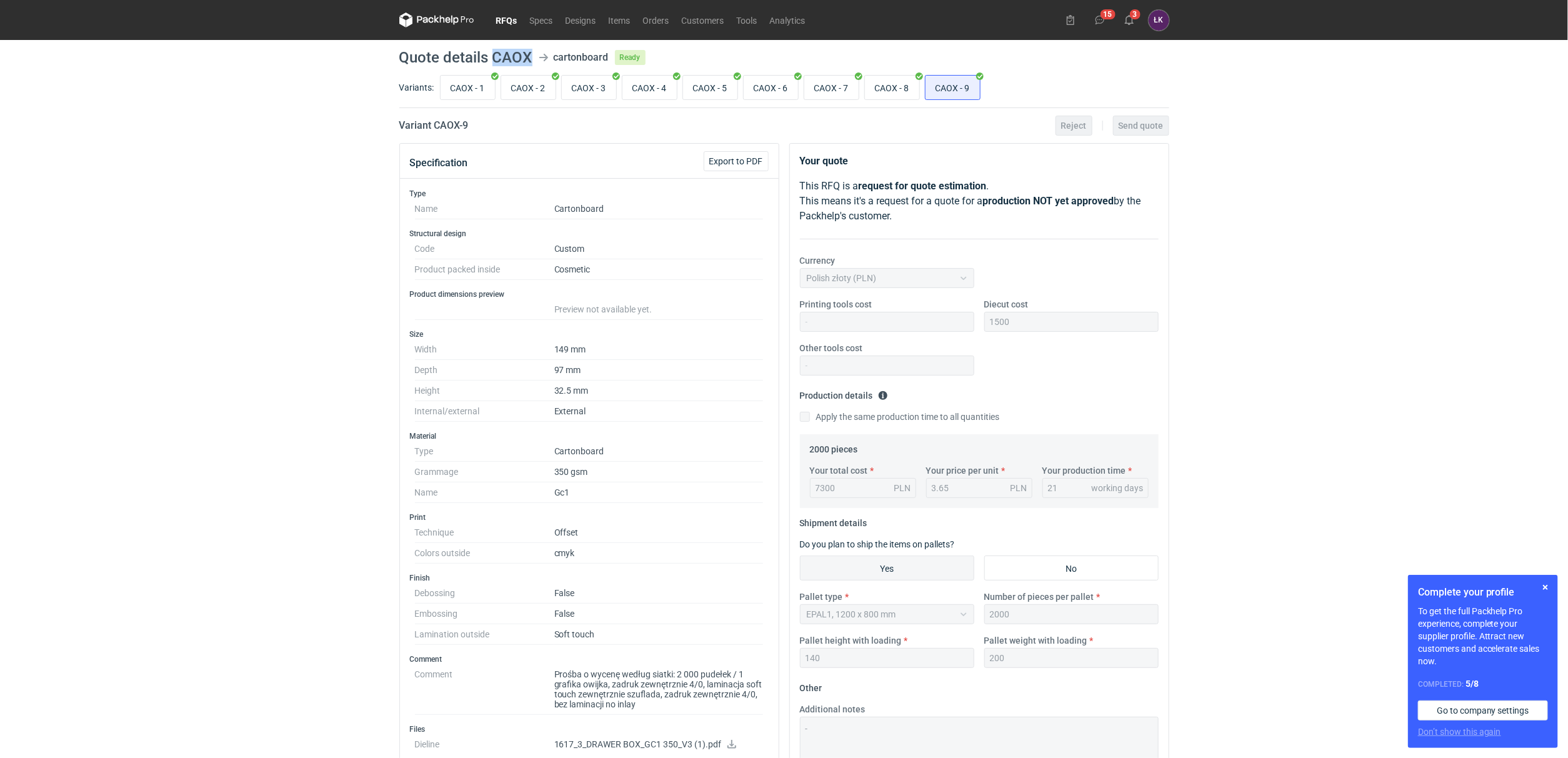
drag, startPoint x: 532, startPoint y: 55, endPoint x: 493, endPoint y: 58, distance: 39.1
click at [493, 58] on header "Quote details CAOX cartonboard Ready" at bounding box center [785, 57] width 770 height 15
copy h1 "CAOX"
click at [965, 94] on input "CAOX - 9" at bounding box center [952, 87] width 54 height 24
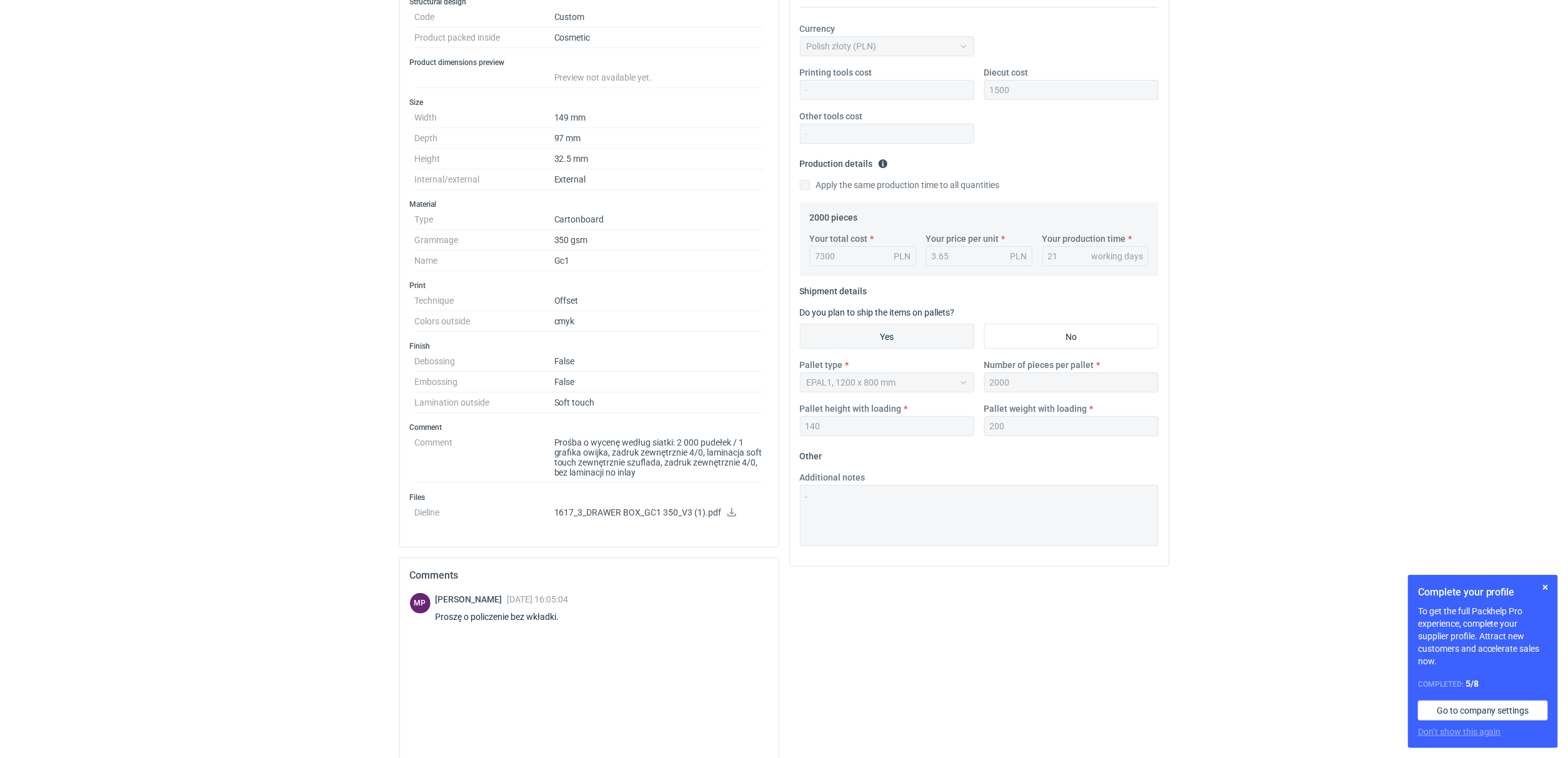
scroll to position [335, 0]
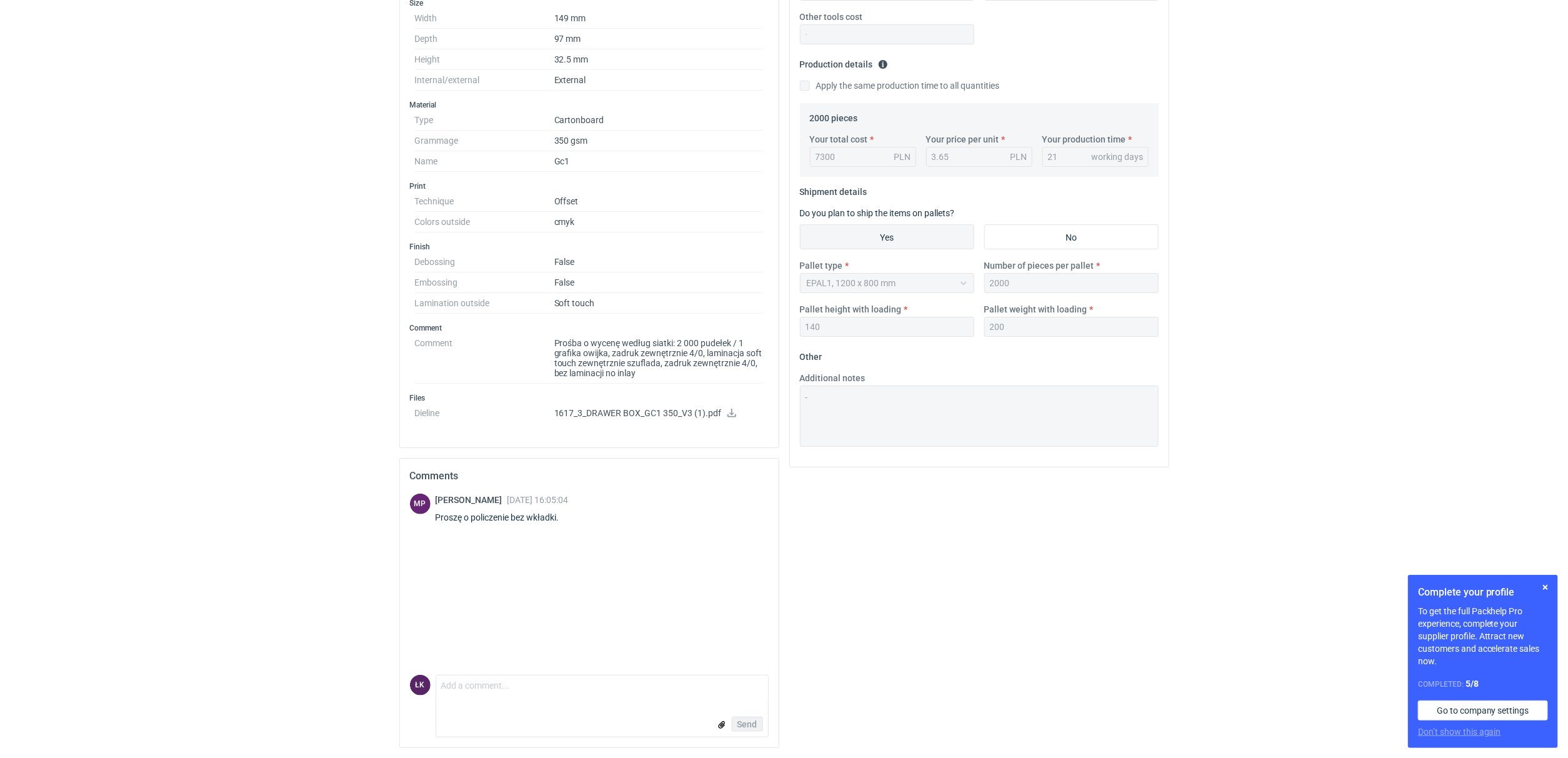
drag, startPoint x: 554, startPoint y: 338, endPoint x: 695, endPoint y: 354, distance: 141.9
click at [695, 354] on dd "Prośba o wycenę według siatki: 2 000 pudełek / 1 grafika owijka, zadruk zewnętr…" at bounding box center [659, 358] width 210 height 50
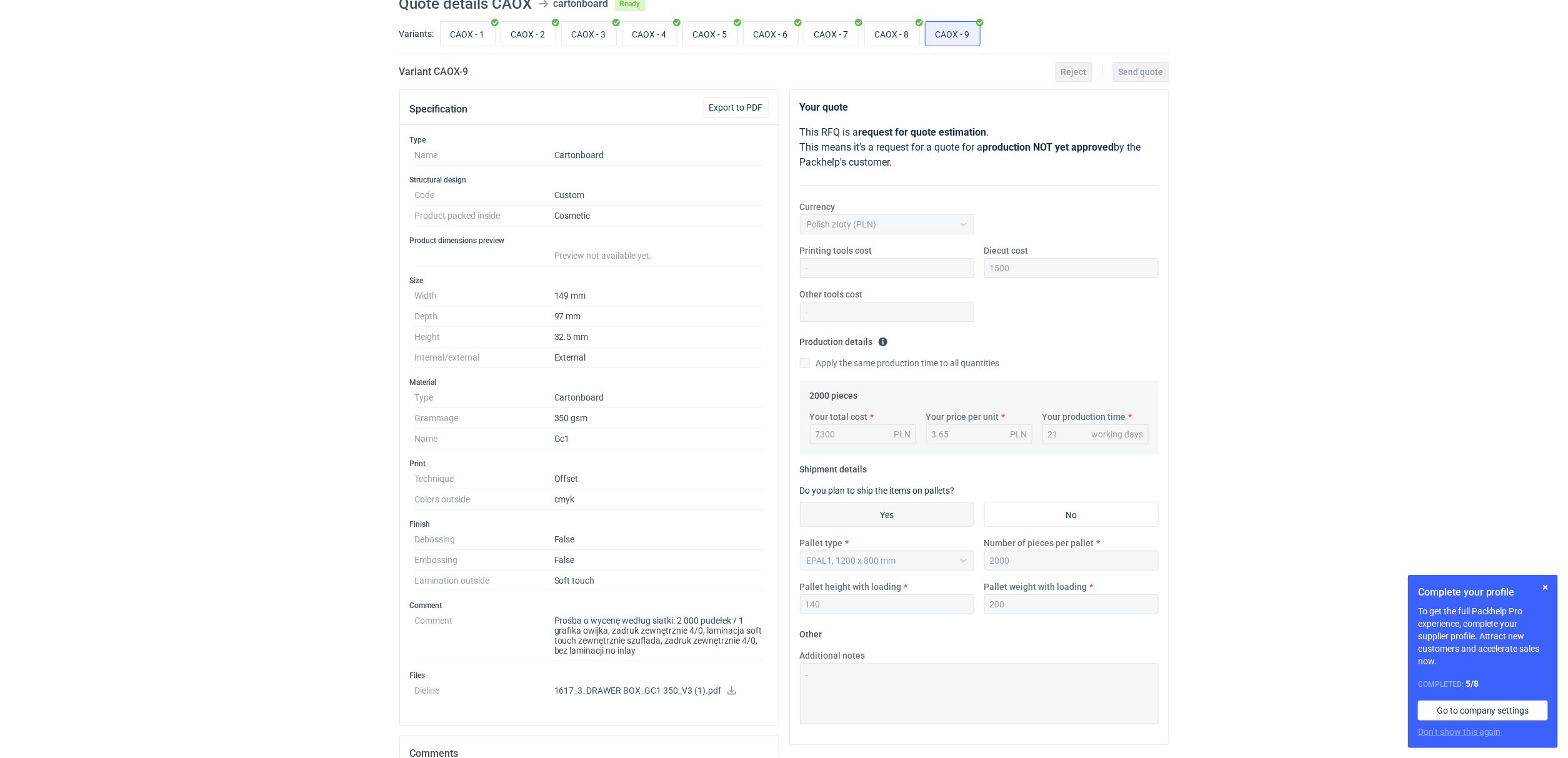
scroll to position [241, 0]
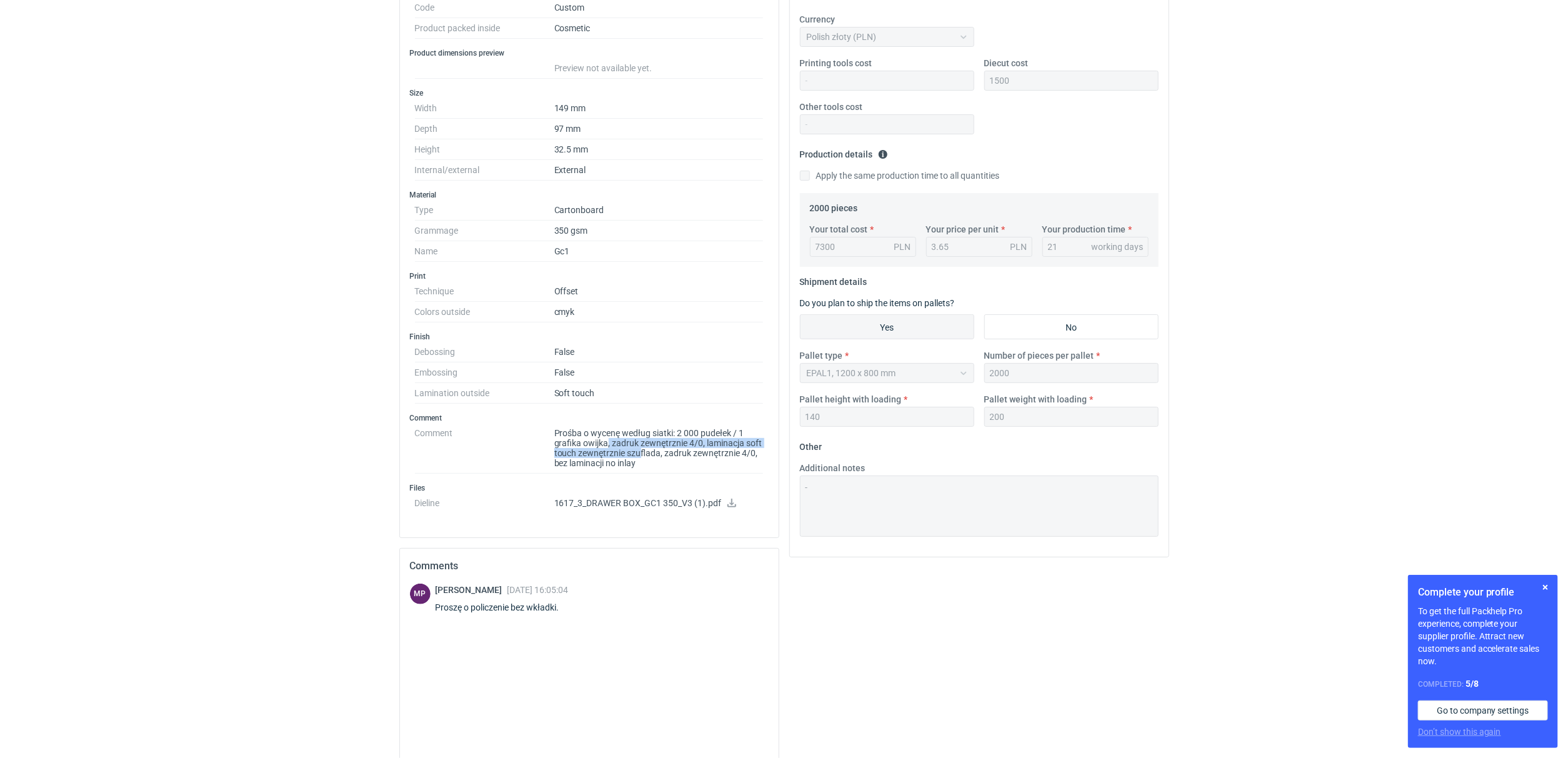
drag, startPoint x: 608, startPoint y: 445, endPoint x: 641, endPoint y: 454, distance: 34.2
click at [641, 454] on dd "Prośba o wycenę według siatki: 2 000 pudełek / 1 grafika owijka, zadruk zewnętr…" at bounding box center [659, 448] width 210 height 50
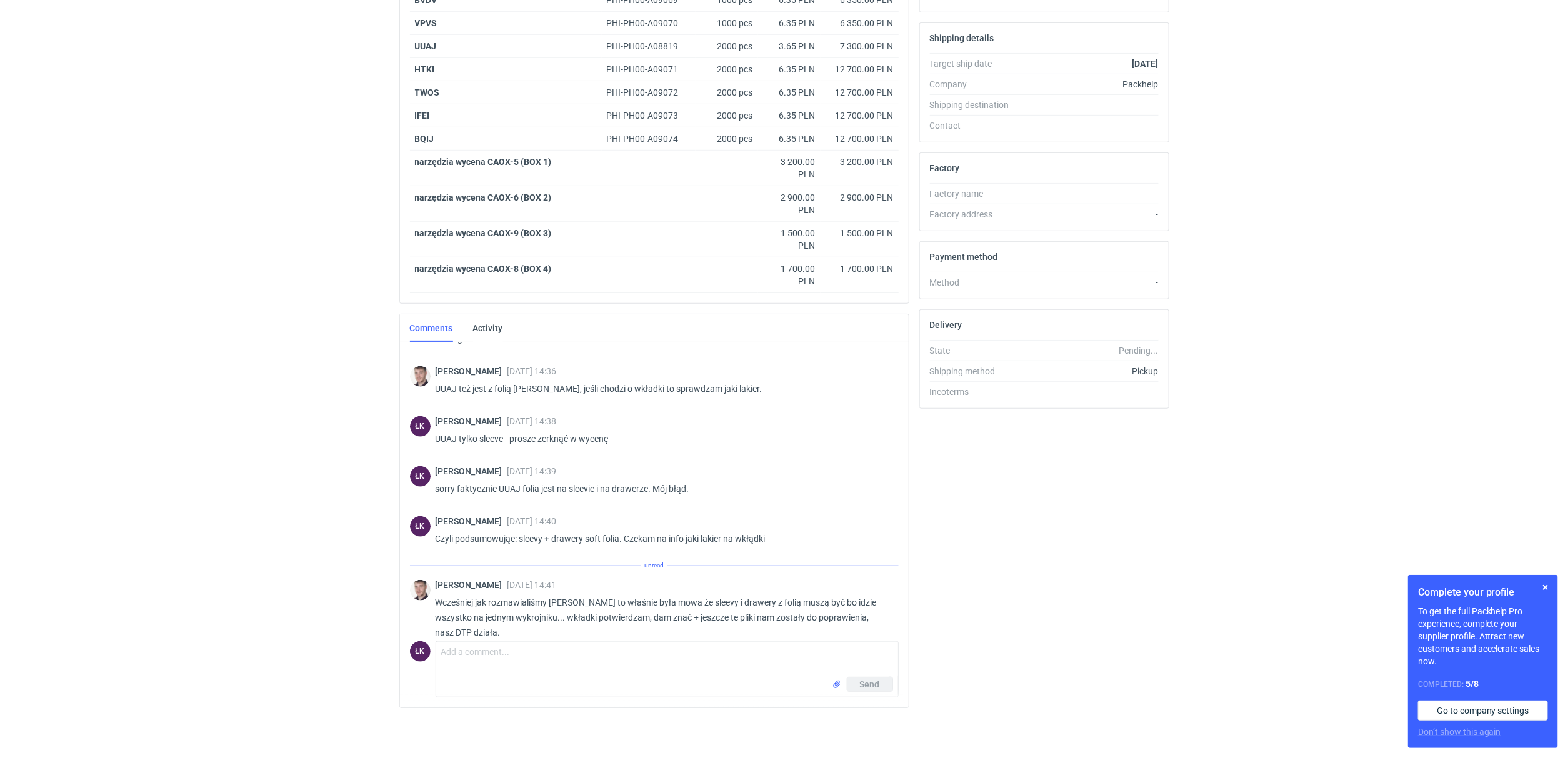
scroll to position [721, 0]
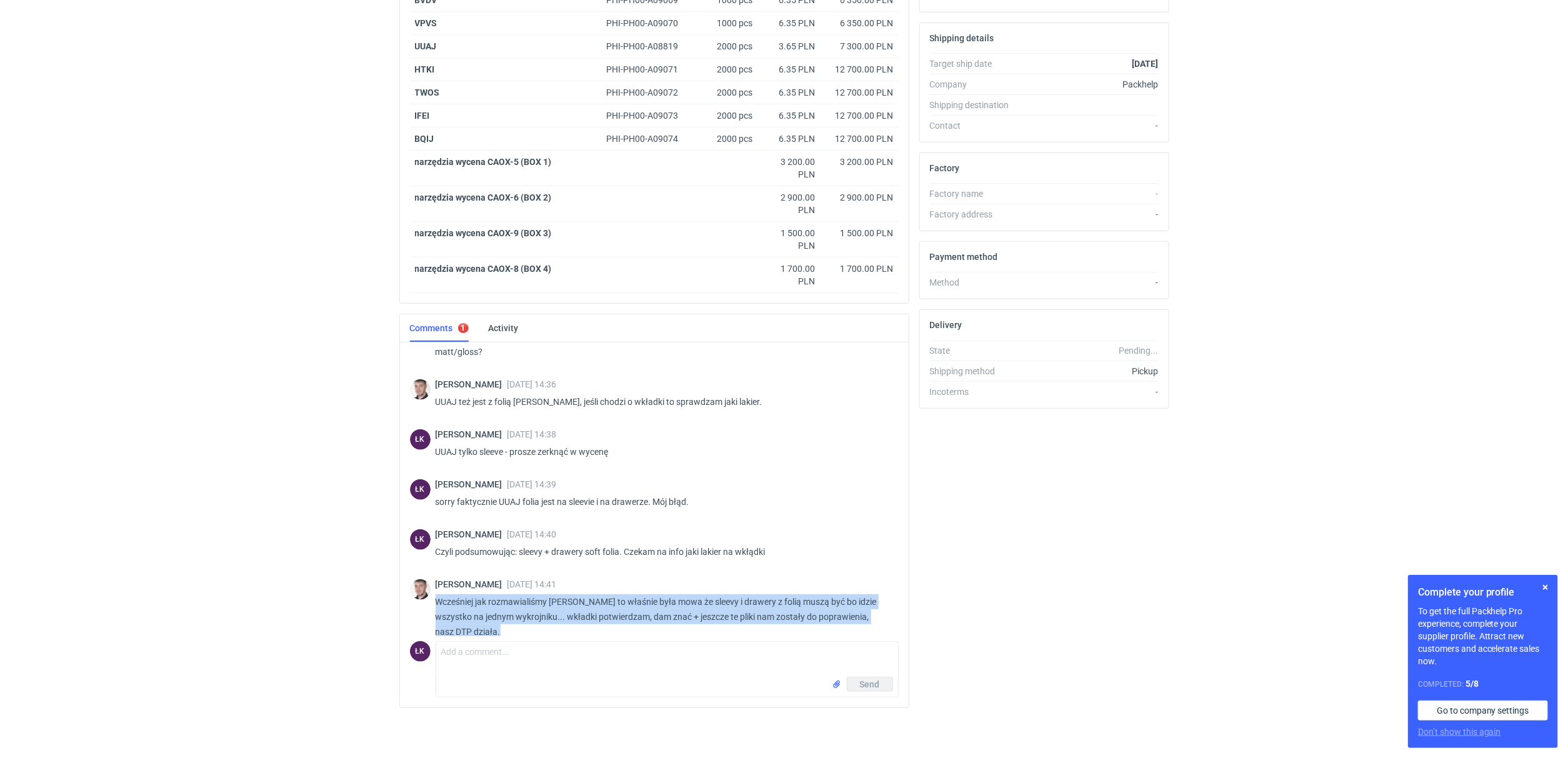
drag, startPoint x: 503, startPoint y: 578, endPoint x: 751, endPoint y: 609, distance: 249.9
click at [751, 609] on p "Wcześniej jak rozmawialiśmy Panie Łukaszu to właśnie była mowa że sleevy i draw…" at bounding box center [662, 617] width 453 height 45
click at [506, 649] on textarea "Comment message" at bounding box center [667, 659] width 462 height 35
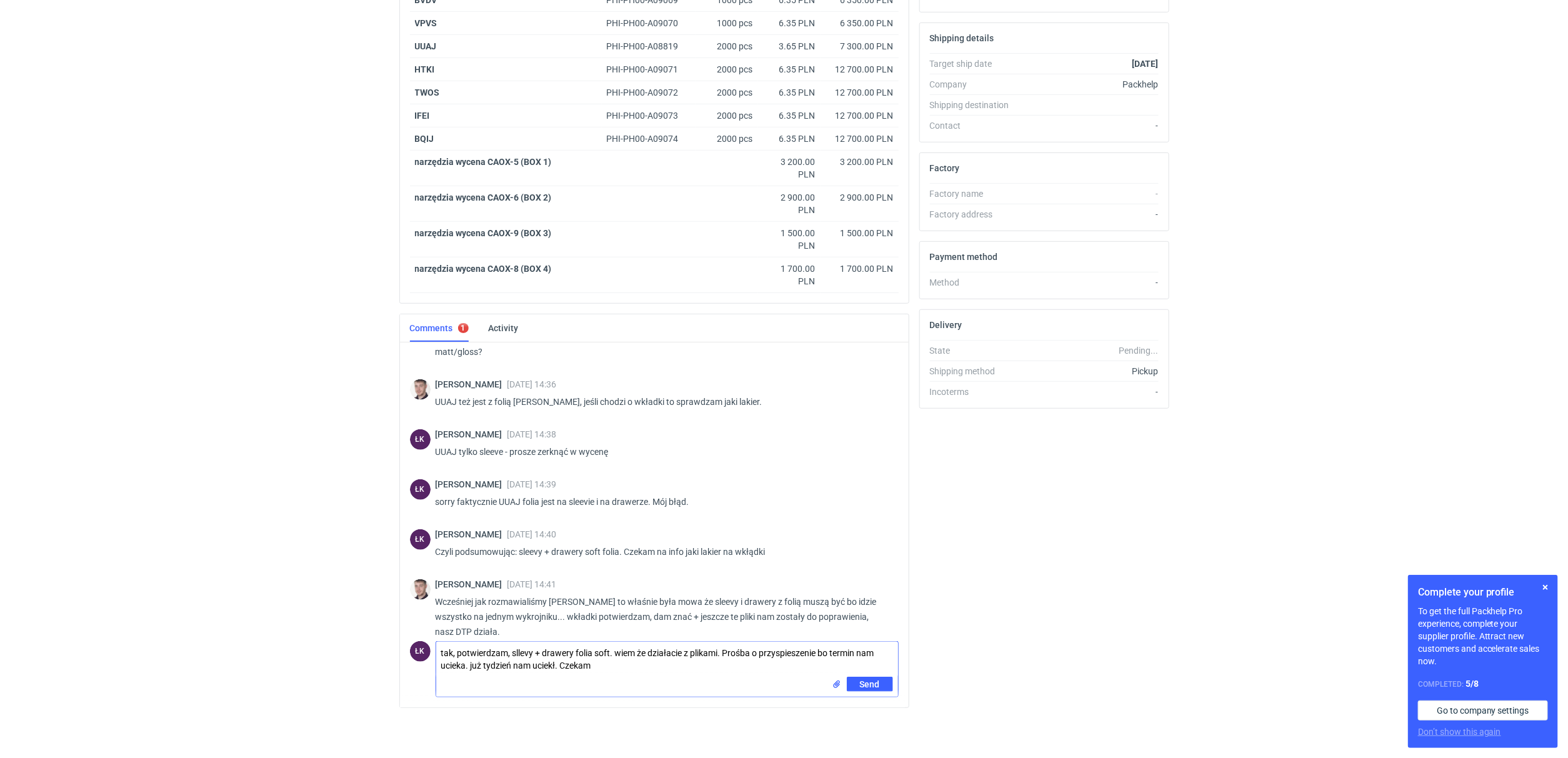
click at [517, 651] on textarea "tak, potwierdzam, sllevy + drawery folia soft. wiem że działacie z plikami. Pro…" at bounding box center [667, 659] width 462 height 35
click at [519, 651] on textarea "tak, potwierdzam, sllevy + drawery folia soft. wiem że działacie z plikami. Pro…" at bounding box center [667, 659] width 462 height 35
click at [600, 668] on textarea "tak, potwierdzam, sleevy + drawery folia soft. wiem że działacie z plikami. Pro…" at bounding box center [667, 659] width 462 height 35
drag, startPoint x: 613, startPoint y: 666, endPoint x: 602, endPoint y: 666, distance: 11.0
click at [602, 666] on textarea "tak, potwierdzam, sleevy + drawery folia soft. wiem że działacie z plikami. Pro…" at bounding box center [667, 659] width 462 height 35
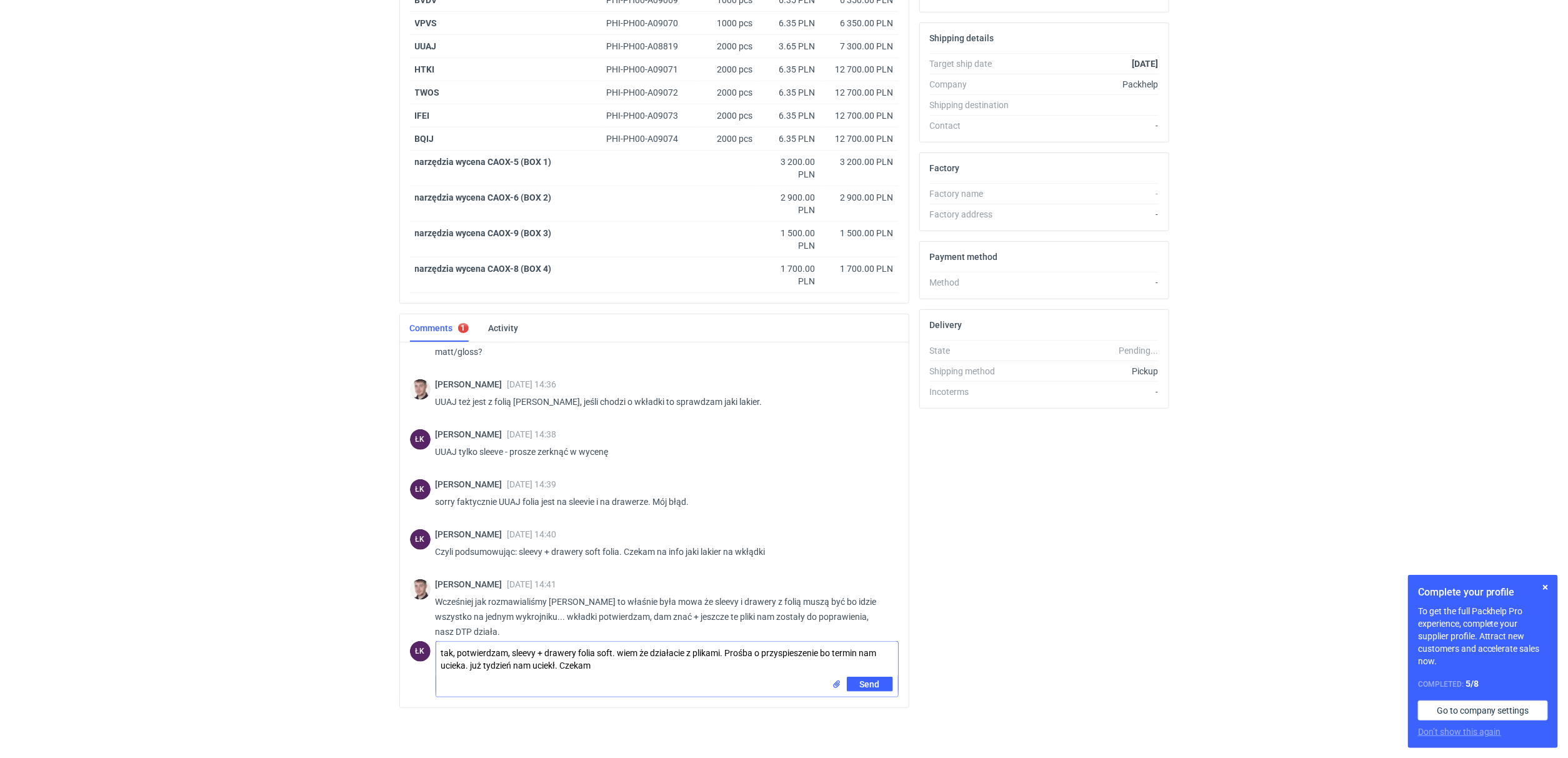
drag, startPoint x: 726, startPoint y: 653, endPoint x: 731, endPoint y: 668, distance: 15.8
click at [731, 668] on textarea "tak, potwierdzam, sleevy + drawery folia soft. wiem że działacie z plikami. Pro…" at bounding box center [667, 659] width 462 height 35
drag, startPoint x: 602, startPoint y: 670, endPoint x: 562, endPoint y: 670, distance: 40.0
click at [562, 670] on textarea "tak, potwierdzam, sleevy + drawery folia soft. wiem że działacie z plikami. Pro…" at bounding box center [667, 659] width 462 height 35
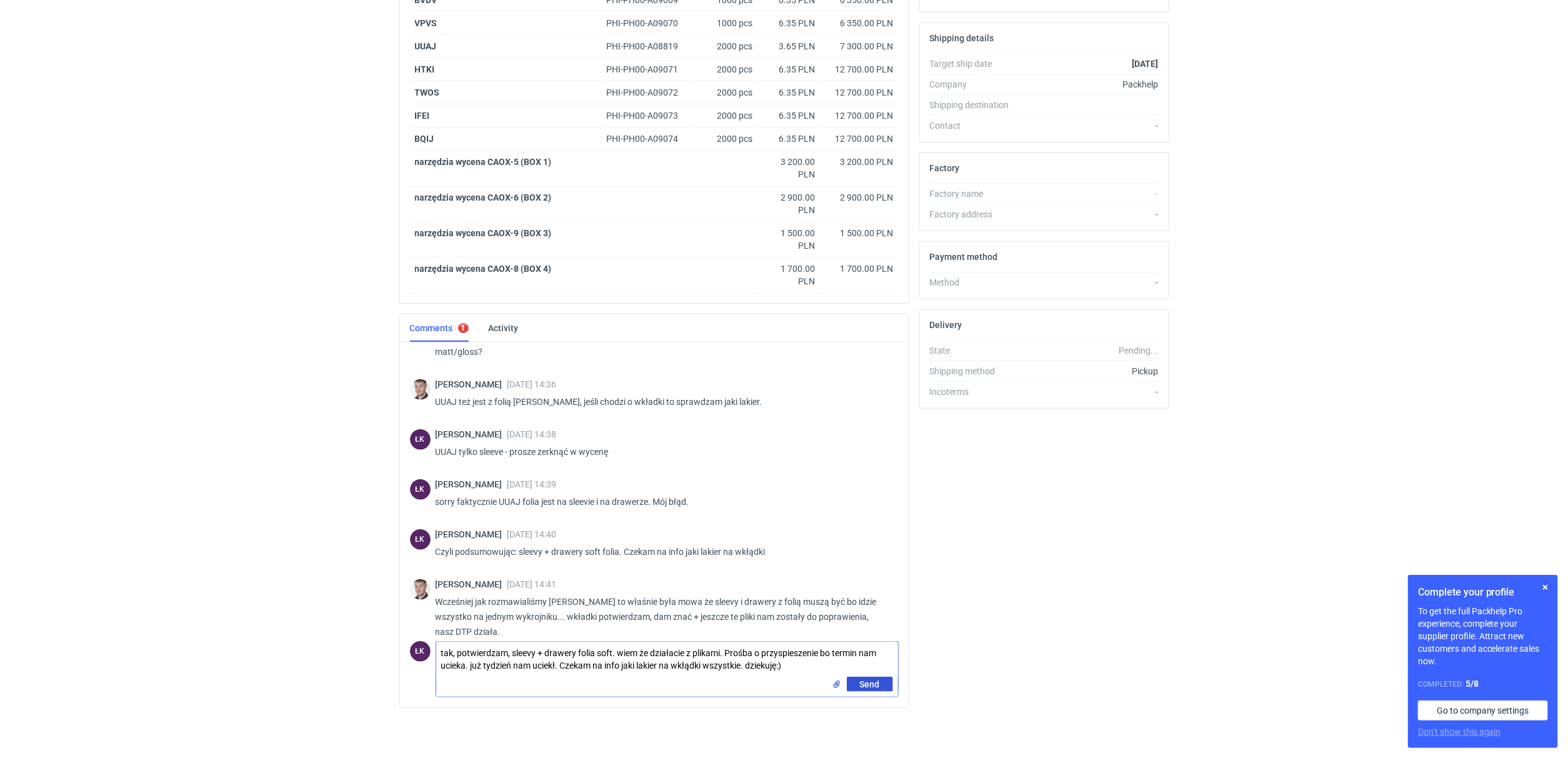
type textarea "tak, potwierdzam, sleevy + drawery folia soft. wiem że działacie z plikami. Pro…"
click at [875, 685] on span "Send" at bounding box center [870, 683] width 20 height 9
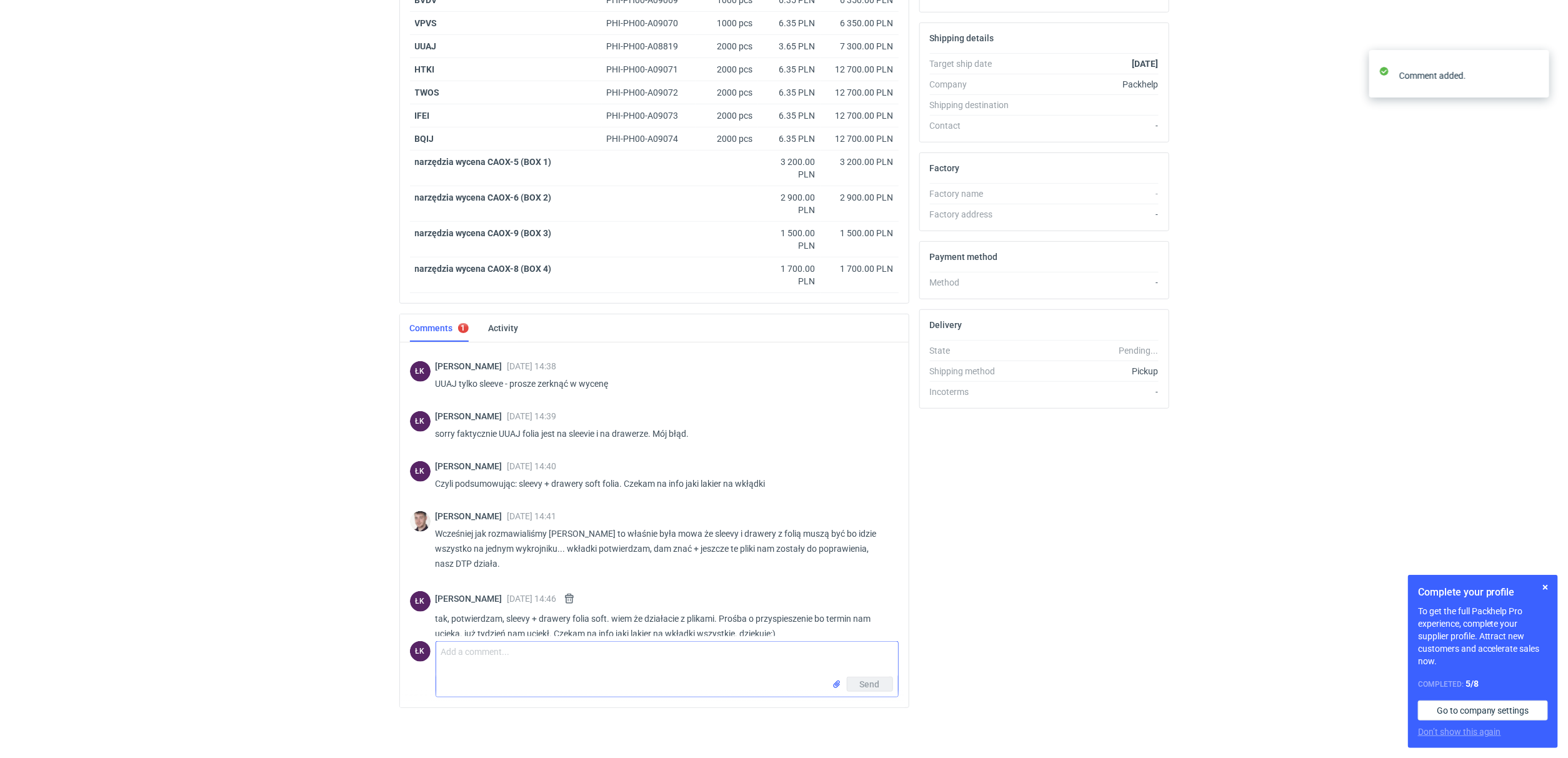
scroll to position [791, 0]
click at [223, 389] on html "RFQs Specs Designs Items Orders Customers Tools Analytics 16 3 ŁK Łukasz Kowals…" at bounding box center [784, 10] width 1568 height 758
